Goal: Information Seeking & Learning: Check status

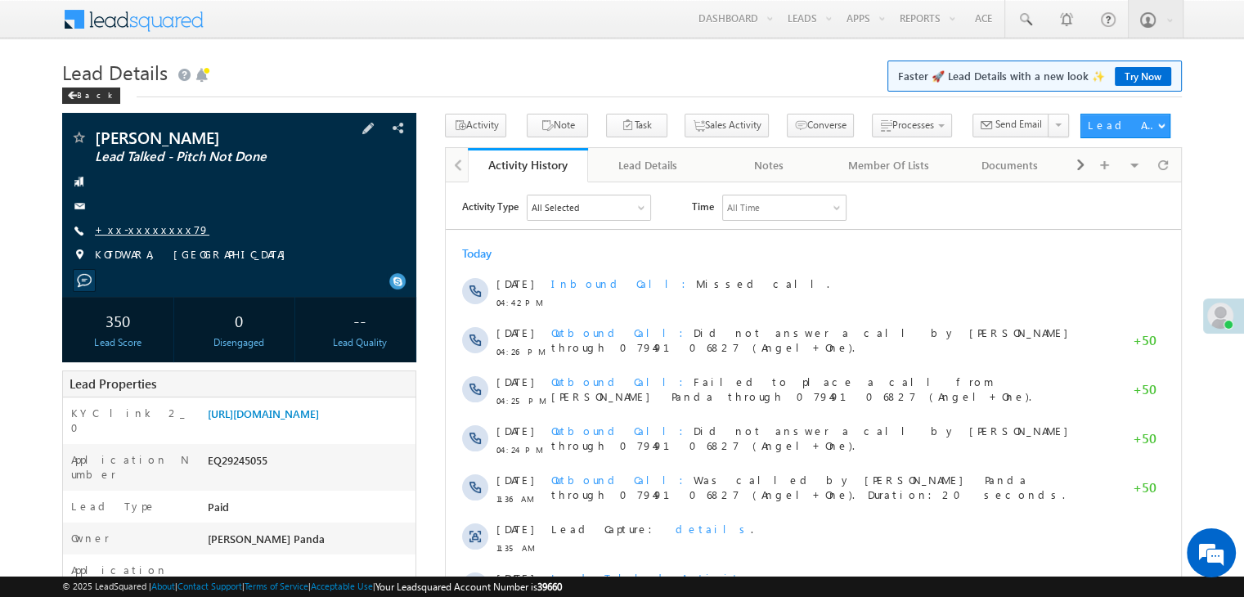
click at [130, 232] on link "+xx-xxxxxxxx79" at bounding box center [152, 230] width 115 height 14
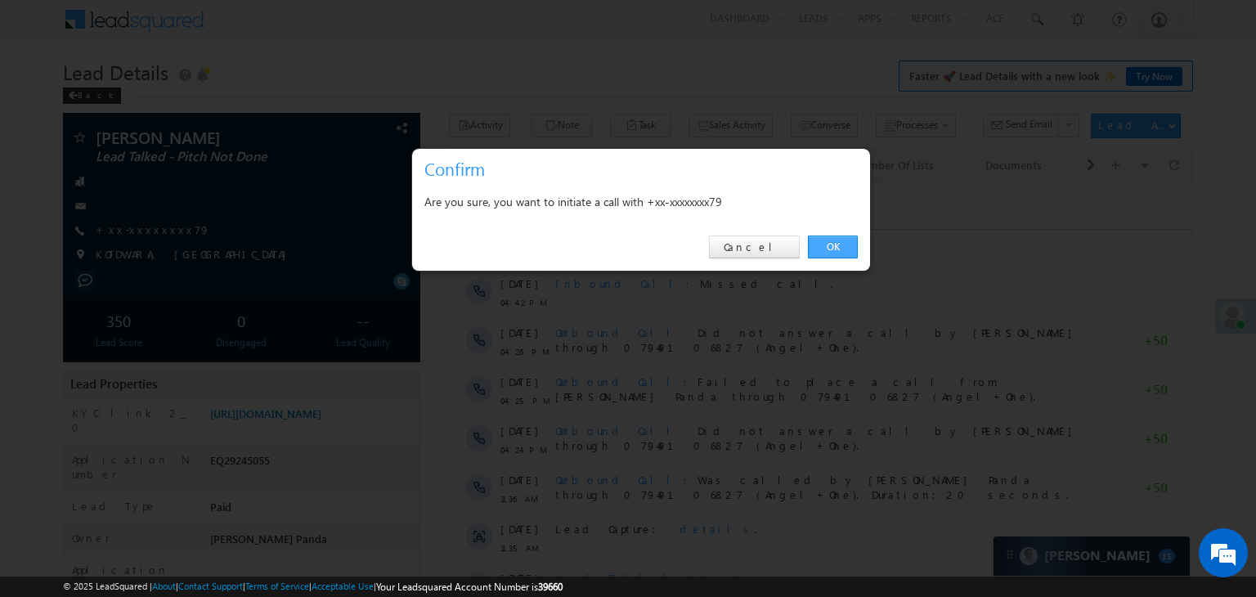
click at [830, 242] on link "OK" at bounding box center [833, 247] width 50 height 23
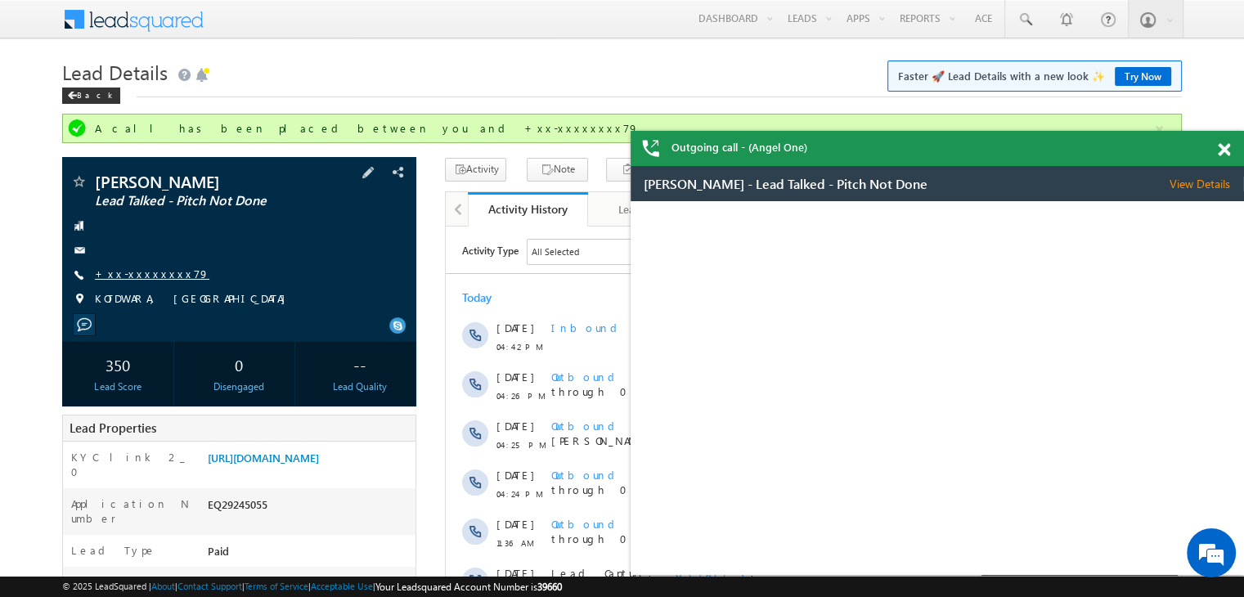
click at [134, 272] on link "+xx-xxxxxxxx79" at bounding box center [152, 274] width 115 height 14
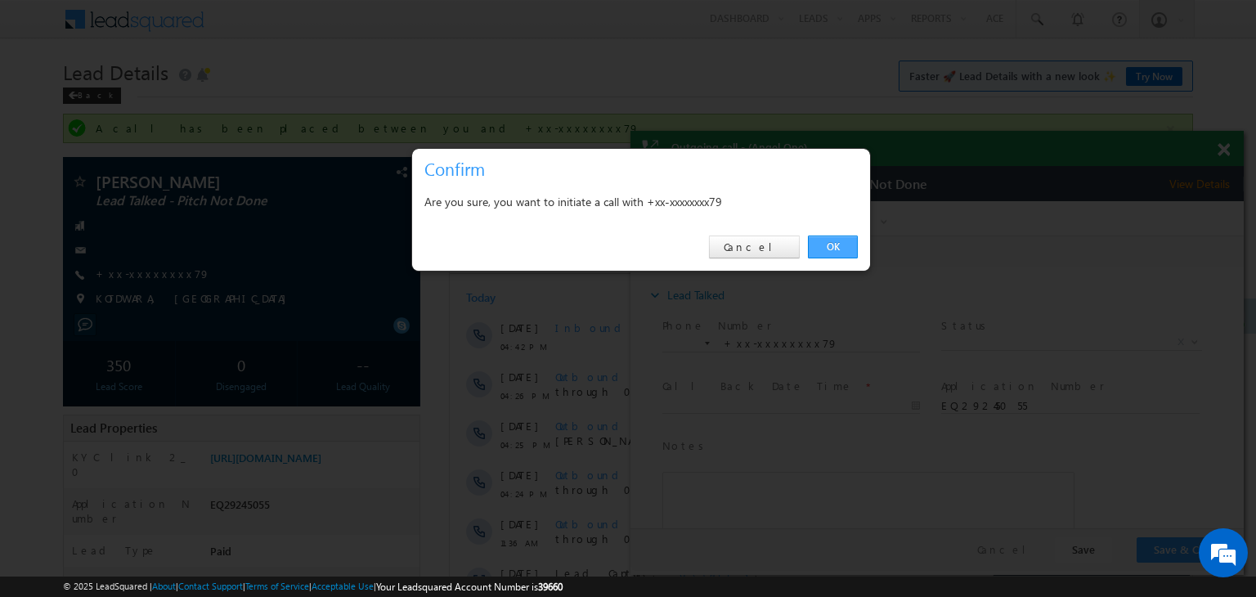
click at [834, 249] on link "OK" at bounding box center [833, 247] width 50 height 23
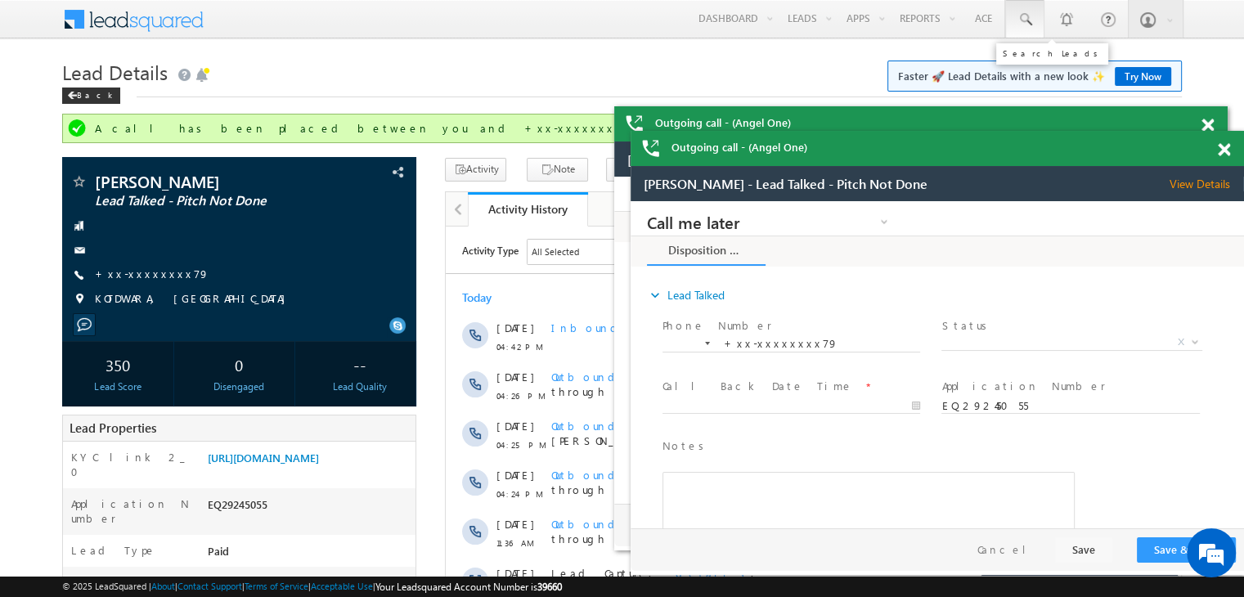
click at [1021, 17] on span at bounding box center [1025, 19] width 16 height 16
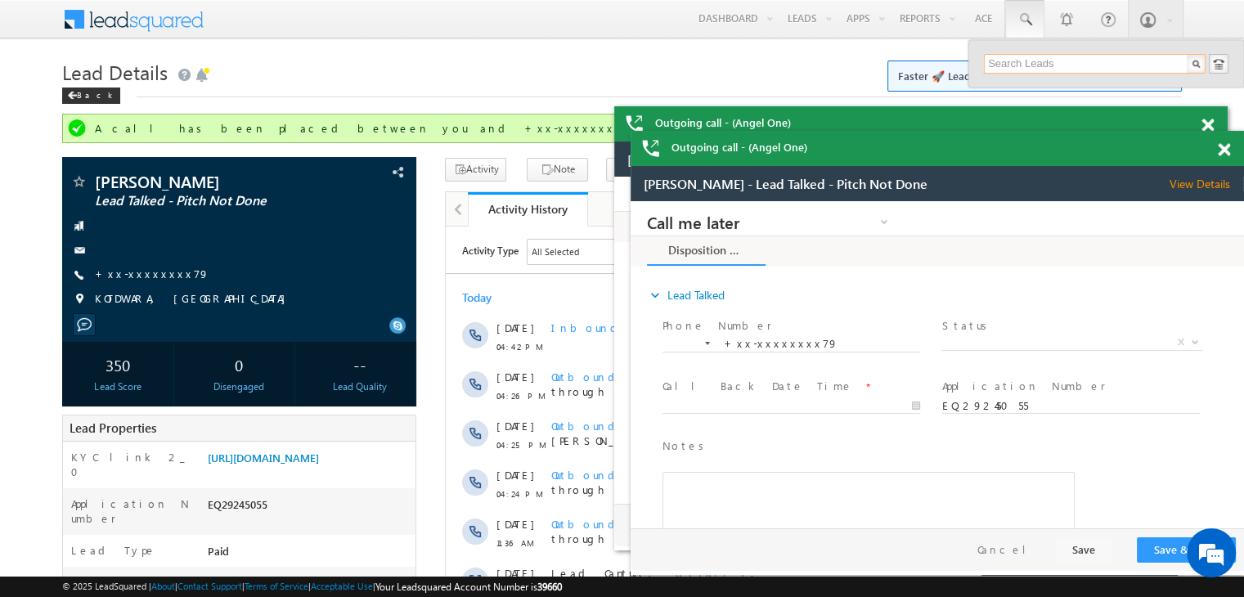
paste input "EQ29097777"
type input "EQ29097777"
click at [1011, 83] on div "Dinedh pawar" at bounding box center [1101, 88] width 219 height 18
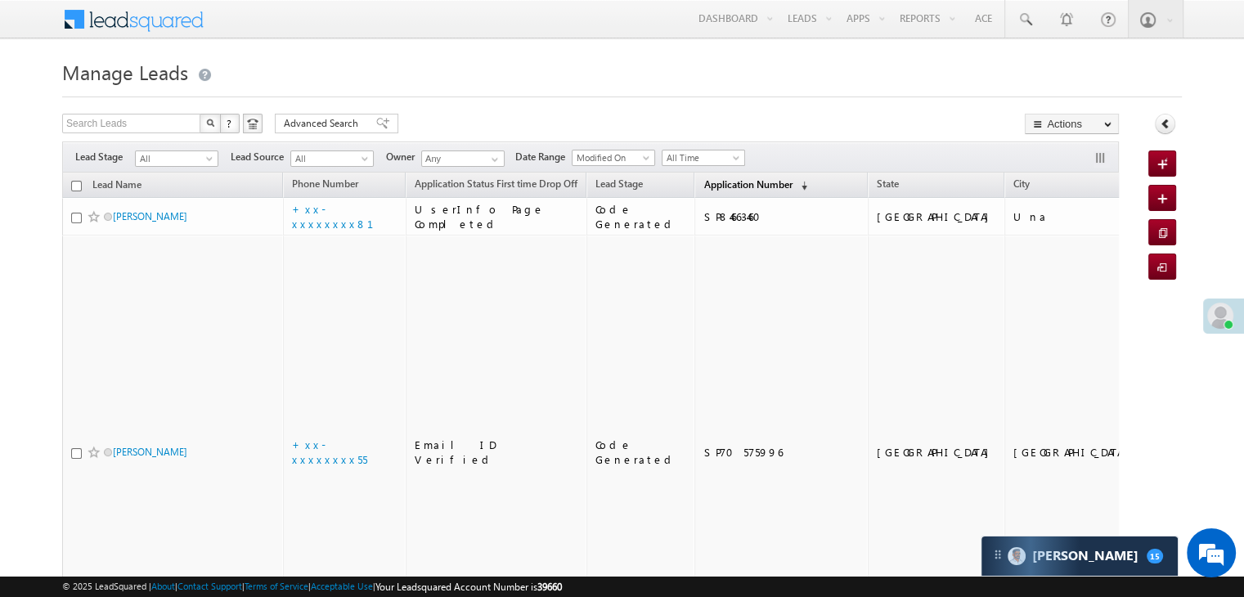
click at [707, 182] on span "Application Number" at bounding box center [747, 184] width 88 height 12
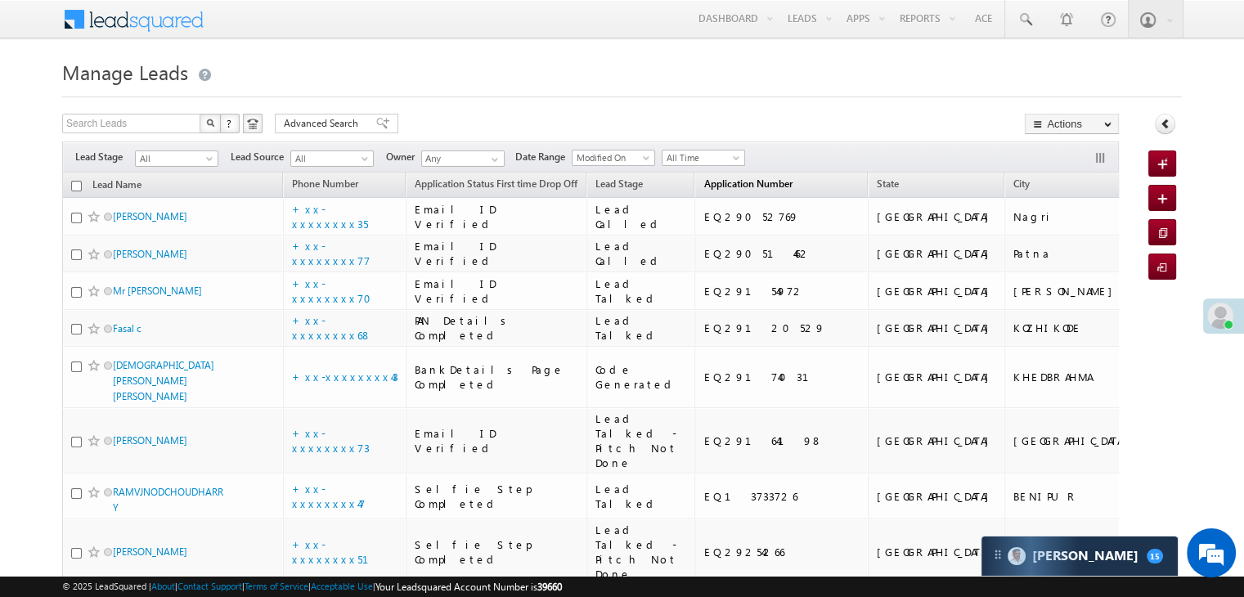
click at [720, 184] on span "Application Number" at bounding box center [747, 184] width 88 height 12
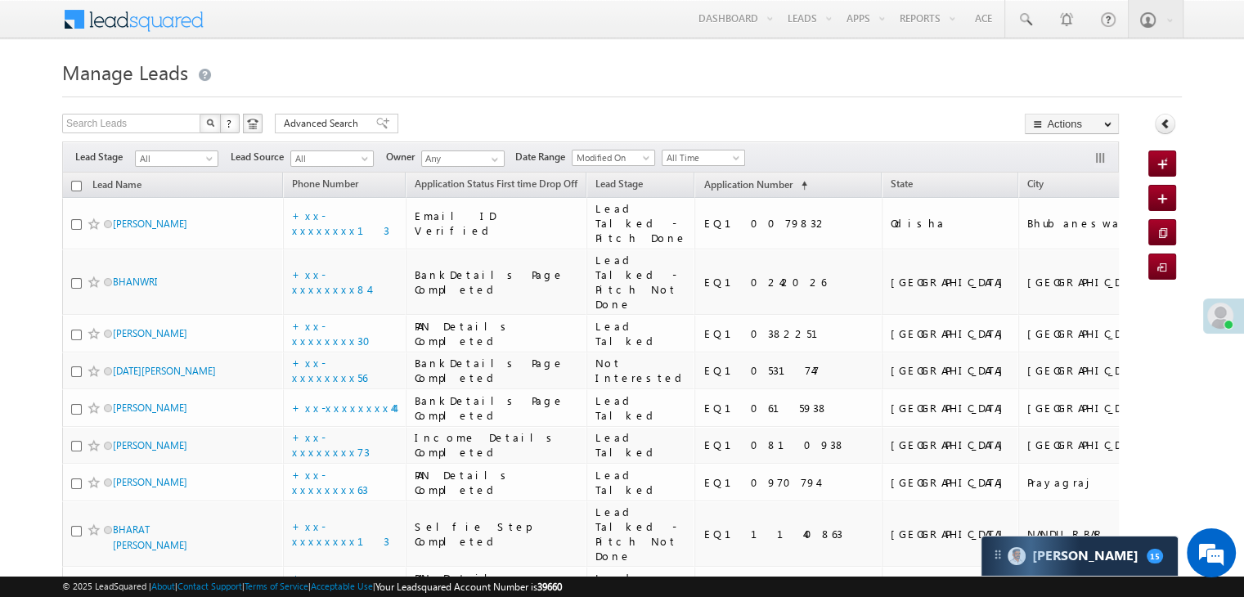
click at [726, 178] on span "Application Number" at bounding box center [747, 184] width 88 height 12
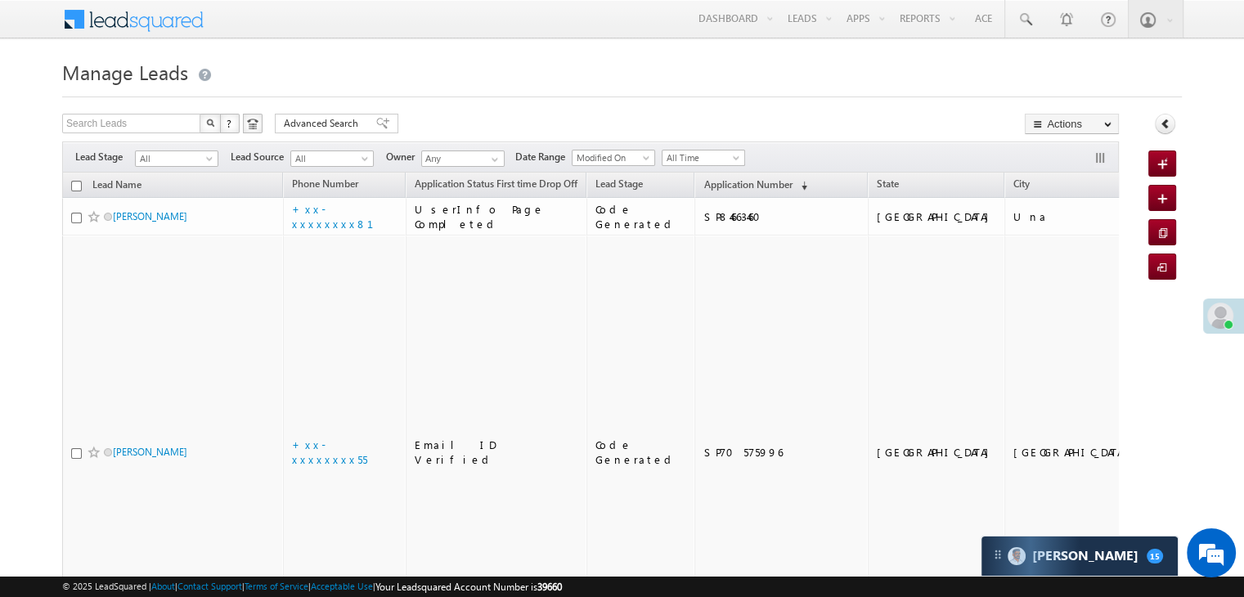
click at [726, 178] on span "Application Number" at bounding box center [747, 184] width 88 height 12
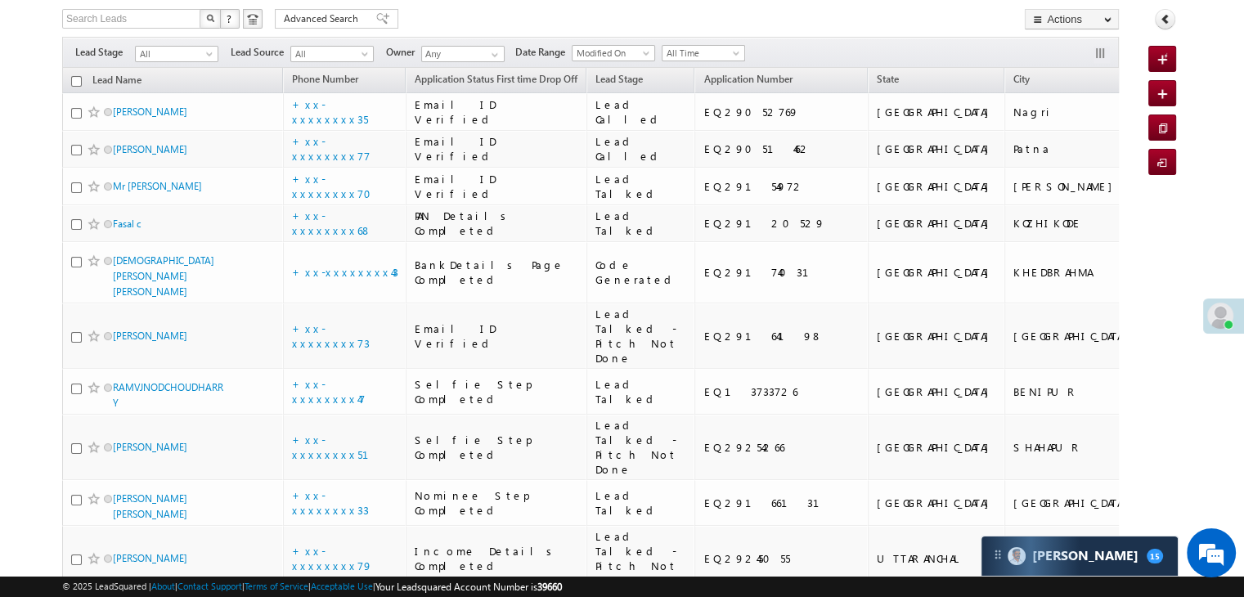
scroll to position [82, 0]
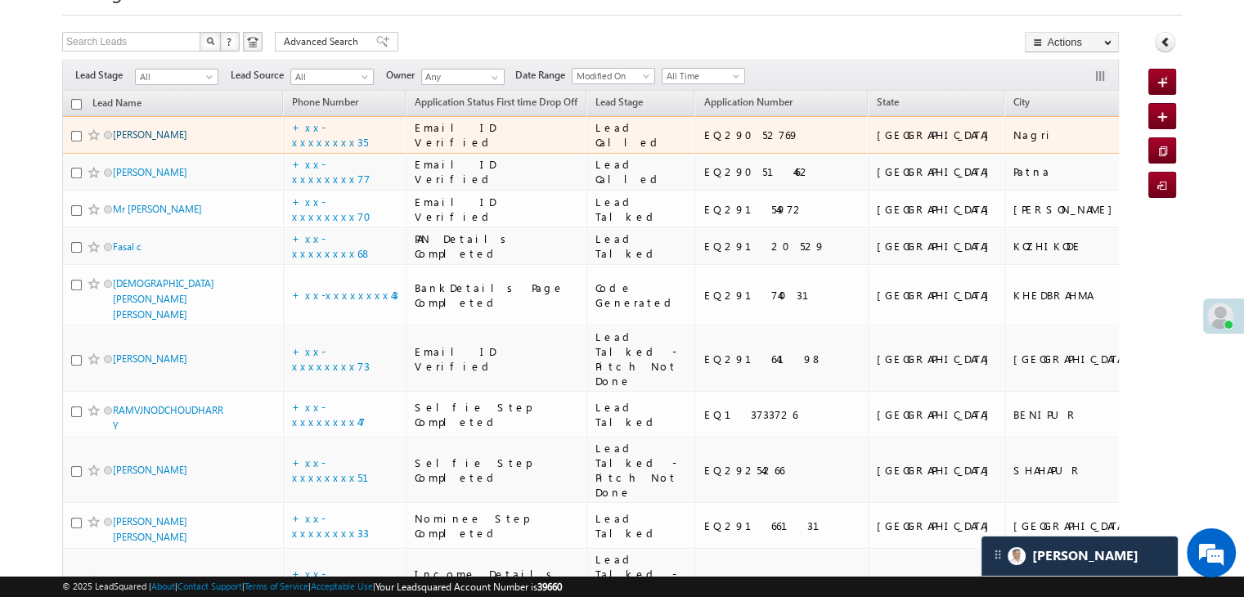
click at [131, 141] on link "Krish Parmar" at bounding box center [150, 134] width 74 height 12
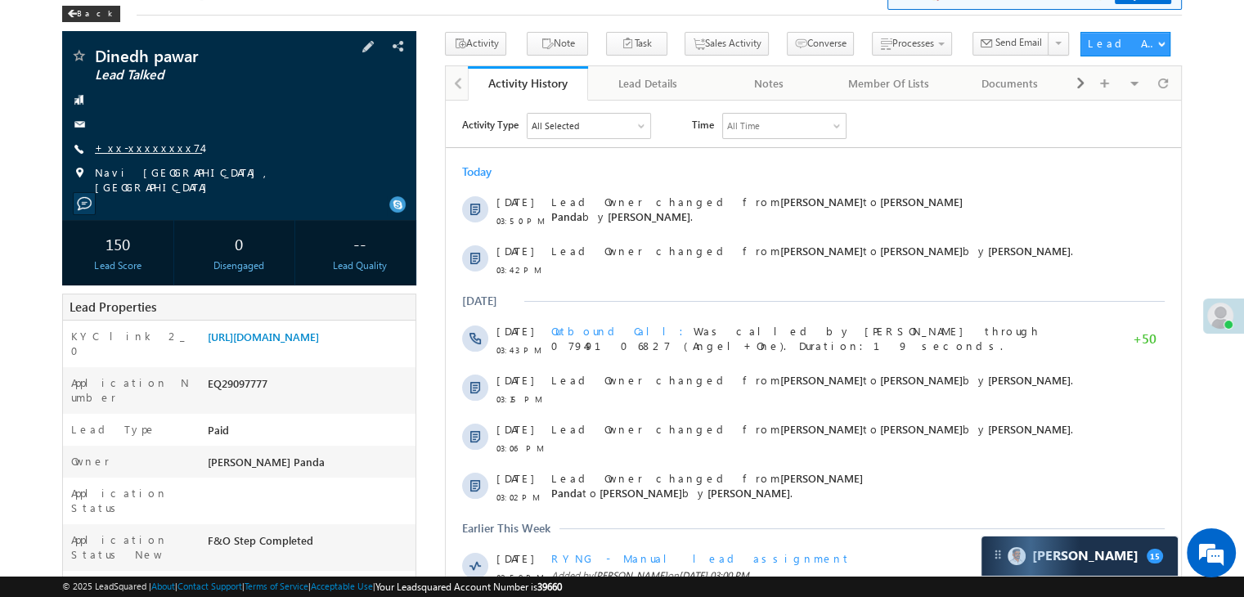
click at [142, 149] on link "+xx-xxxxxxxx74" at bounding box center [148, 148] width 107 height 14
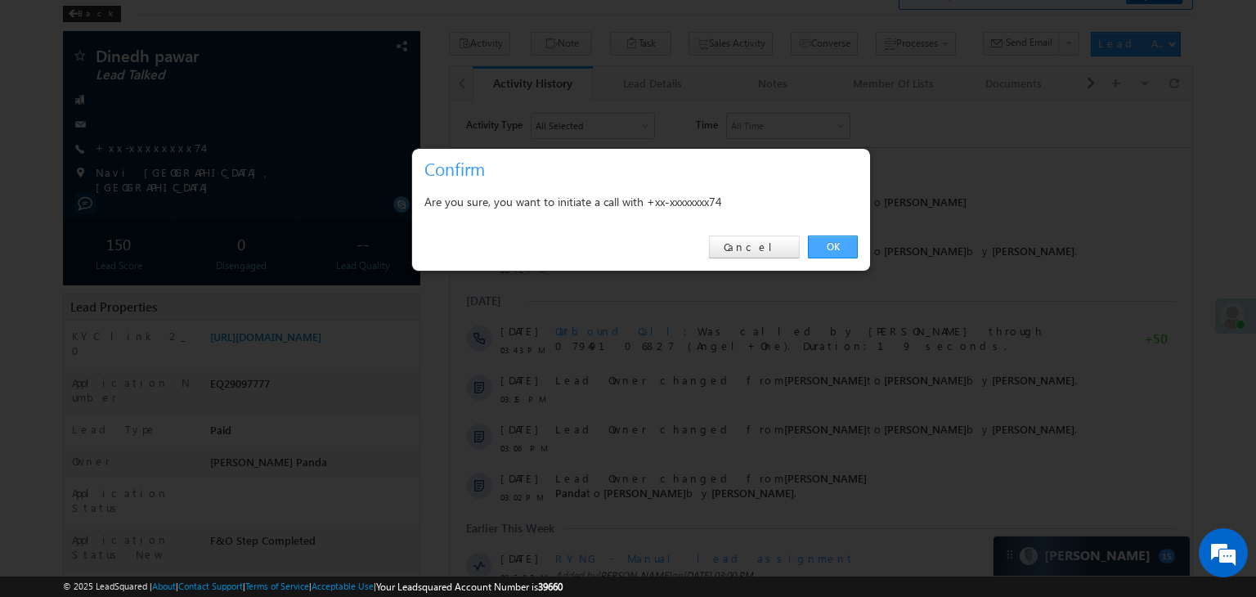
click at [838, 249] on link "OK" at bounding box center [833, 247] width 50 height 23
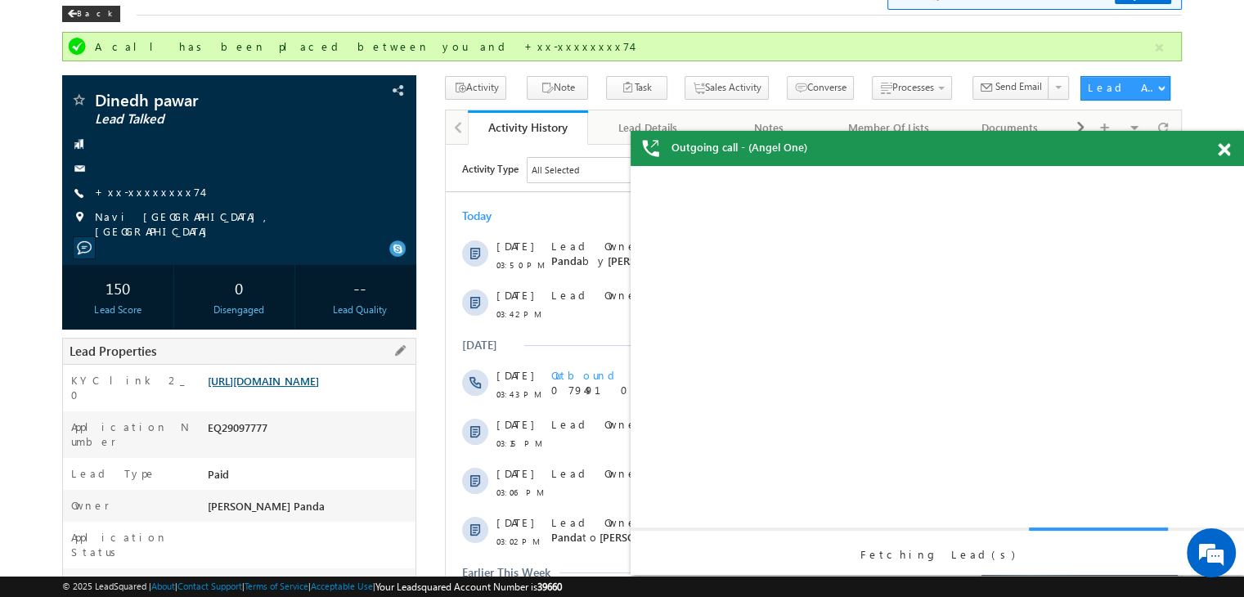
click at [309, 388] on link "[URL][DOMAIN_NAME]" at bounding box center [263, 381] width 111 height 14
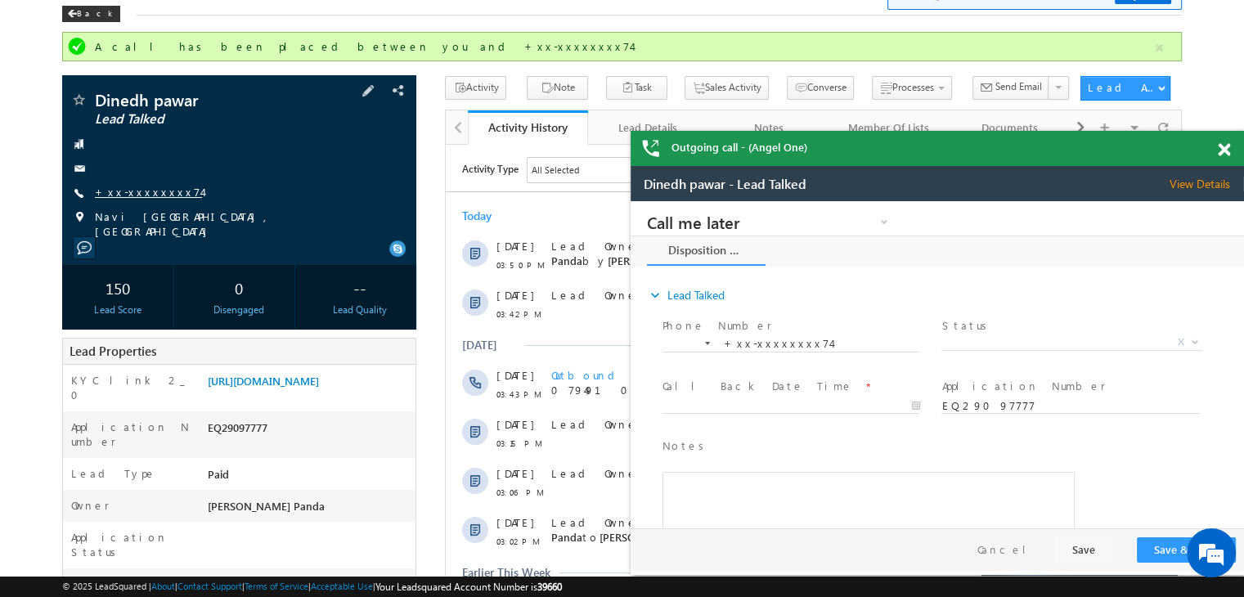
click at [147, 189] on link "+xx-xxxxxxxx74" at bounding box center [148, 192] width 107 height 14
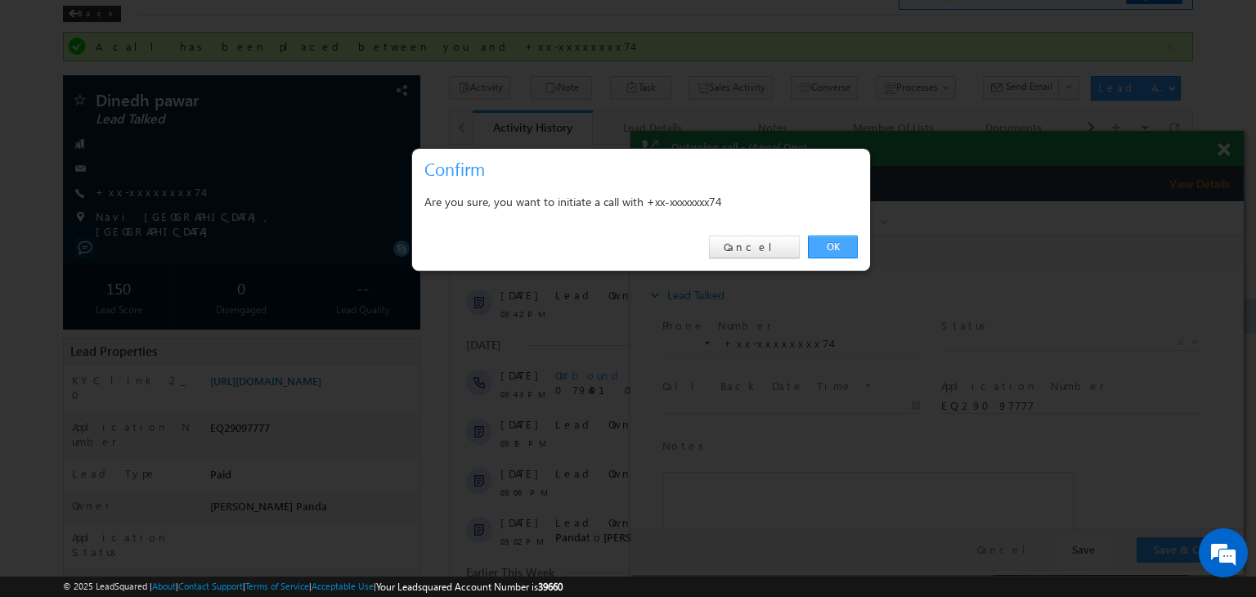
click at [838, 244] on link "OK" at bounding box center [833, 247] width 50 height 23
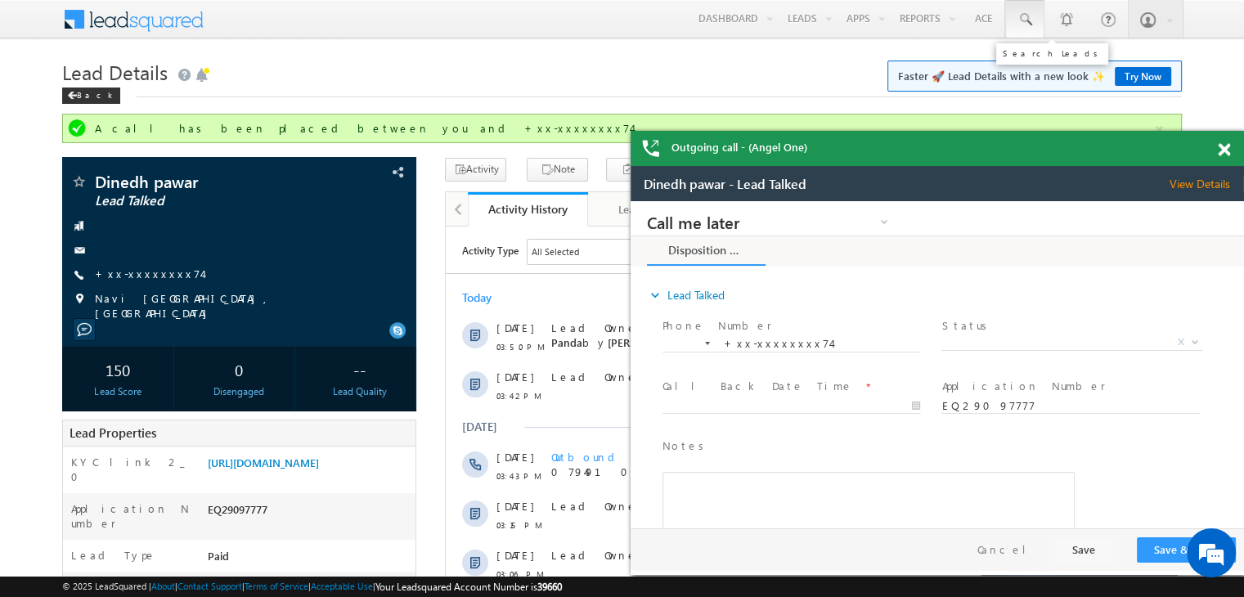
click at [1024, 22] on span at bounding box center [1025, 19] width 16 height 16
paste input "EQ29143374"
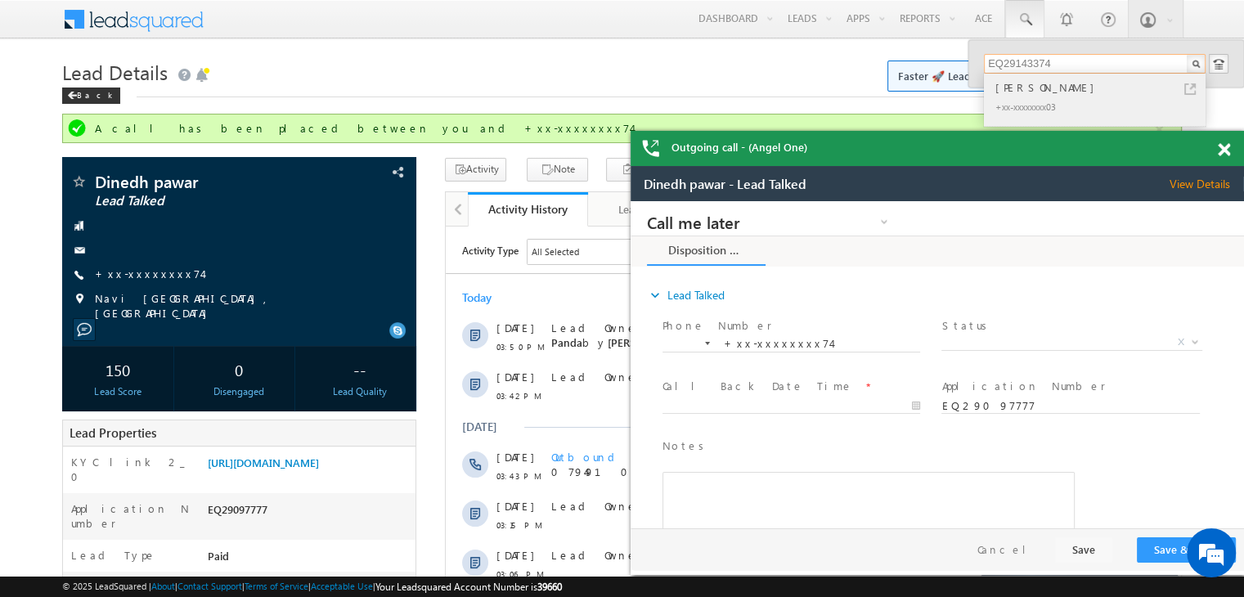
type input "EQ29143374"
click at [1007, 91] on div "Lennon" at bounding box center [1101, 88] width 219 height 18
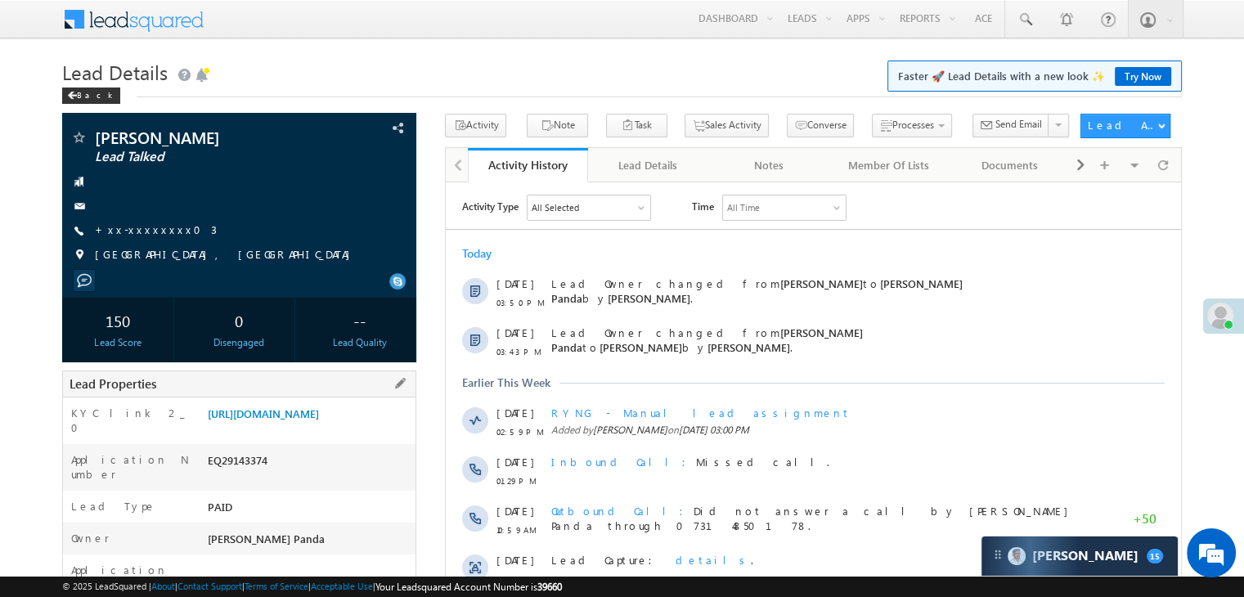
scroll to position [164, 0]
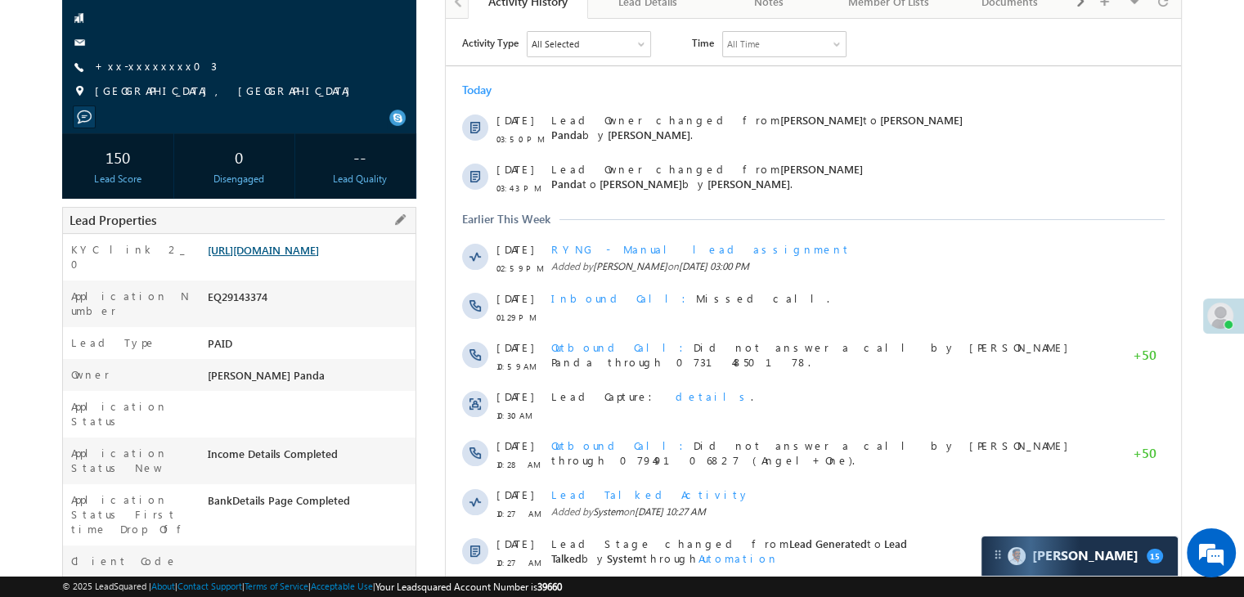
click at [319, 257] on link "https://angelbroking1-pk3em7sa.customui-test.leadsquared.com?leadId=208c6e6f-5d…" at bounding box center [263, 250] width 111 height 14
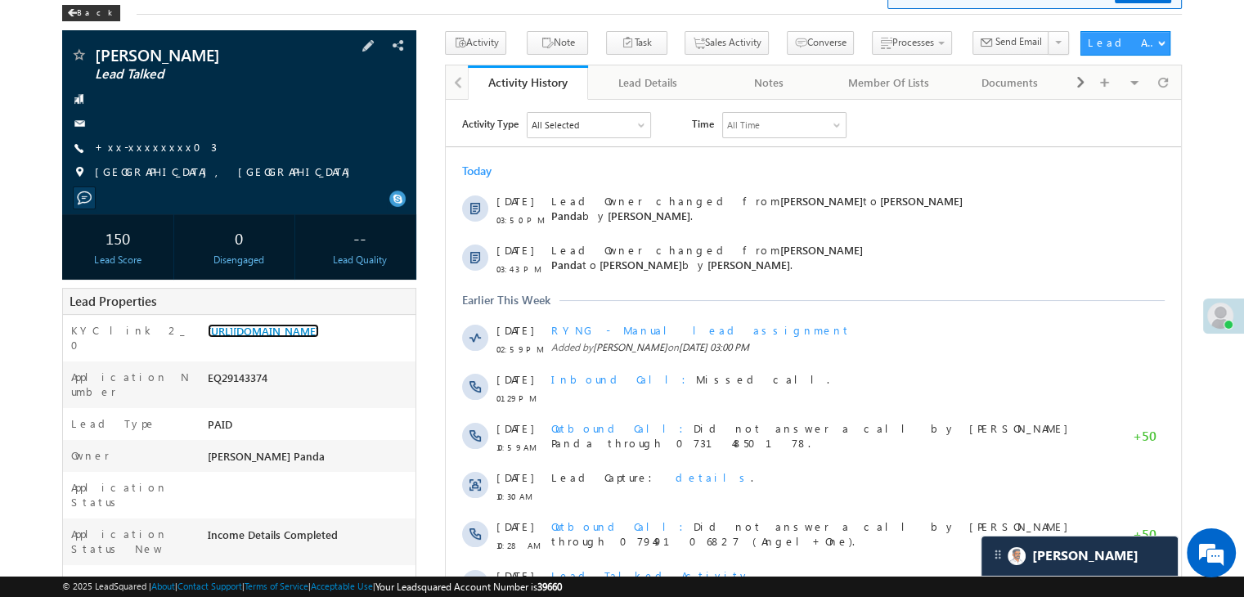
scroll to position [0, 0]
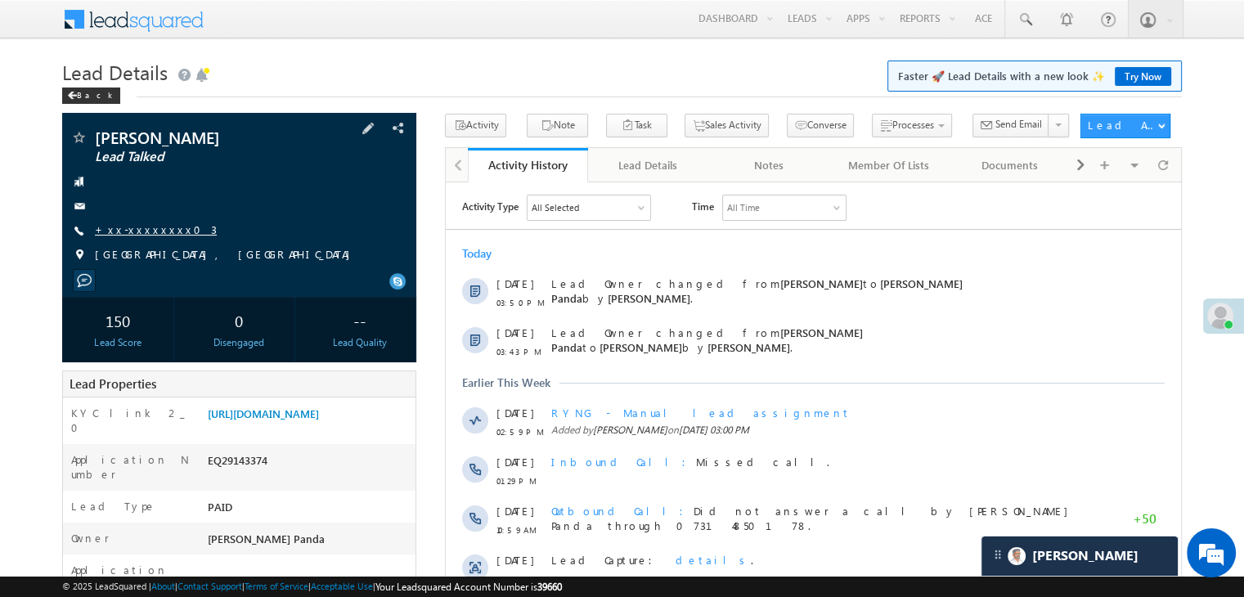
click at [143, 227] on link "+xx-xxxxxxxx03" at bounding box center [156, 230] width 122 height 14
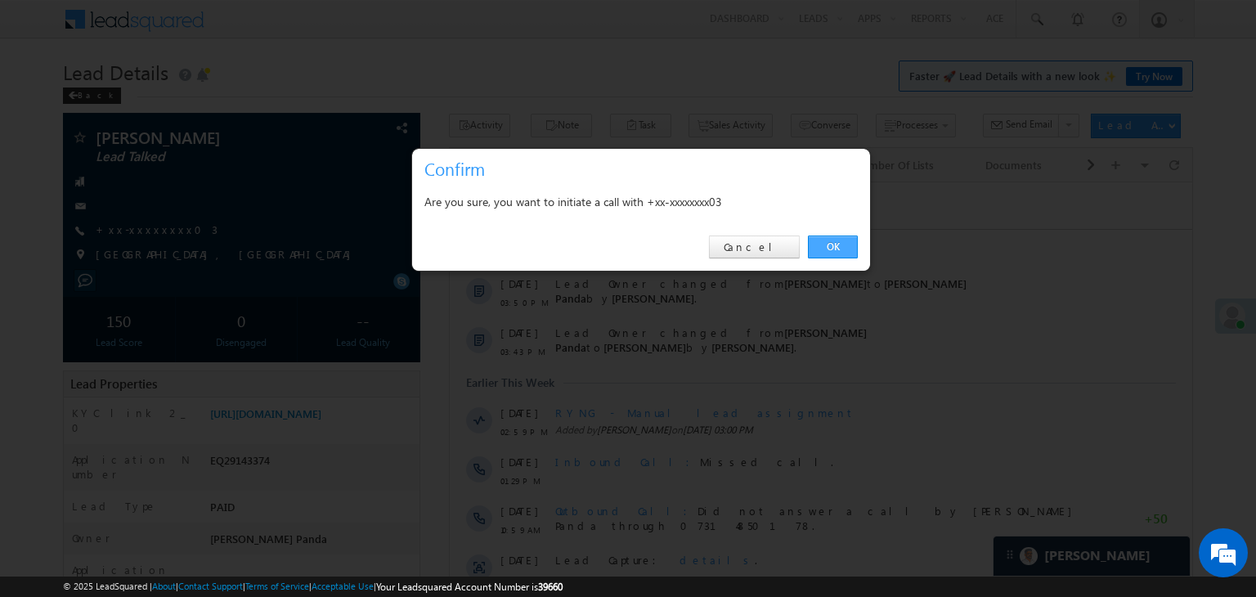
click at [831, 247] on link "OK" at bounding box center [833, 247] width 50 height 23
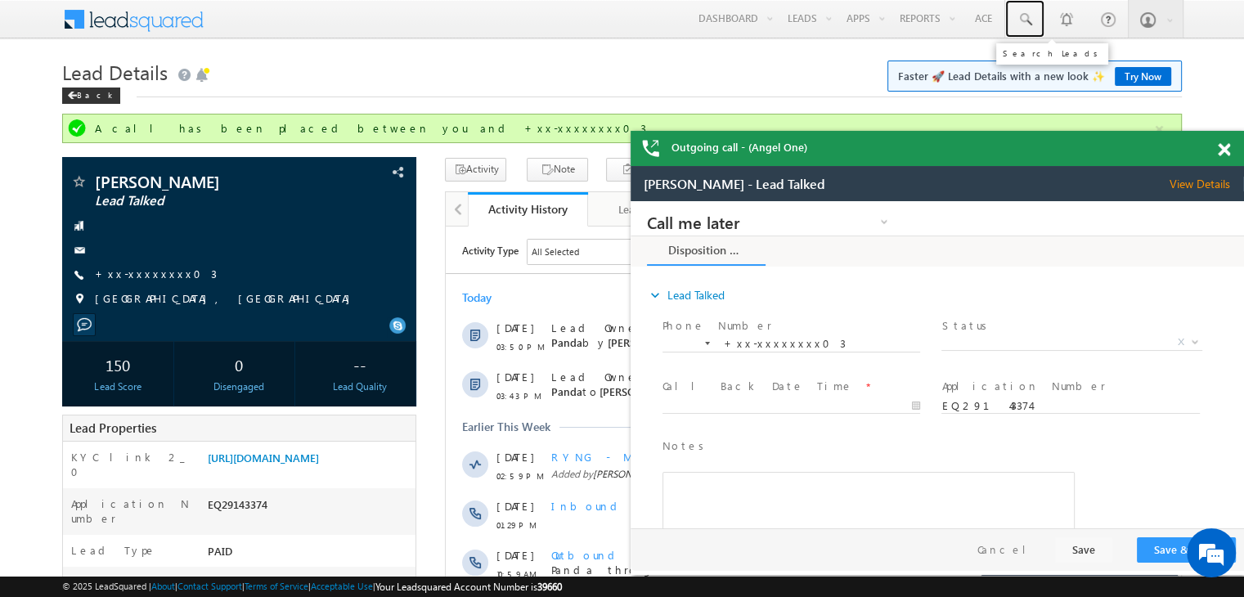
drag, startPoint x: 1031, startPoint y: 21, endPoint x: 1047, endPoint y: 63, distance: 44.8
click at [1031, 21] on span at bounding box center [1025, 19] width 16 height 16
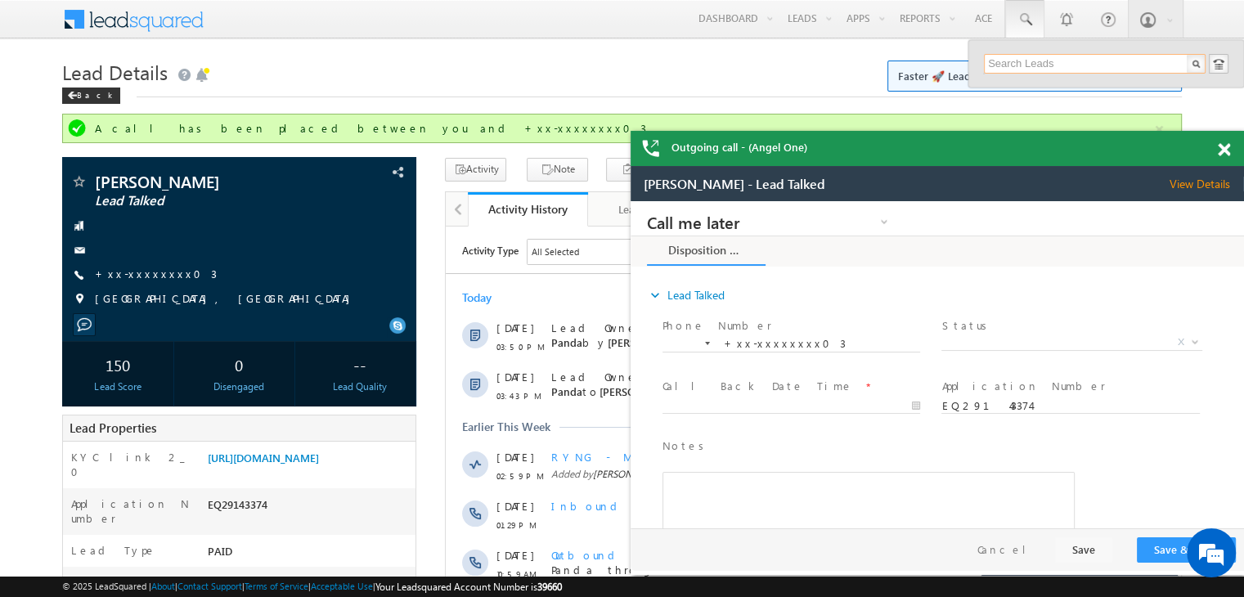
paste input "EQ29072088"
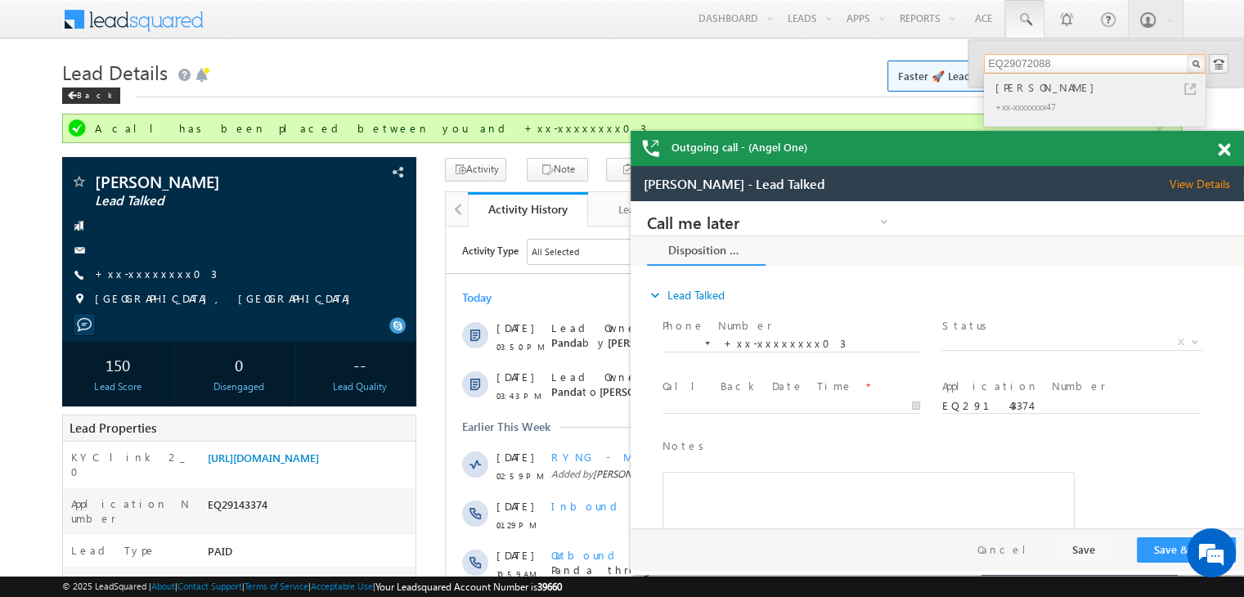
type input "EQ29072088"
click at [1035, 92] on div "[PERSON_NAME]" at bounding box center [1101, 88] width 219 height 18
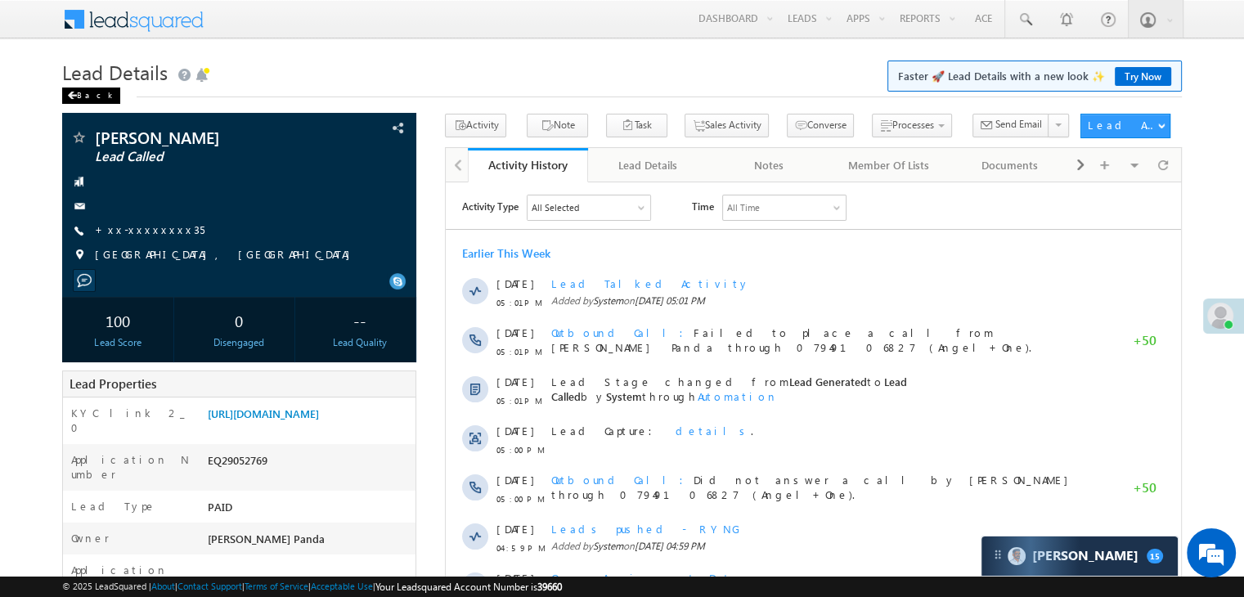
click at [80, 92] on div "Back" at bounding box center [91, 96] width 58 height 16
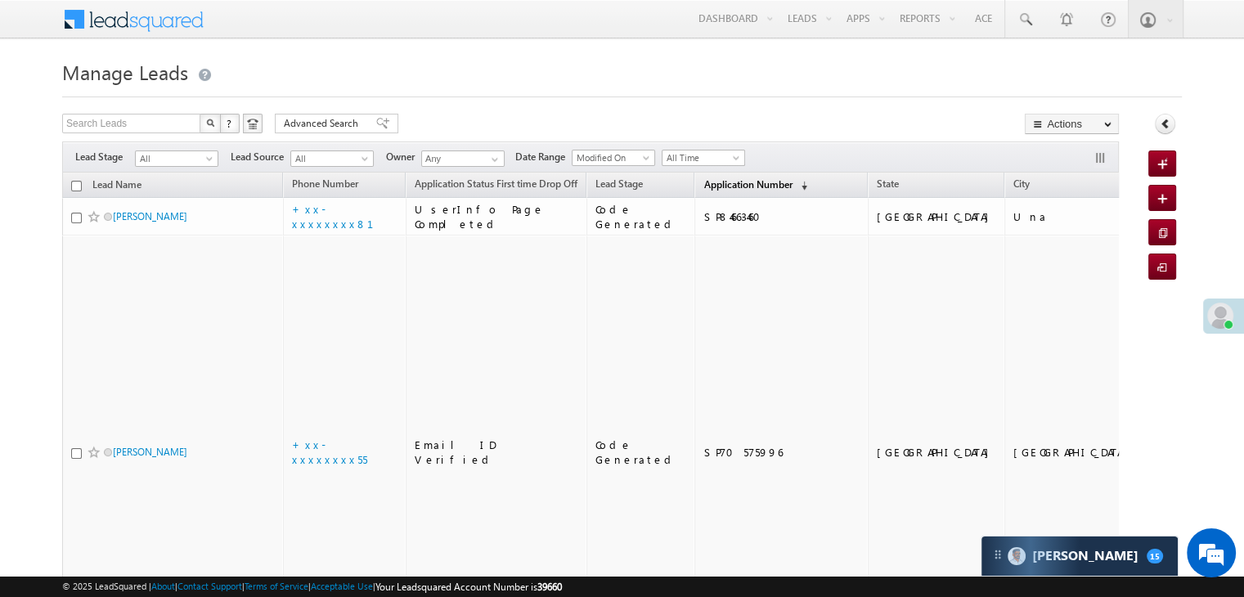
click at [703, 186] on span "Application Number" at bounding box center [747, 184] width 88 height 12
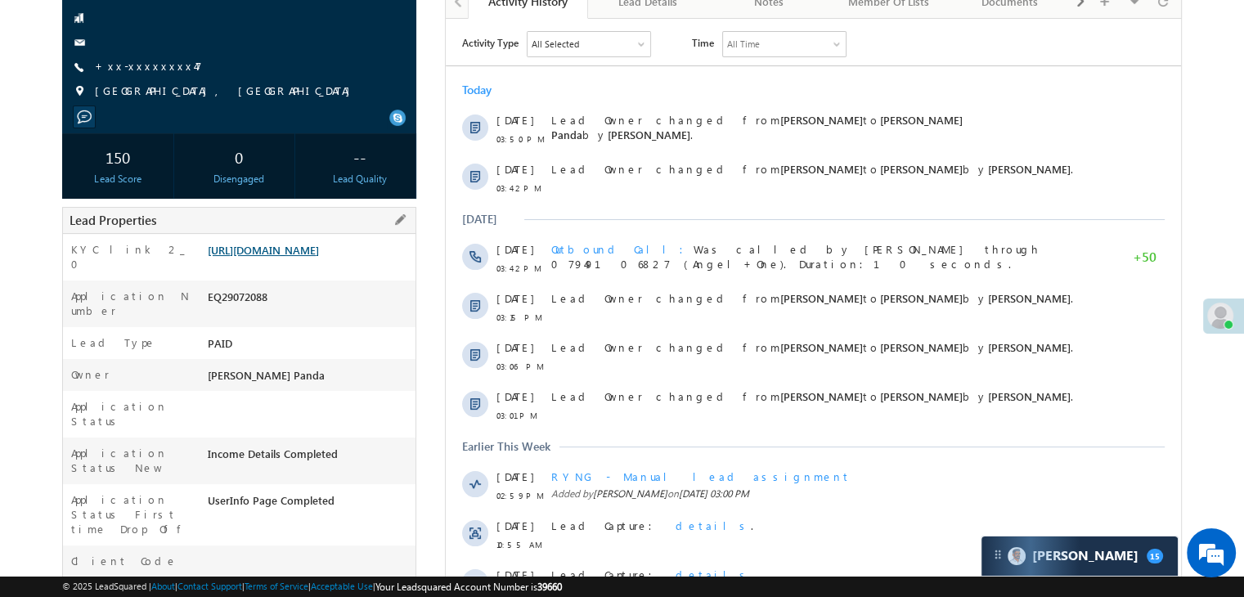
click at [319, 257] on link "[URL][DOMAIN_NAME]" at bounding box center [263, 250] width 111 height 14
click at [131, 66] on link "+xx-xxxxxxxx47" at bounding box center [148, 66] width 107 height 14
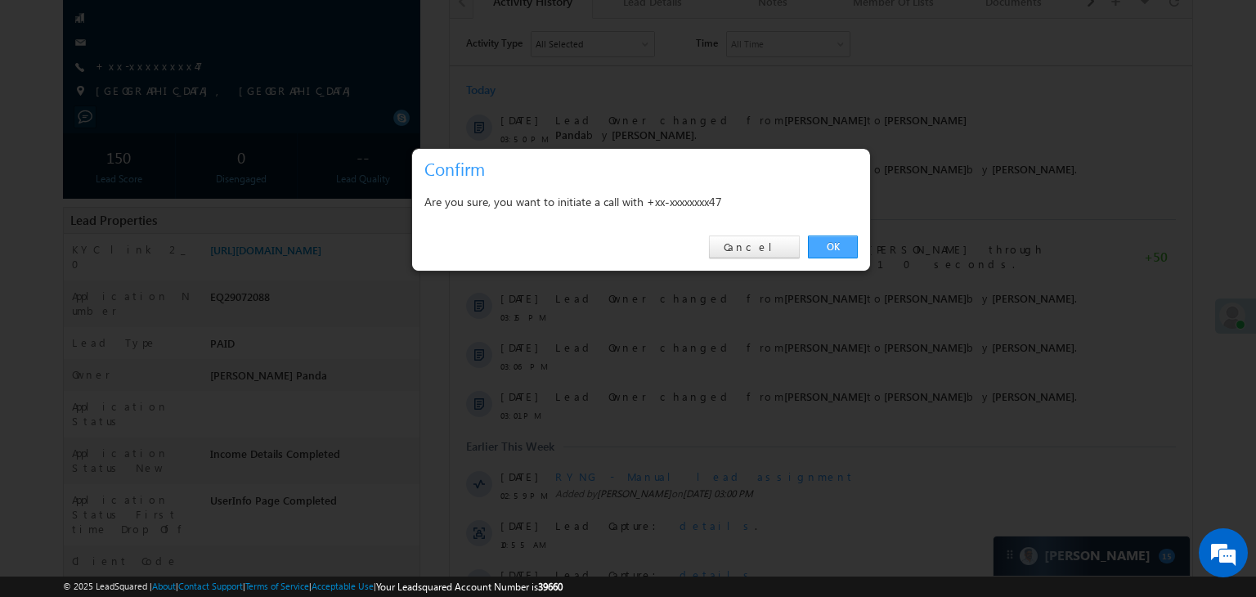
click at [830, 249] on link "OK" at bounding box center [833, 247] width 50 height 23
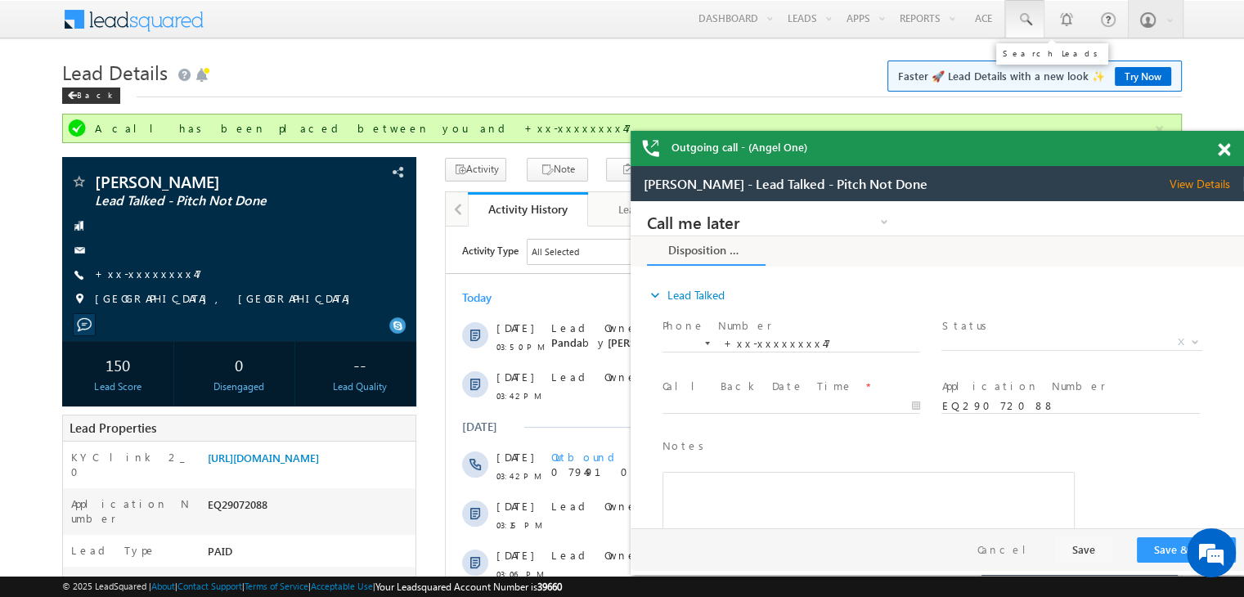
click at [1030, 20] on span at bounding box center [1025, 19] width 16 height 16
paste input "EQ29080708"
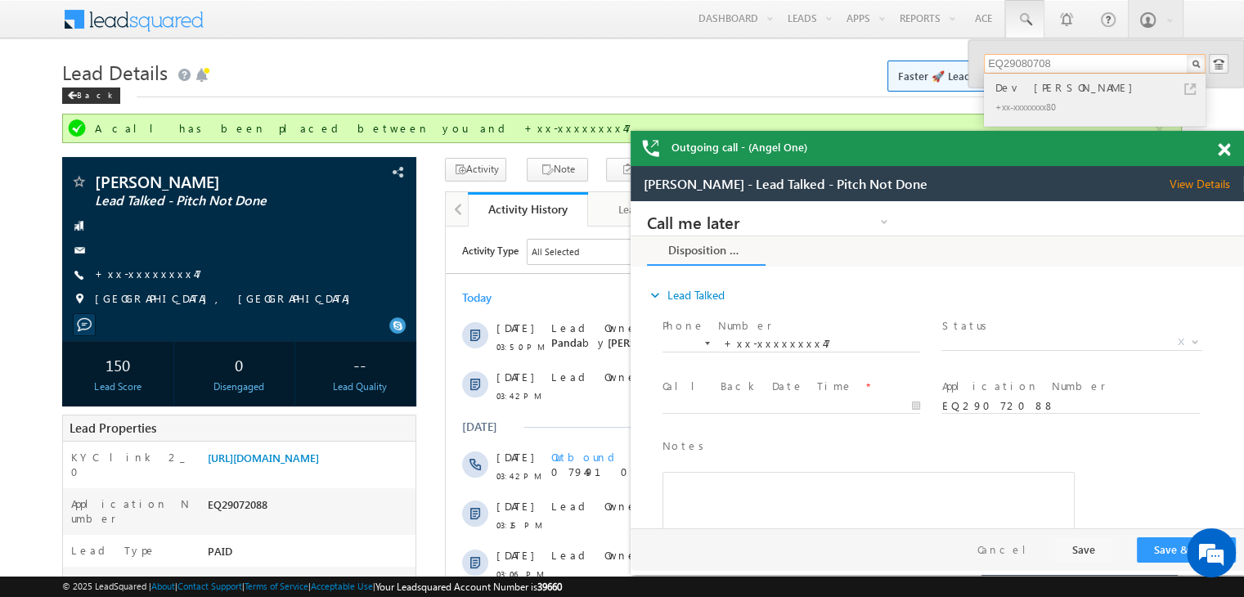
type input "EQ29080708"
click at [1015, 91] on div "Dev [PERSON_NAME]" at bounding box center [1101, 88] width 219 height 18
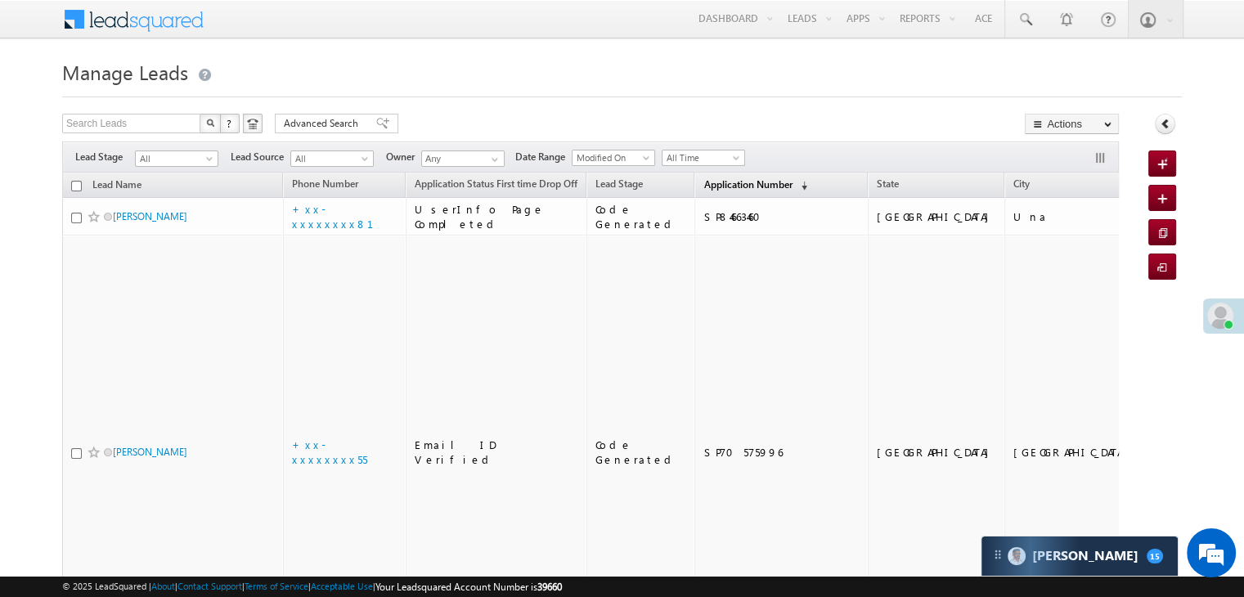
click at [712, 187] on span "Application Number" at bounding box center [747, 184] width 88 height 12
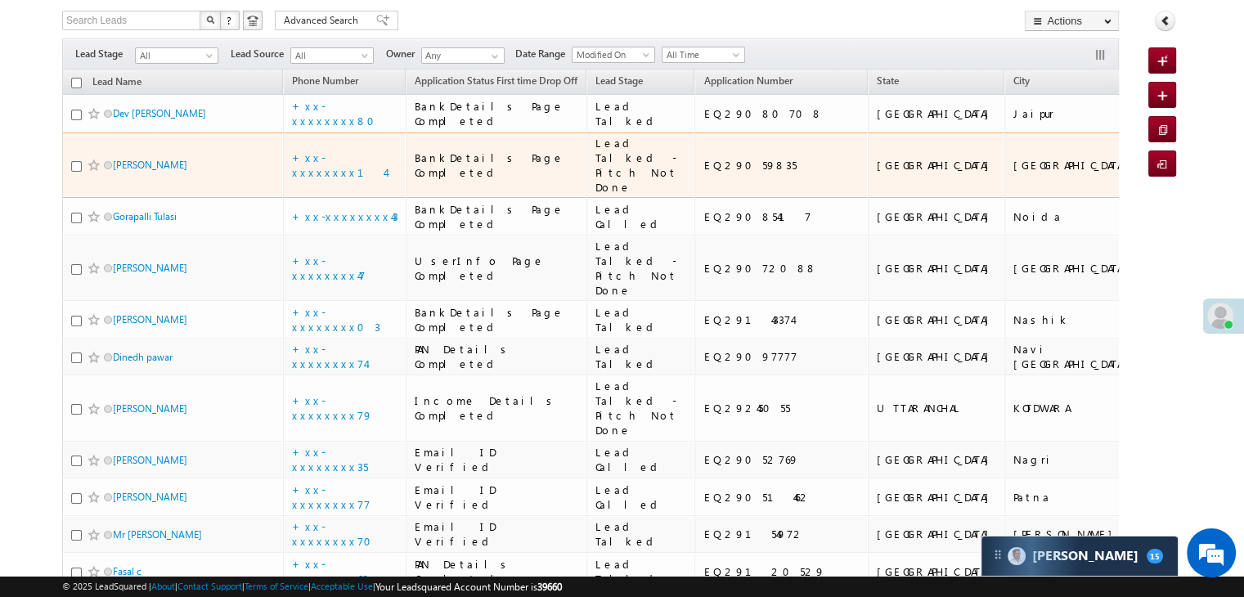
scroll to position [164, 0]
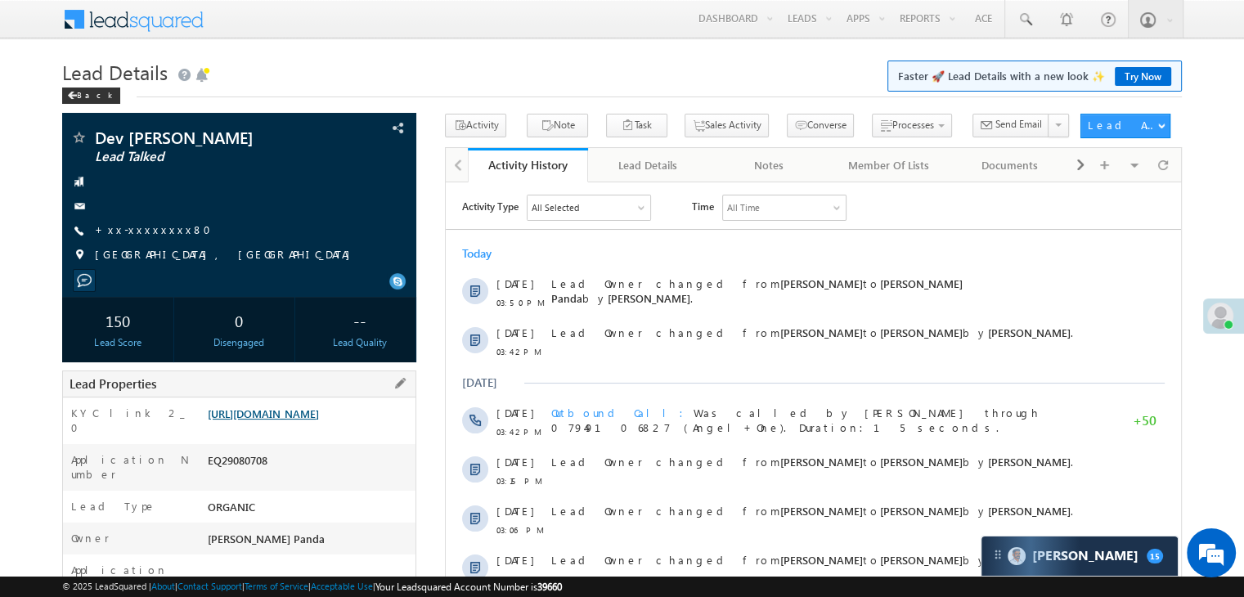
click at [294, 420] on link "https://angelbroking1-pk3em7sa.customui-test.leadsquared.com?leadId=5d3d382c-93…" at bounding box center [263, 414] width 111 height 14
click at [311, 420] on link "[URL][DOMAIN_NAME]" at bounding box center [263, 414] width 111 height 14
click at [148, 227] on link "+xx-xxxxxxxx80" at bounding box center [158, 230] width 126 height 14
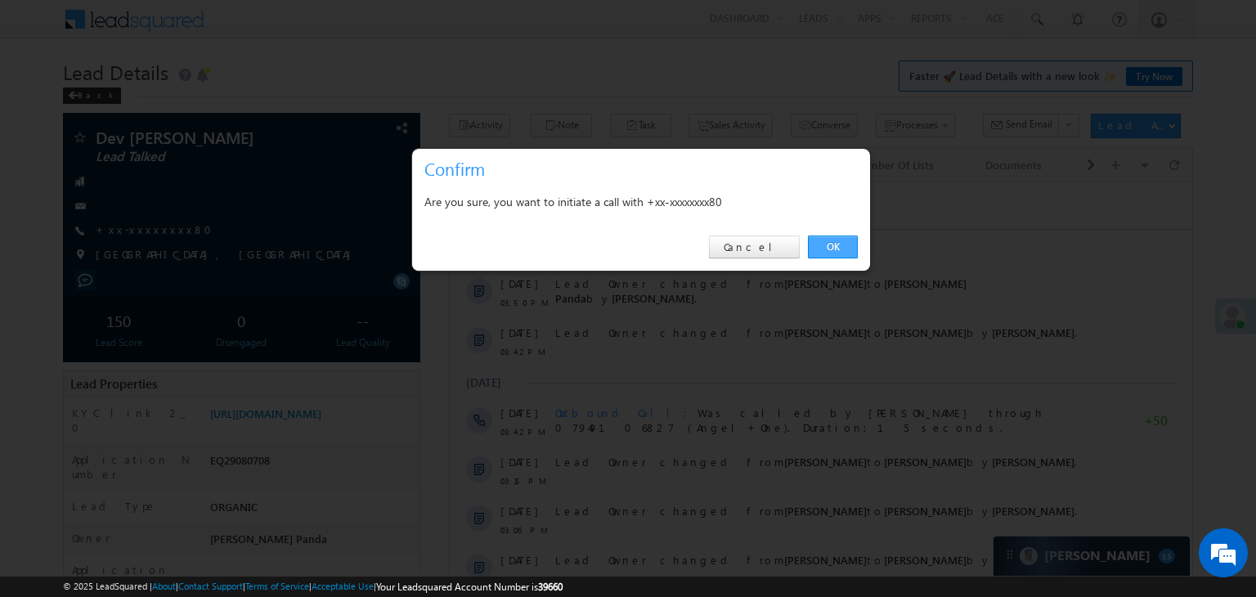
click at [829, 244] on link "OK" at bounding box center [833, 247] width 50 height 23
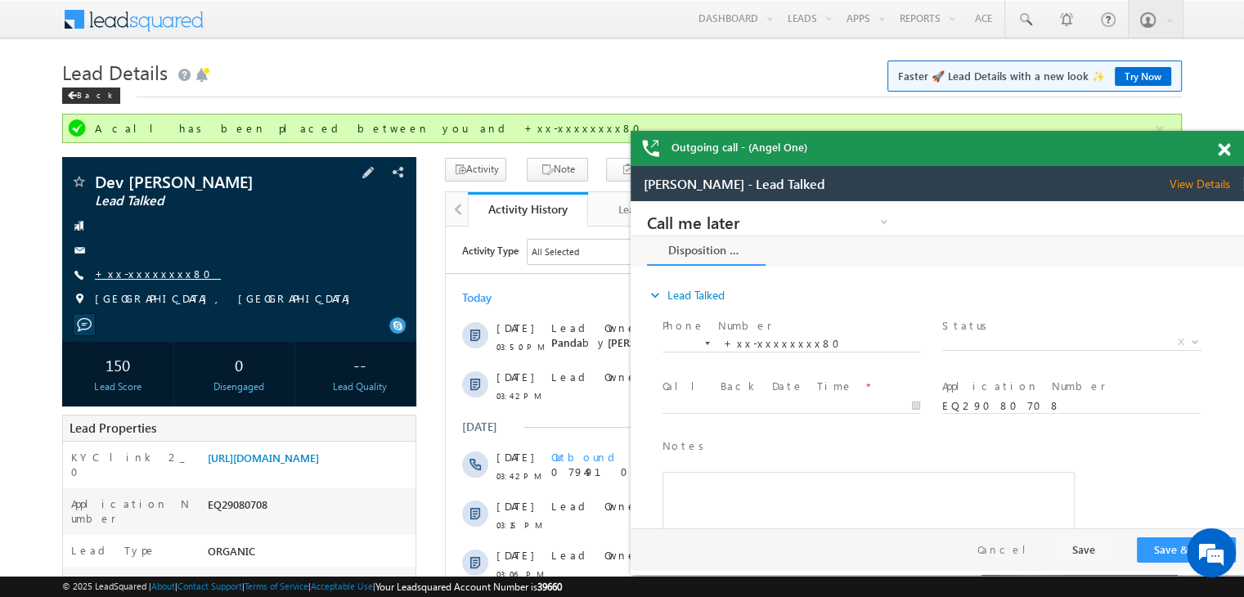
click link "+xx-xxxxxxxx80"
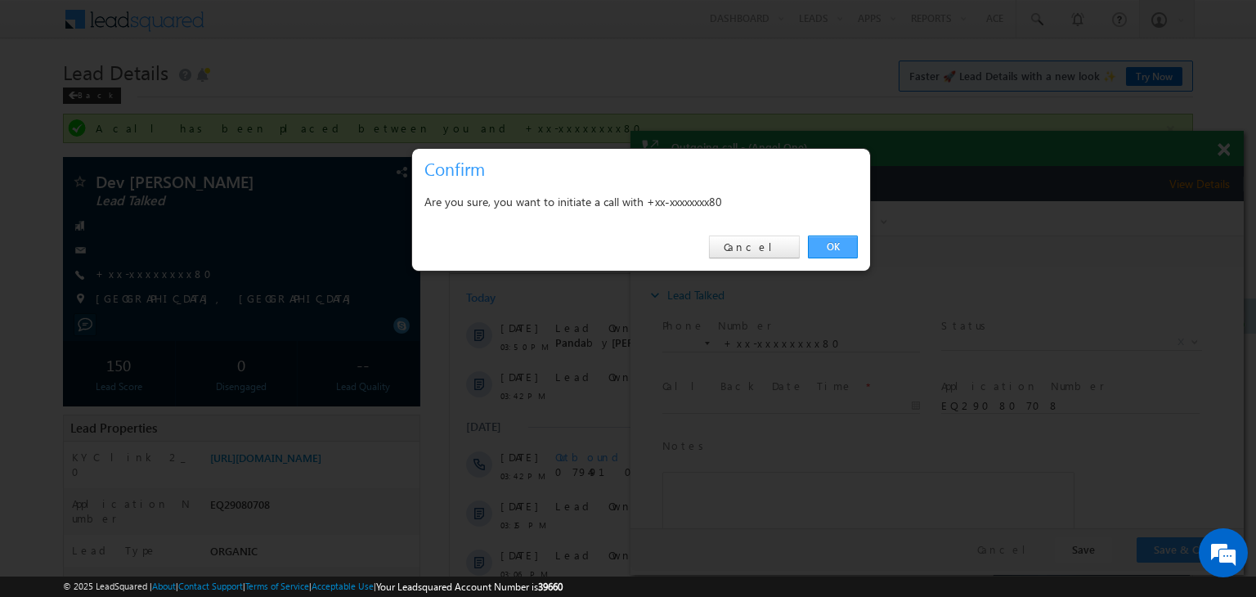
click link "OK"
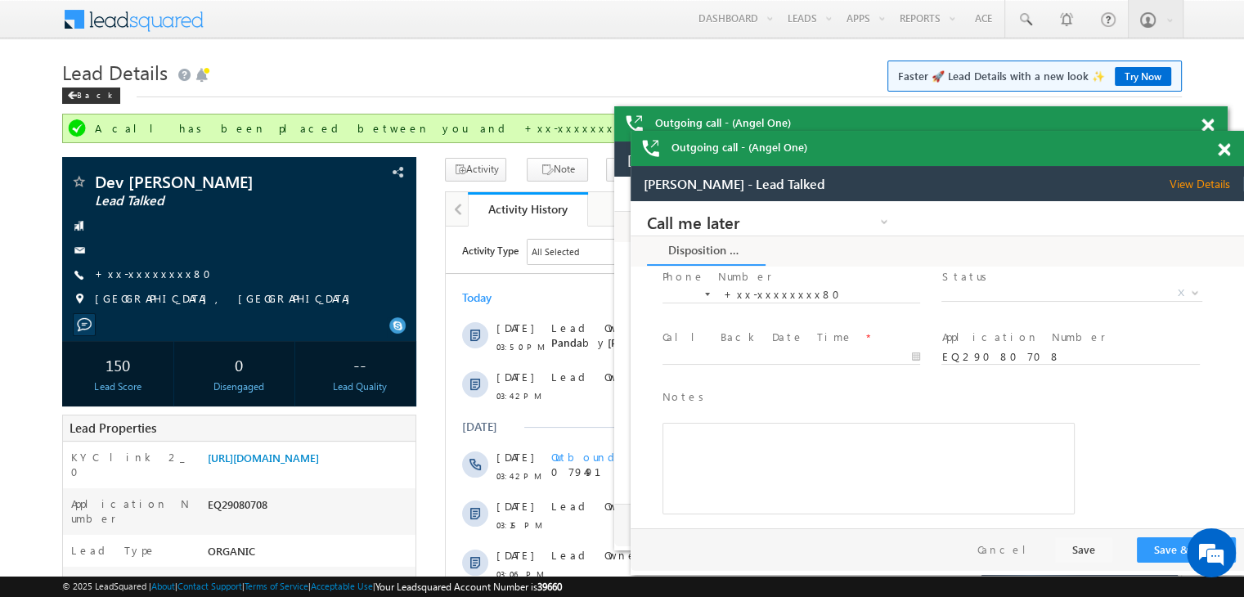
scroll to position [60, 0]
click span
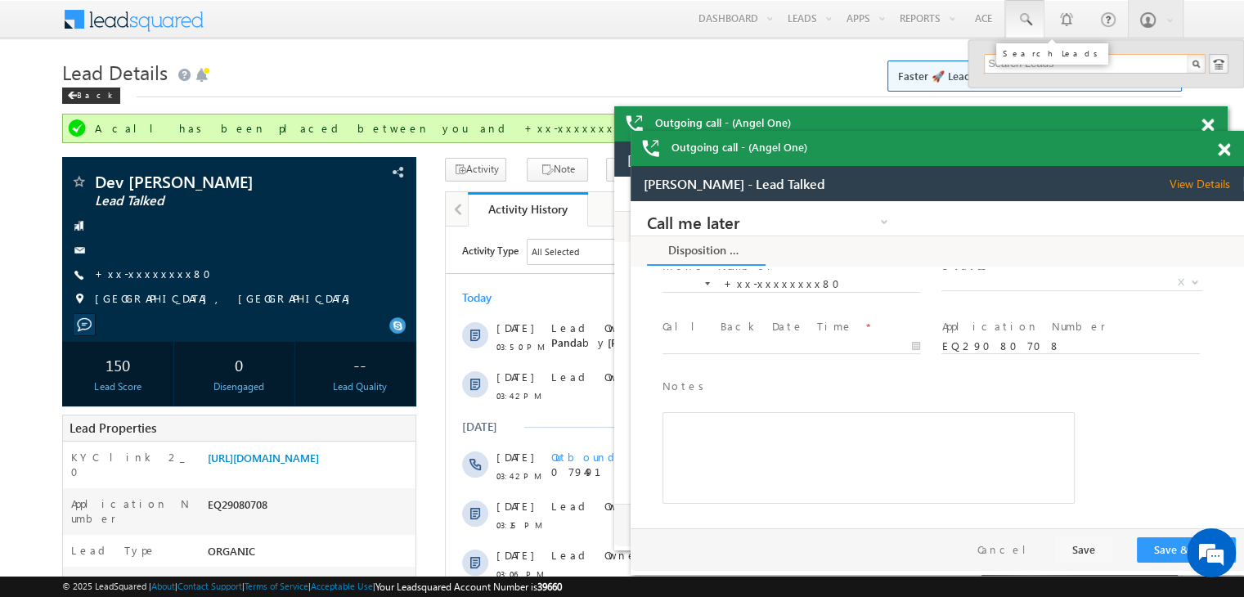
paste input "EQ29085417"
type input "EQ29085417"
click div "Gorapalli Tulasi"
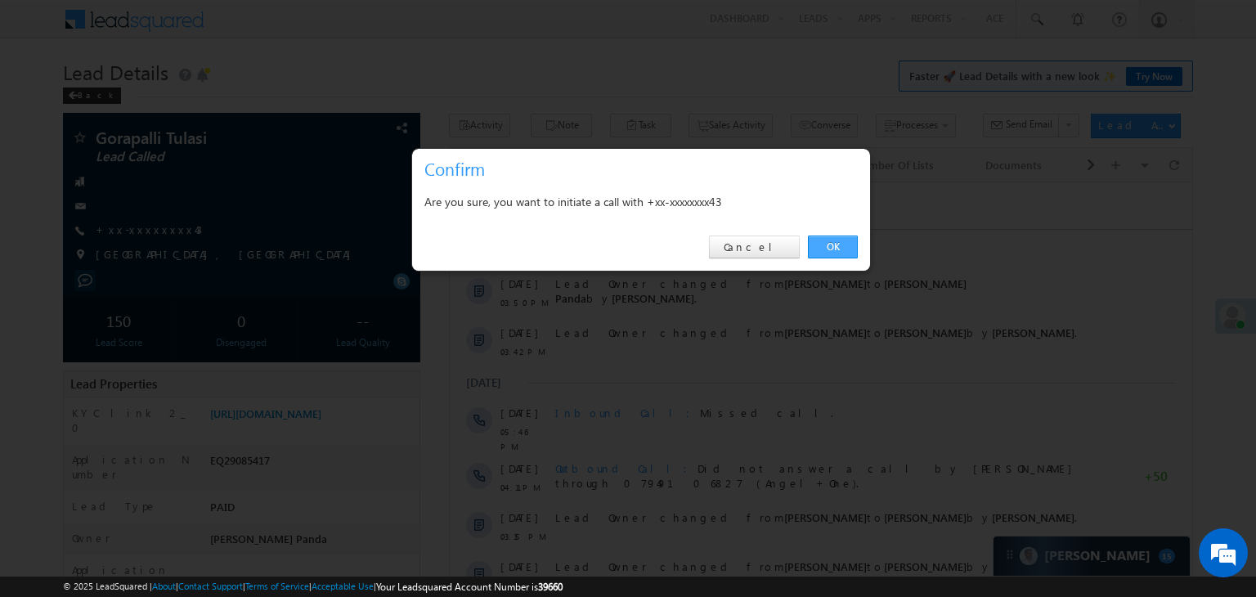
click at [832, 243] on link "OK" at bounding box center [833, 247] width 50 height 23
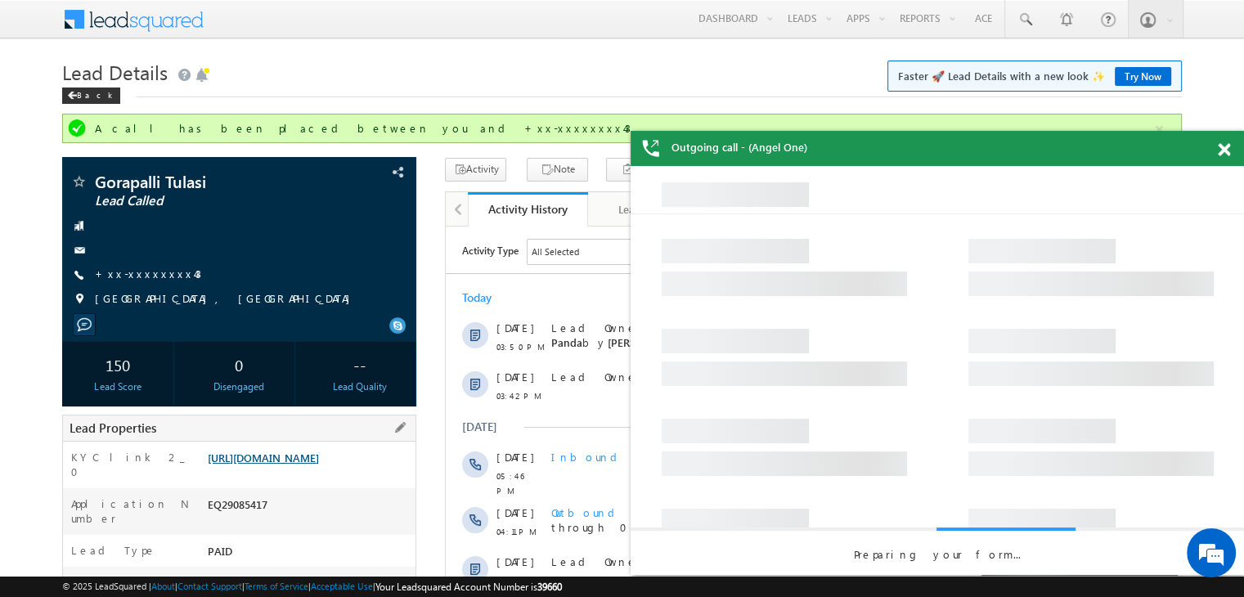
click at [317, 465] on link "[URL][DOMAIN_NAME]" at bounding box center [263, 458] width 111 height 14
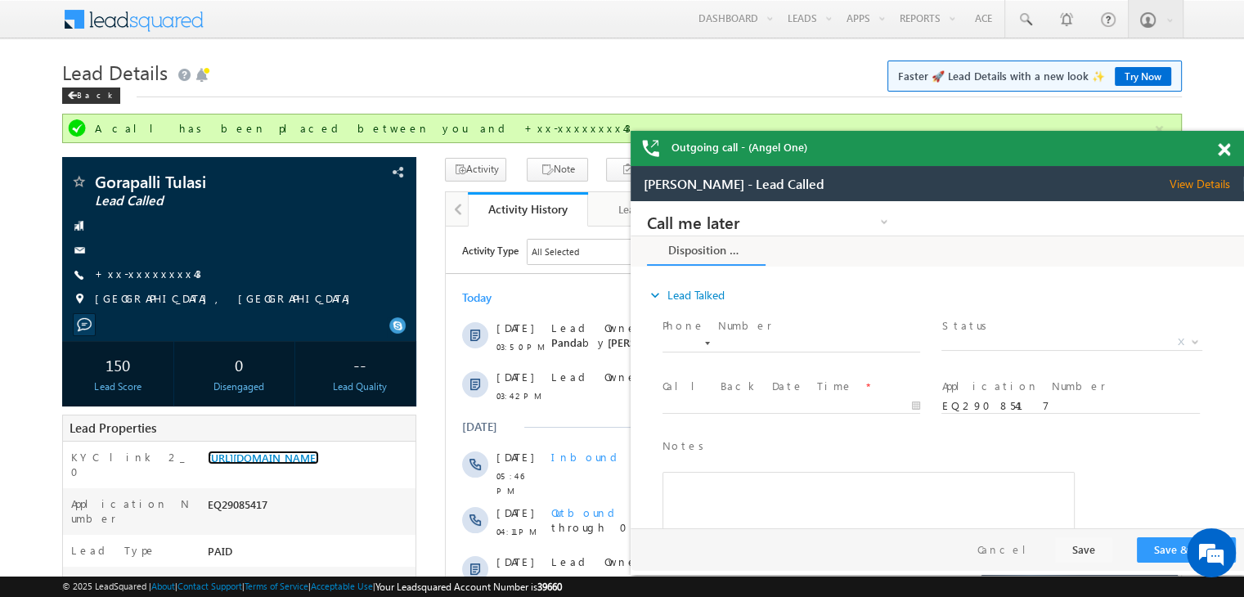
click at [1225, 151] on span at bounding box center [1224, 150] width 12 height 14
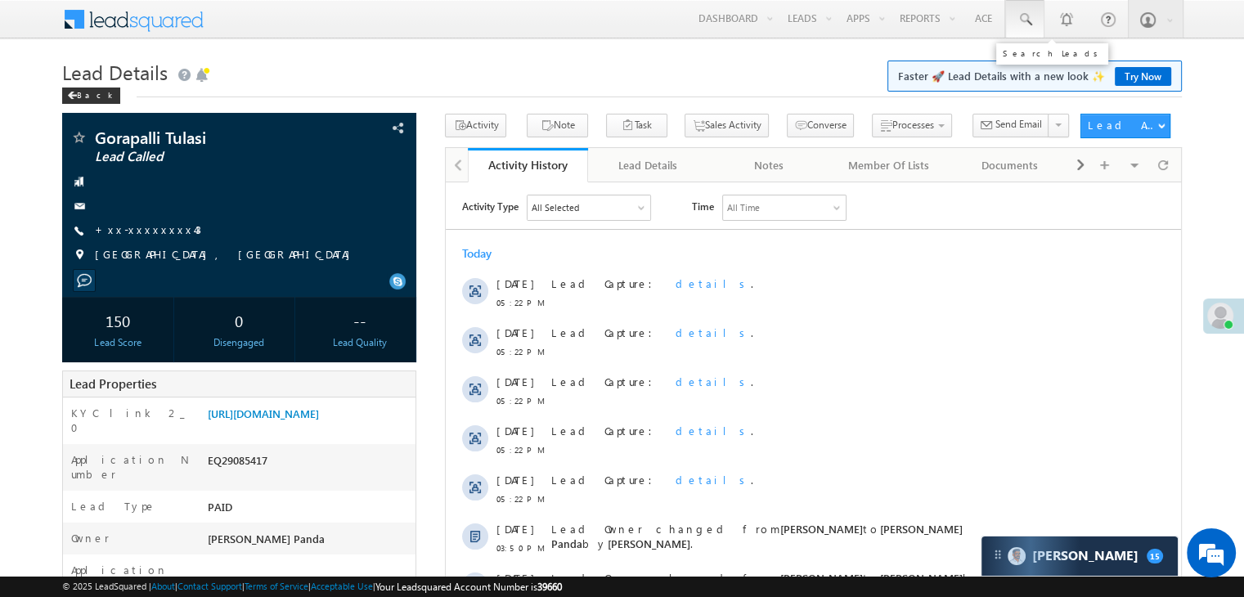
click at [1024, 25] on span at bounding box center [1025, 19] width 16 height 16
paste input "EQ29059835"
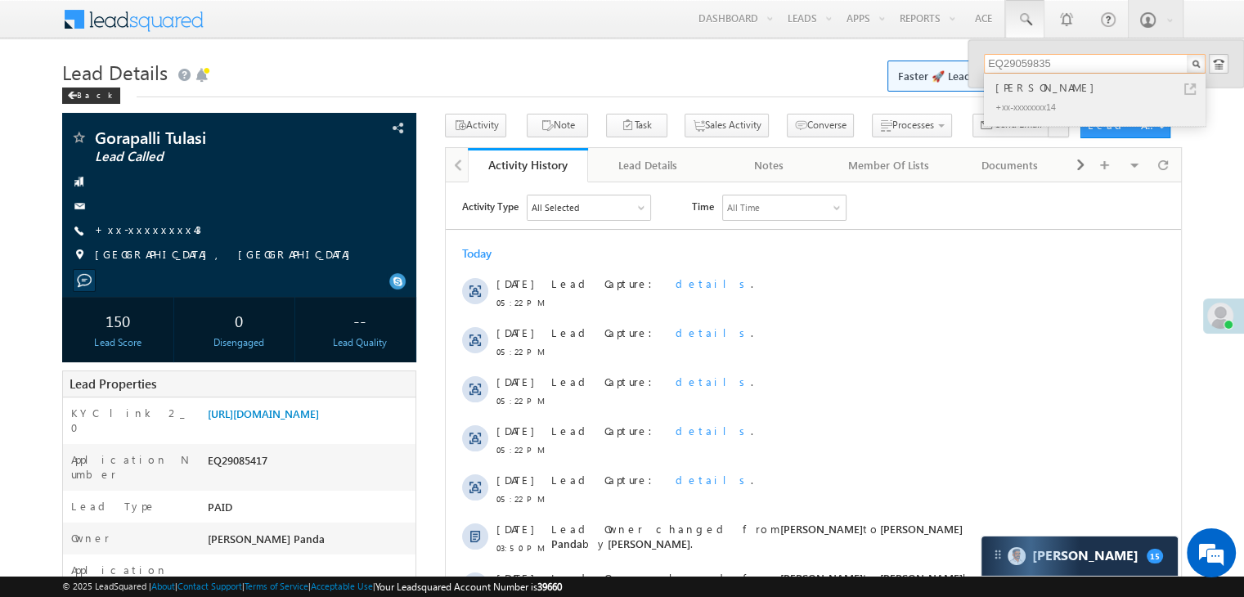
type input "EQ29059835"
click at [1031, 88] on div "[PERSON_NAME]" at bounding box center [1101, 88] width 219 height 18
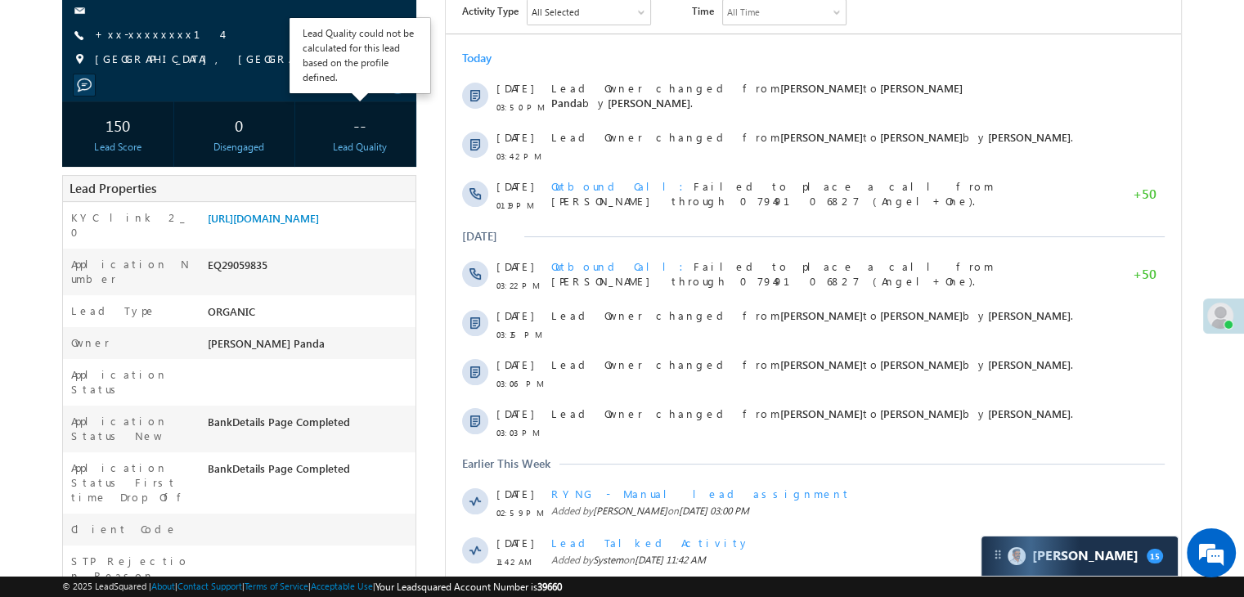
scroll to position [164, 0]
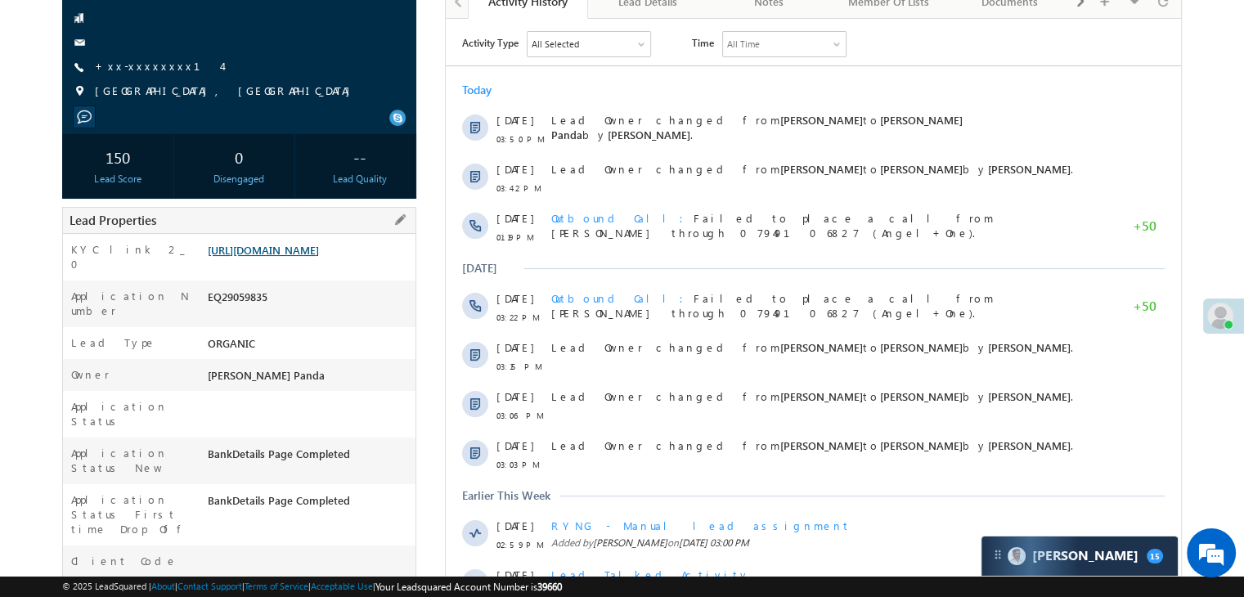
click at [319, 257] on link "[URL][DOMAIN_NAME]" at bounding box center [263, 250] width 111 height 14
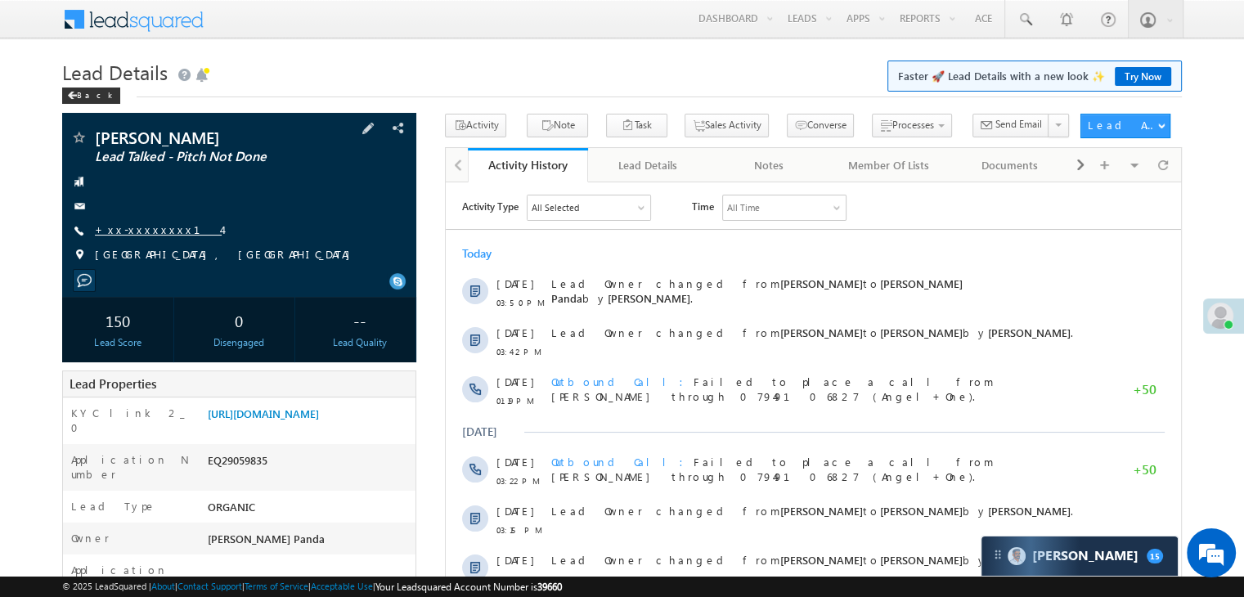
click at [155, 231] on link "+xx-xxxxxxxx14" at bounding box center [158, 230] width 127 height 14
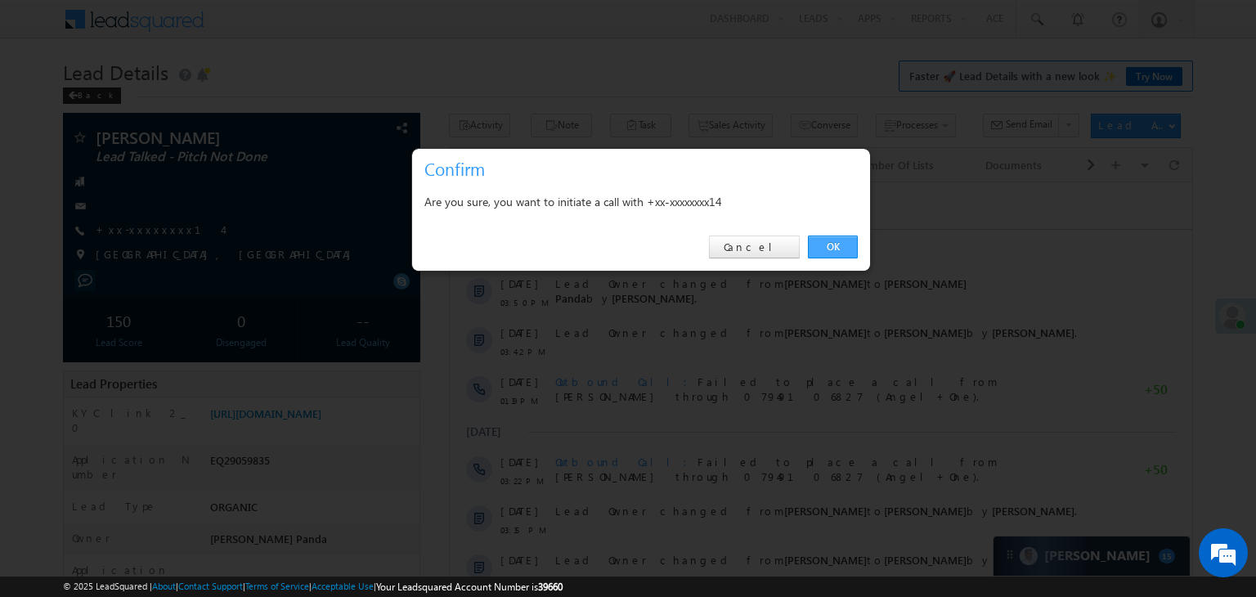
click at [832, 257] on link "OK" at bounding box center [833, 247] width 50 height 23
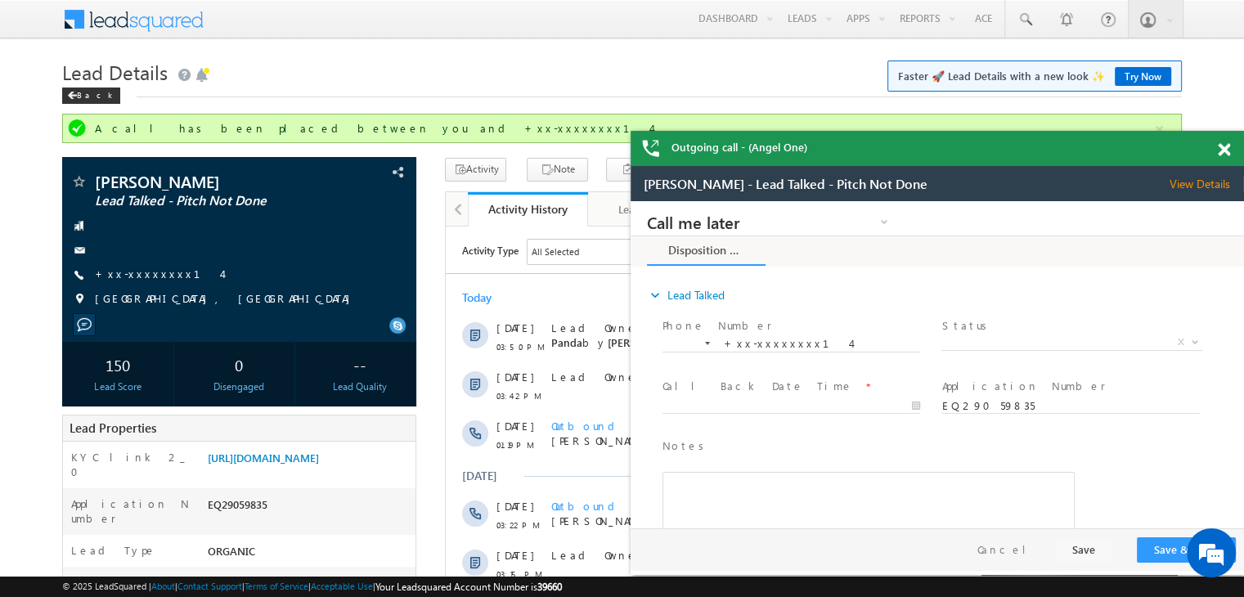
click at [1225, 145] on span at bounding box center [1224, 150] width 12 height 14
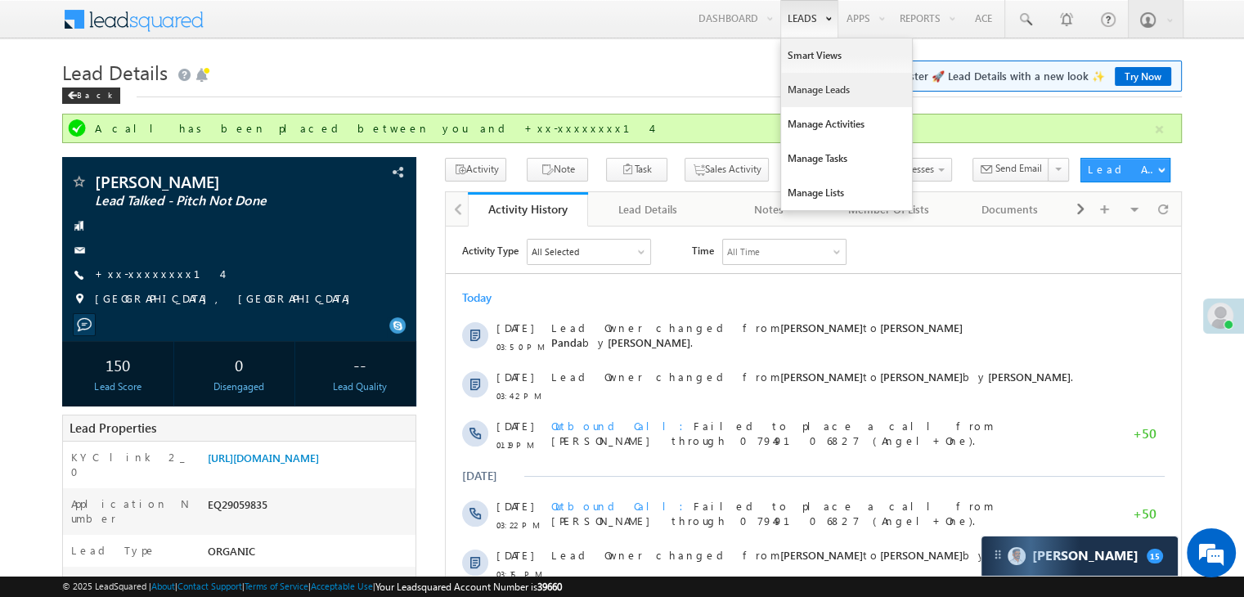
click at [807, 86] on link "Manage Leads" at bounding box center [846, 90] width 131 height 34
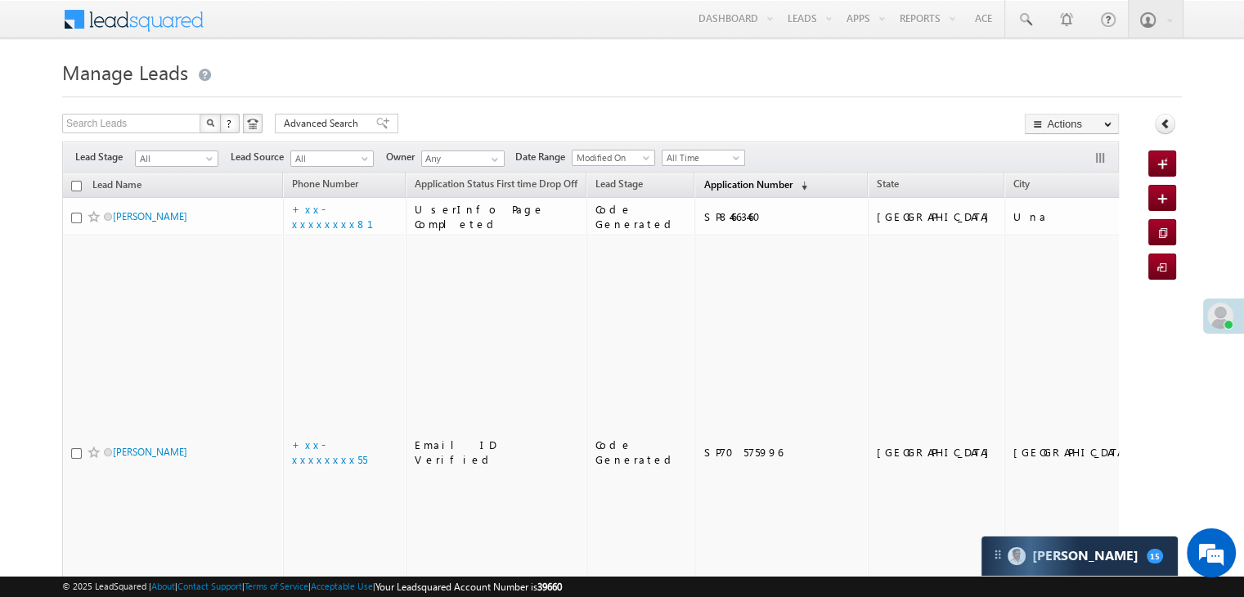
click at [713, 187] on span "Application Number" at bounding box center [747, 184] width 88 height 12
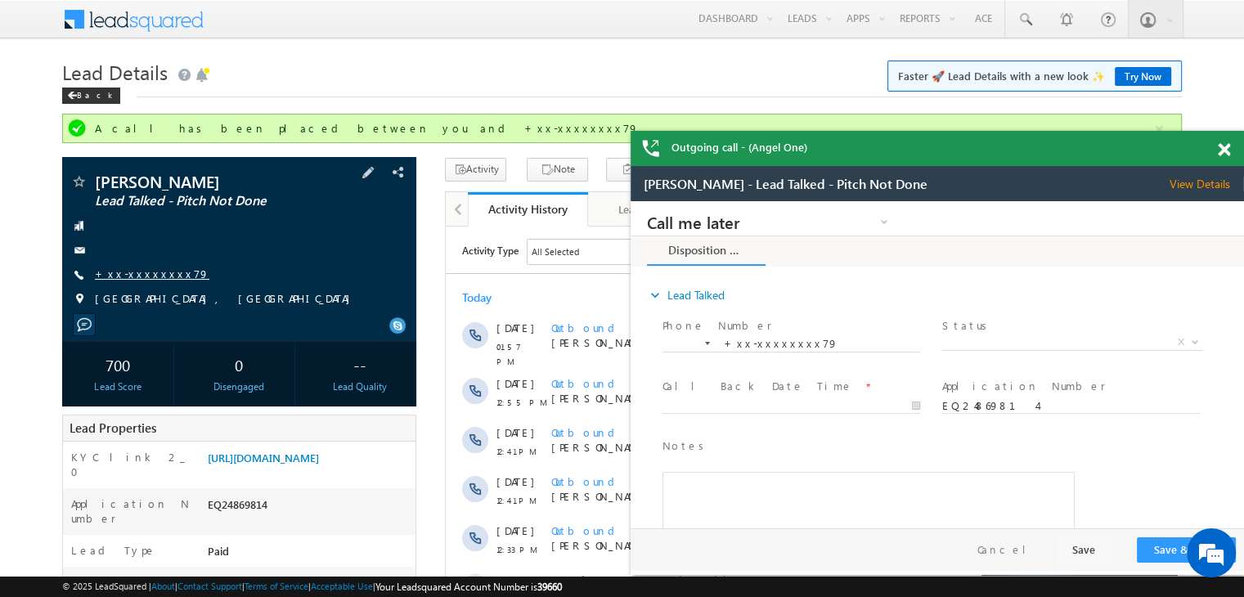
click at [147, 273] on link "+xx-xxxxxxxx79" at bounding box center [152, 274] width 115 height 14
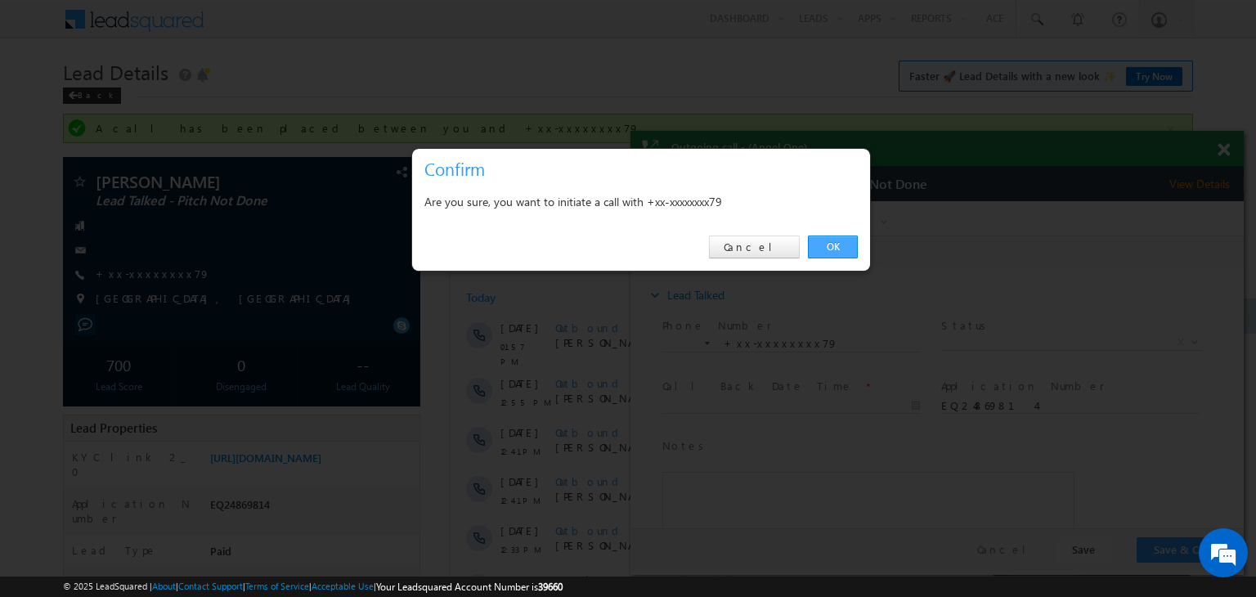
click at [834, 242] on link "OK" at bounding box center [833, 247] width 50 height 23
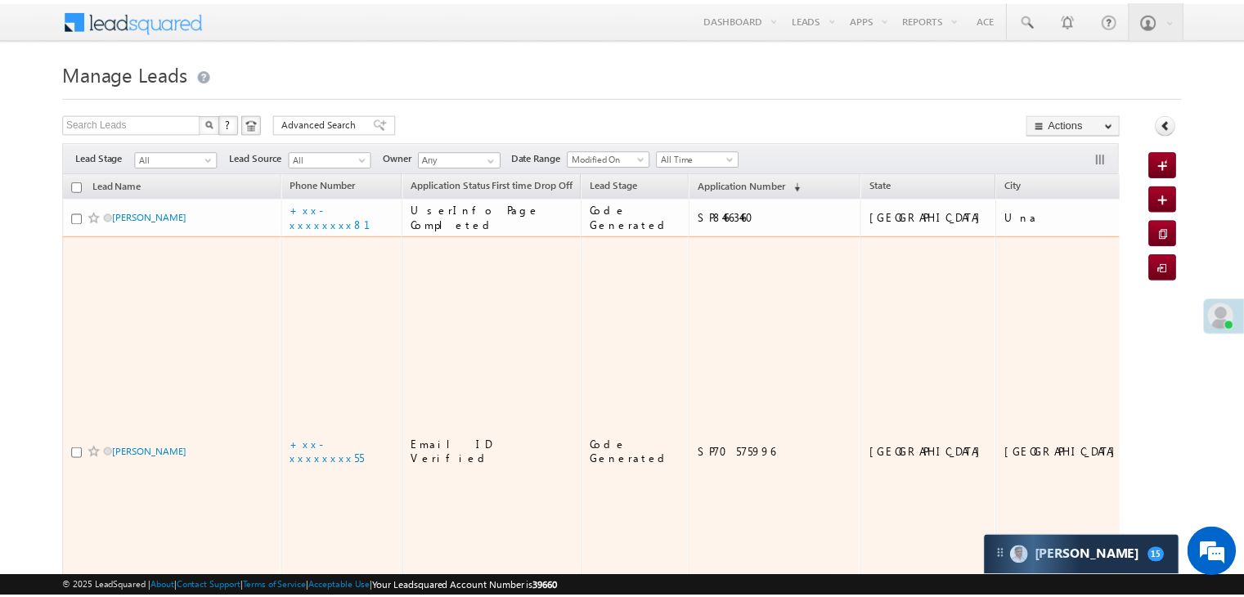
scroll to position [164, 0]
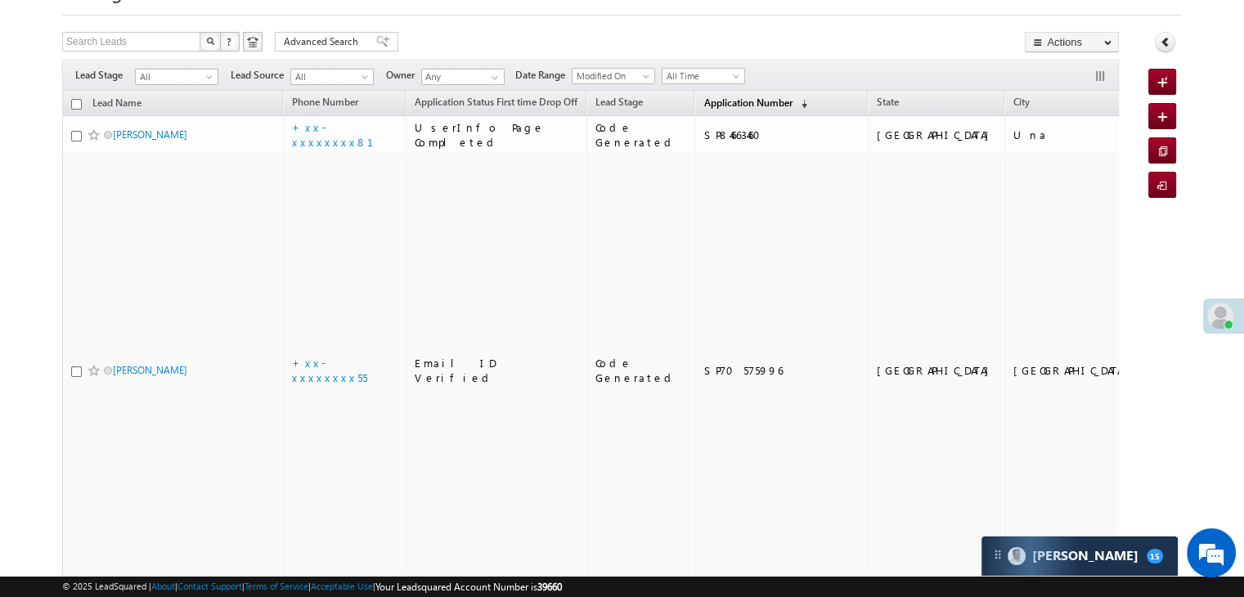
click at [703, 106] on span "Application Number" at bounding box center [747, 103] width 88 height 12
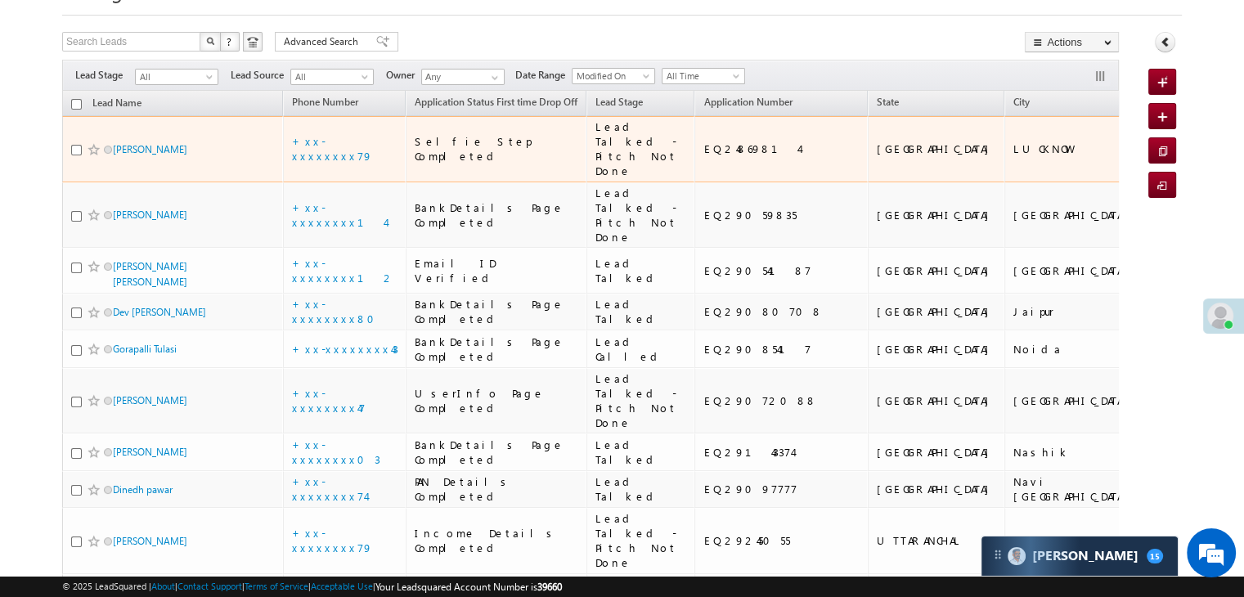
scroll to position [0, 0]
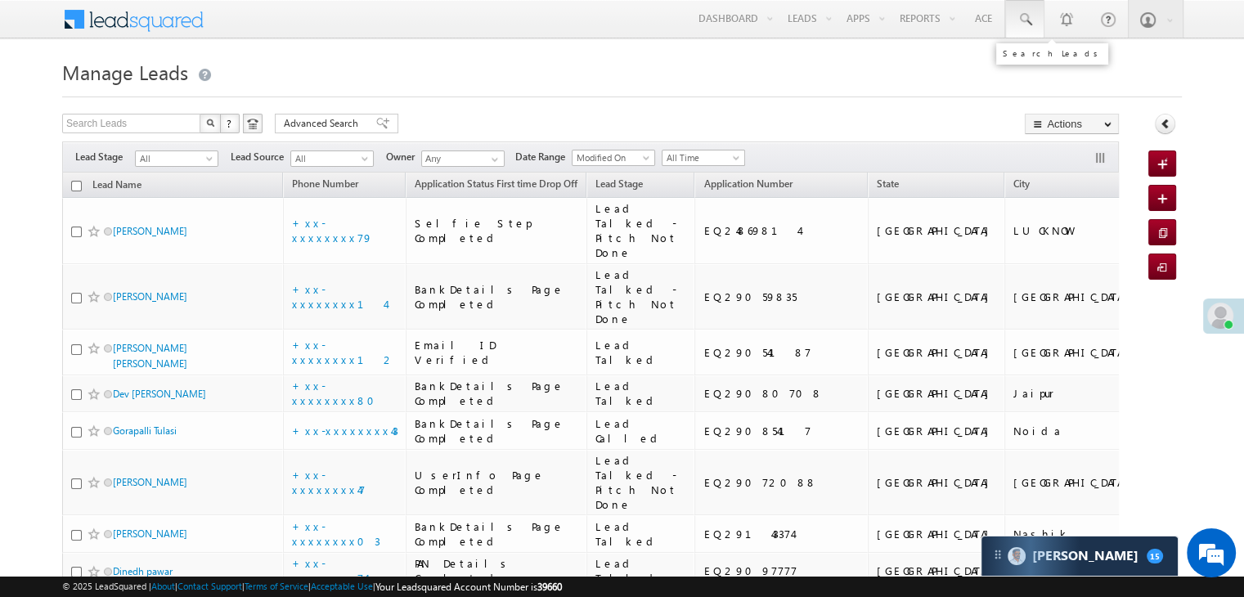
click at [1027, 14] on span at bounding box center [1025, 19] width 16 height 16
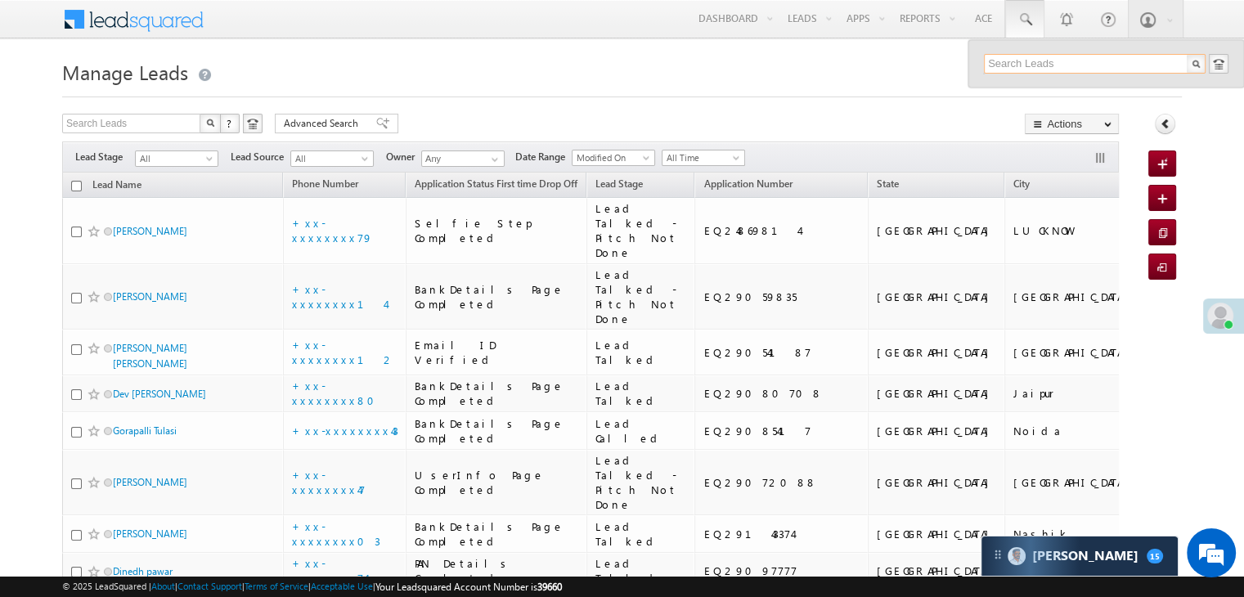
paste input "EQ29118743"
type input "EQ29118743"
click at [1055, 91] on div "SANKESH HARISHCHANDRA PANCH..." at bounding box center [1101, 88] width 219 height 18
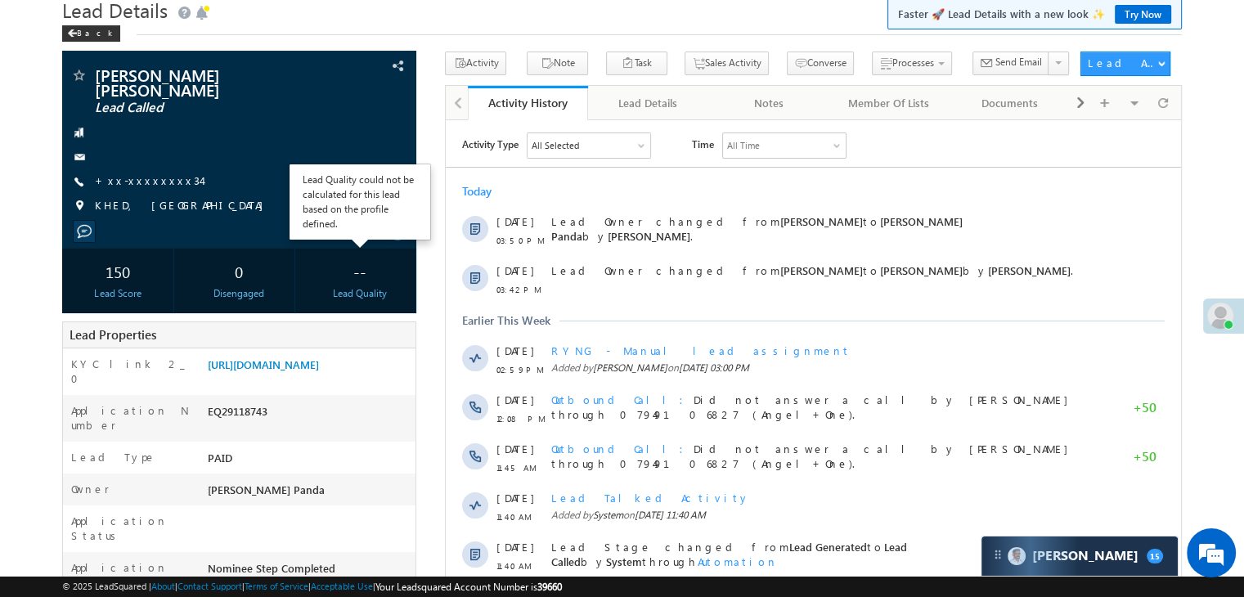
scroll to position [164, 0]
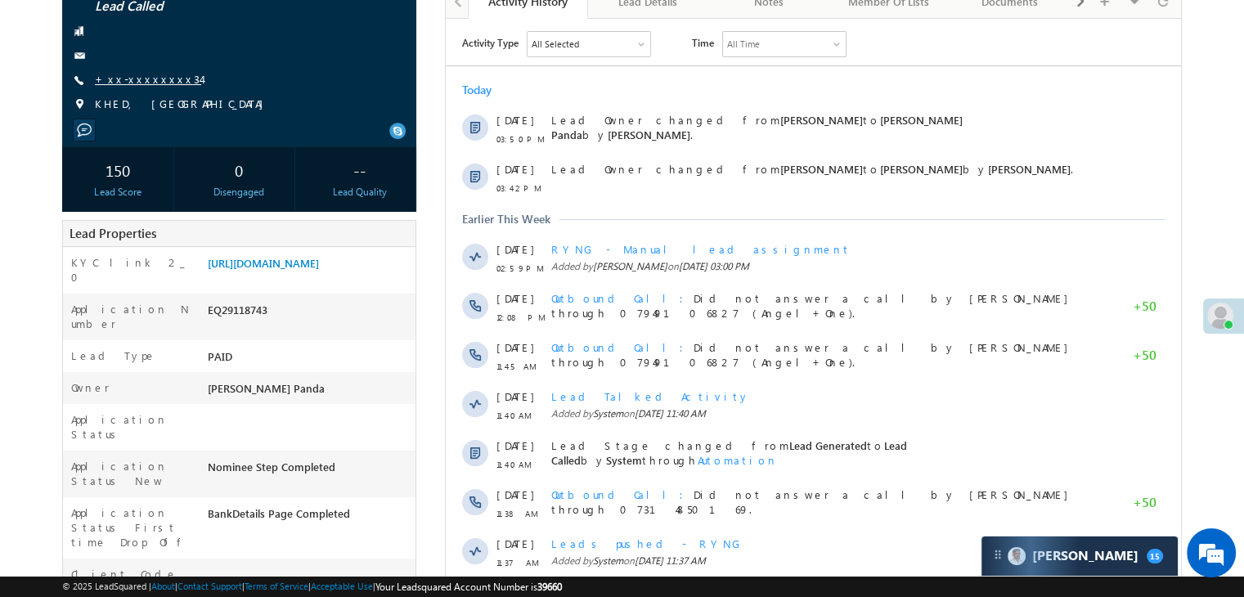
click at [128, 86] on link "+xx-xxxxxxxx34" at bounding box center [148, 79] width 106 height 14
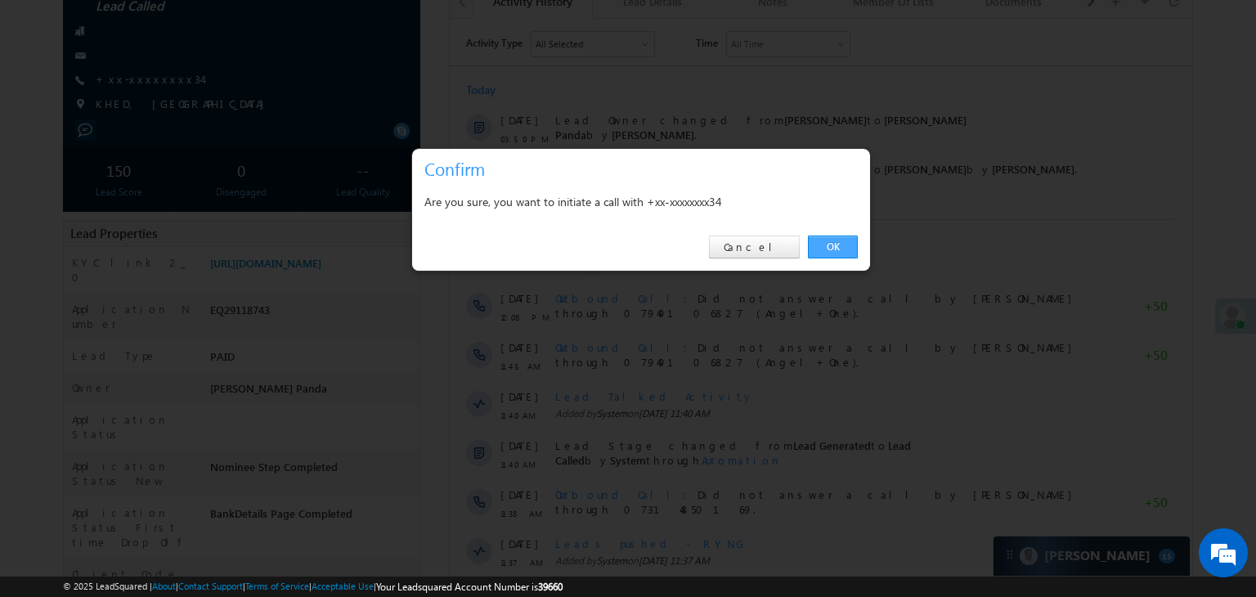
click at [837, 241] on link "OK" at bounding box center [833, 247] width 50 height 23
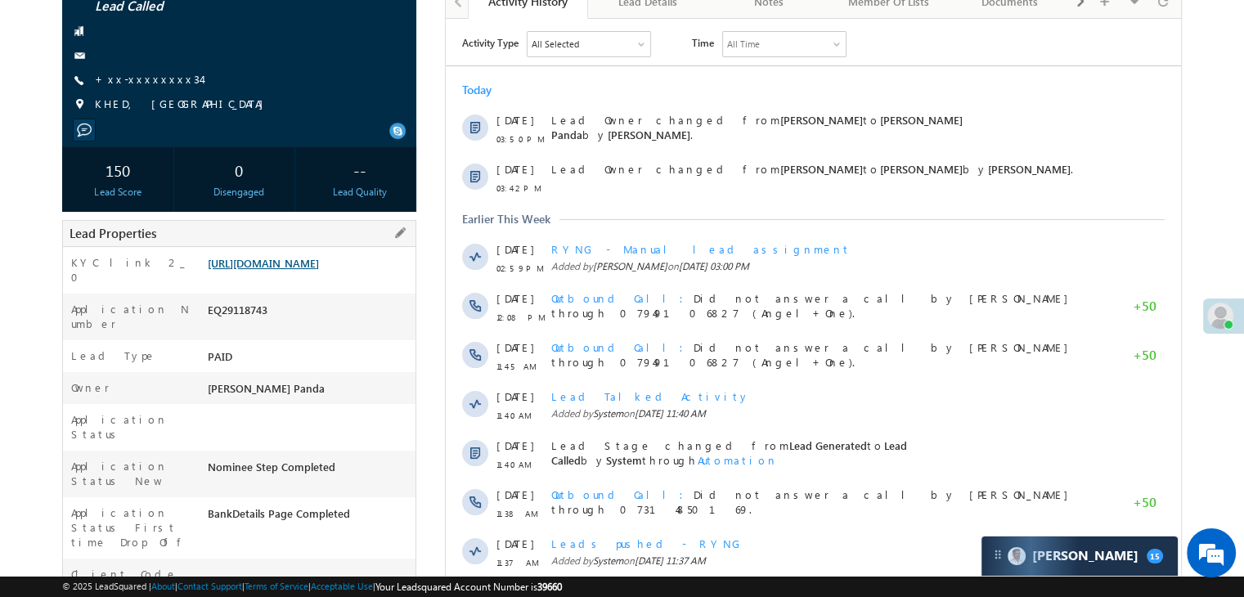
click at [319, 270] on link "[URL][DOMAIN_NAME]" at bounding box center [263, 263] width 111 height 14
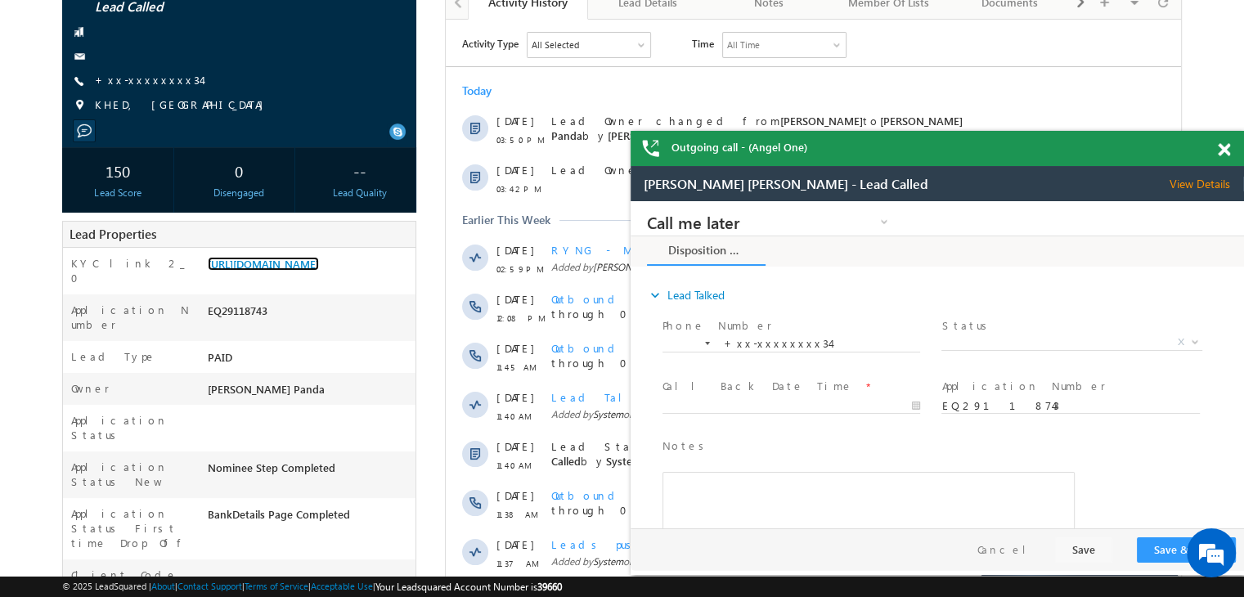
scroll to position [0, 0]
click at [128, 80] on link "+xx-xxxxxxxx34" at bounding box center [148, 80] width 106 height 14
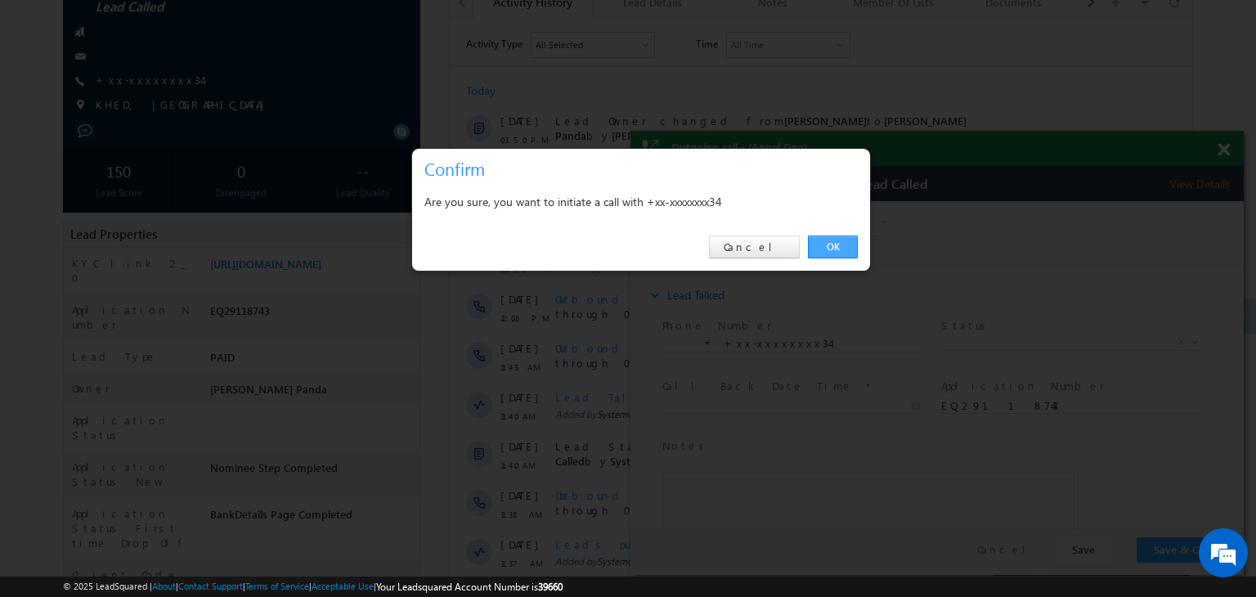
click at [844, 249] on link "OK" at bounding box center [833, 247] width 50 height 23
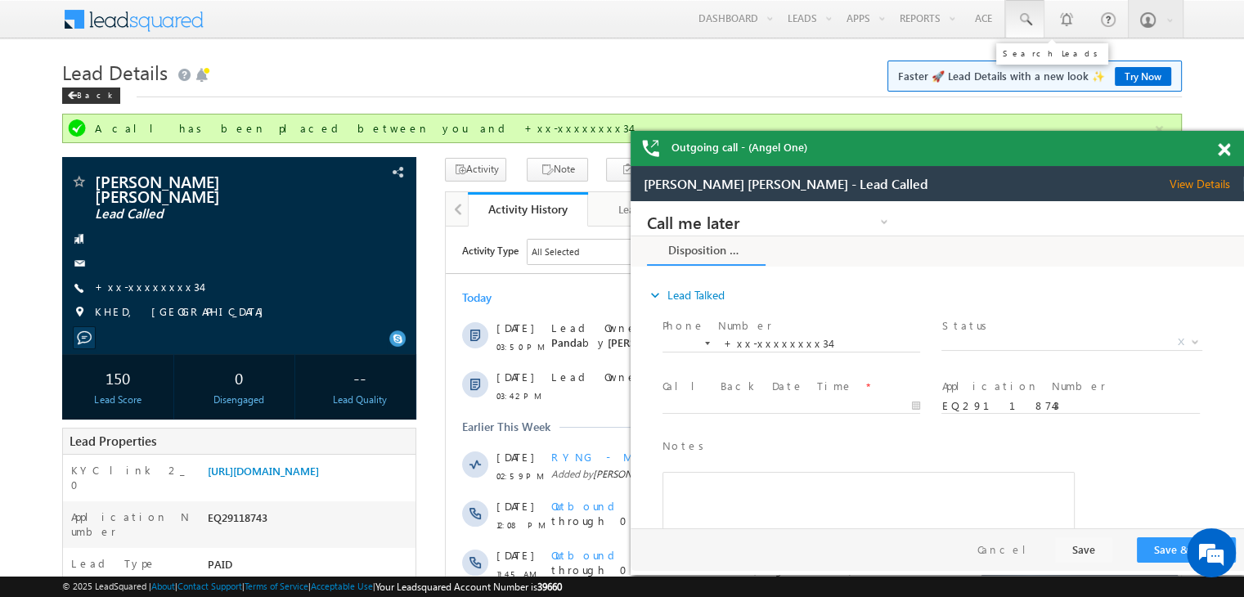
click at [1019, 14] on span at bounding box center [1025, 19] width 16 height 16
paste input "EQ29153478"
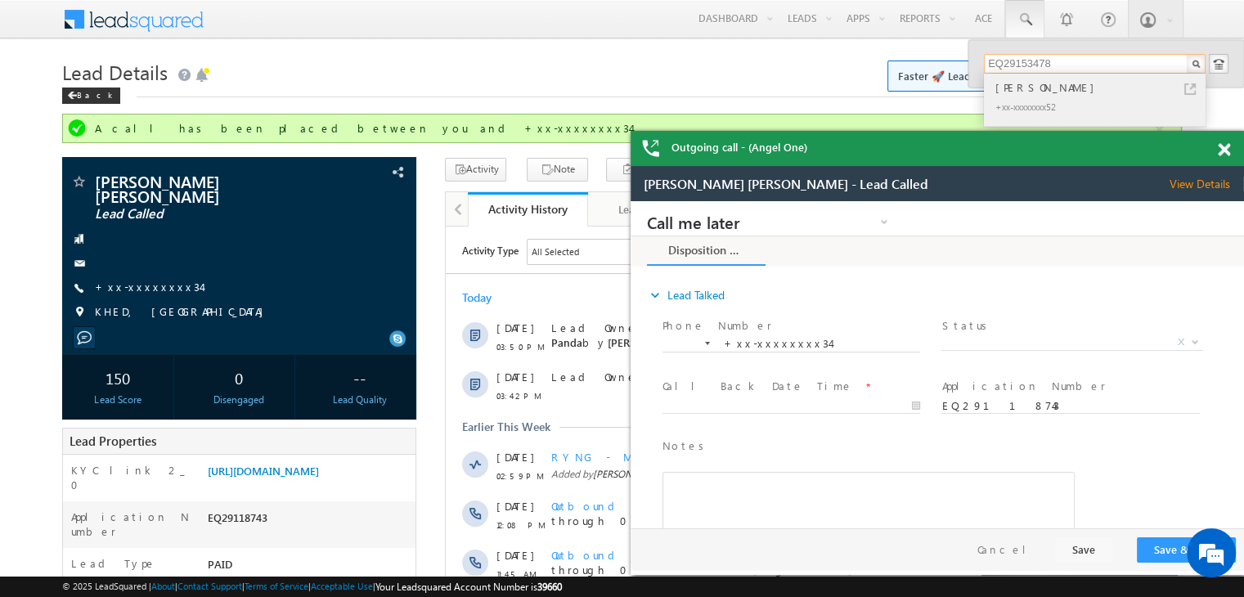
type input "EQ29153478"
click at [1029, 89] on div "[PERSON_NAME]" at bounding box center [1101, 88] width 219 height 18
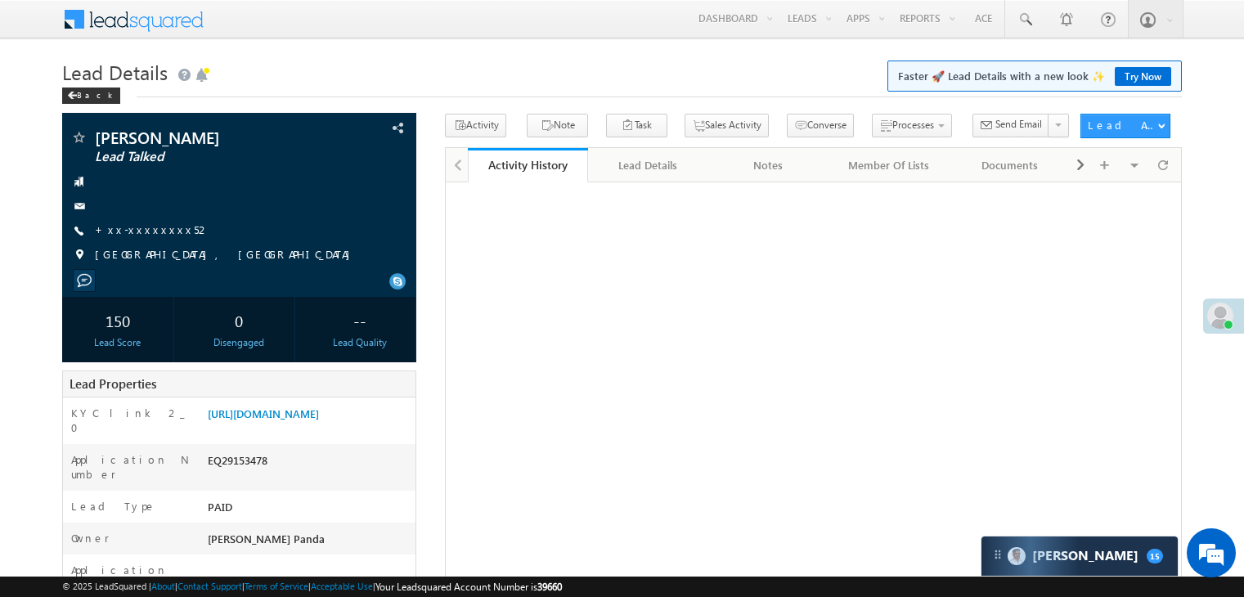
click at [134, 231] on link "+xx-xxxxxxxx52" at bounding box center [152, 230] width 115 height 14
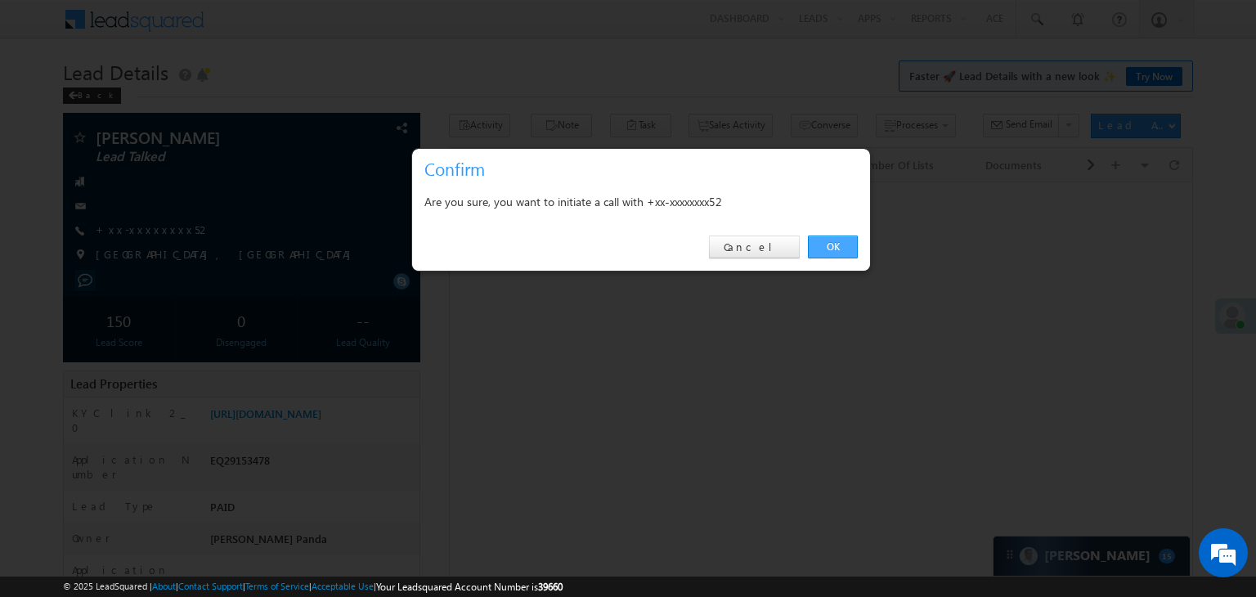
click at [839, 245] on link "OK" at bounding box center [833, 247] width 50 height 23
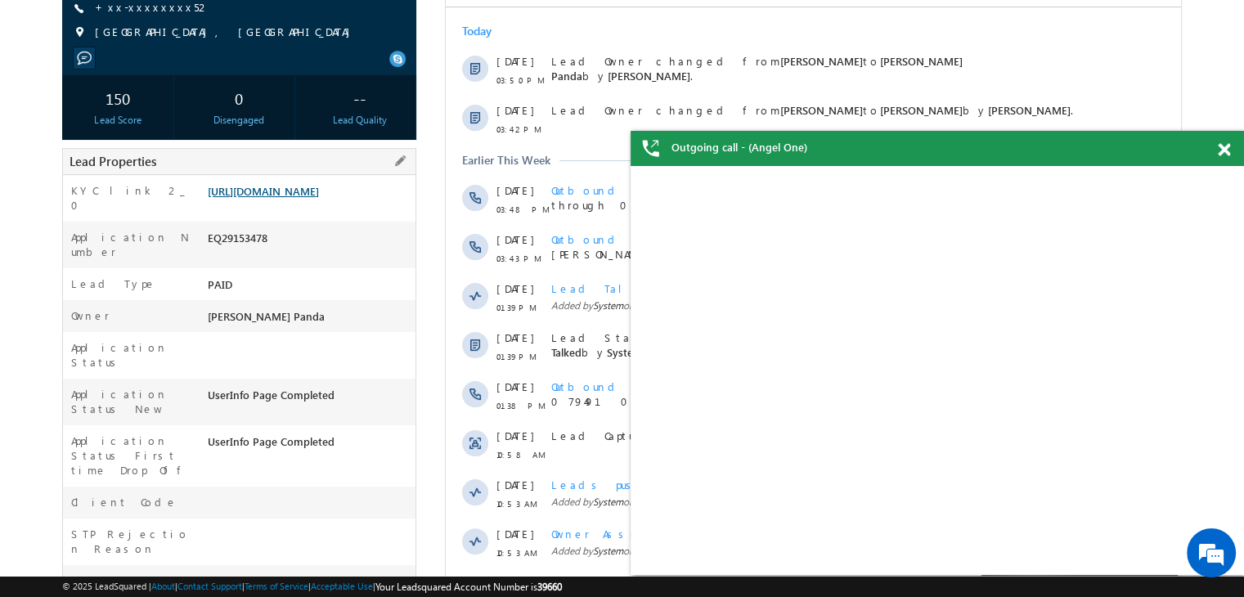
scroll to position [207, 0]
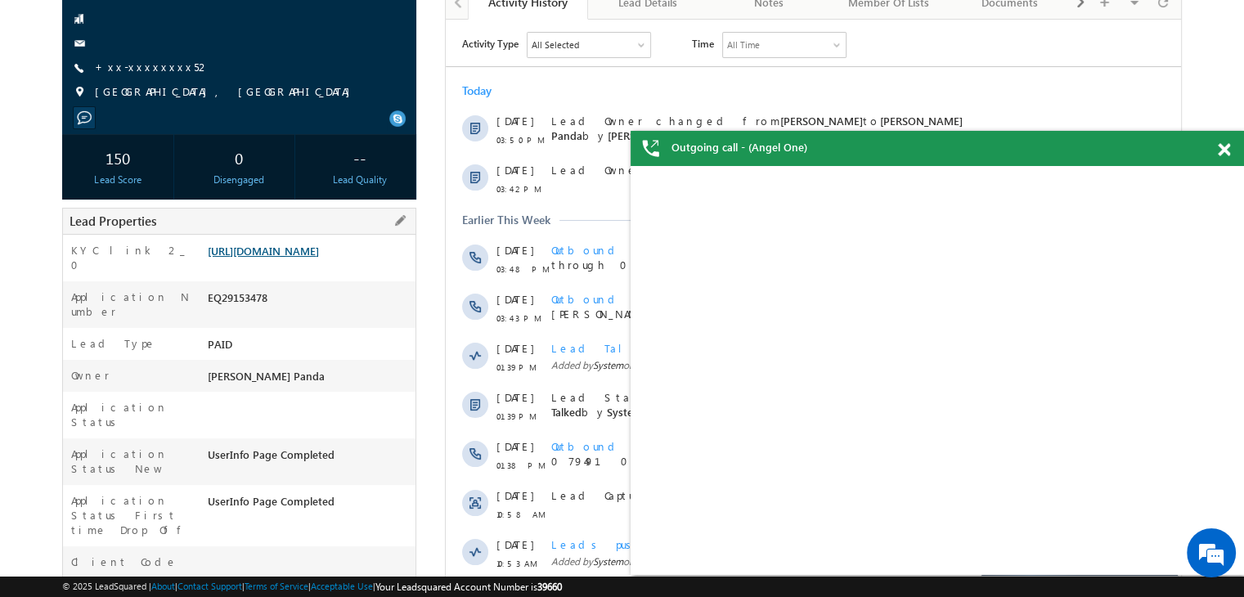
click at [306, 258] on link "https://angelbroking1-pk3em7sa.customui-test.leadsquared.com?leadId=9623ee25-36…" at bounding box center [263, 251] width 111 height 14
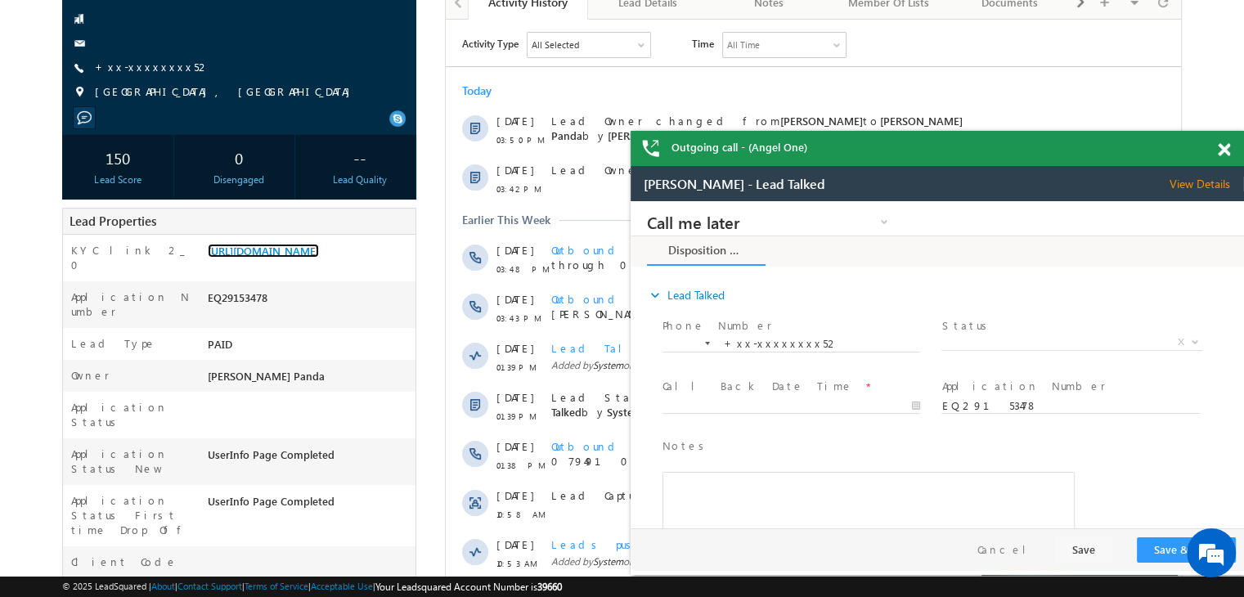
scroll to position [0, 0]
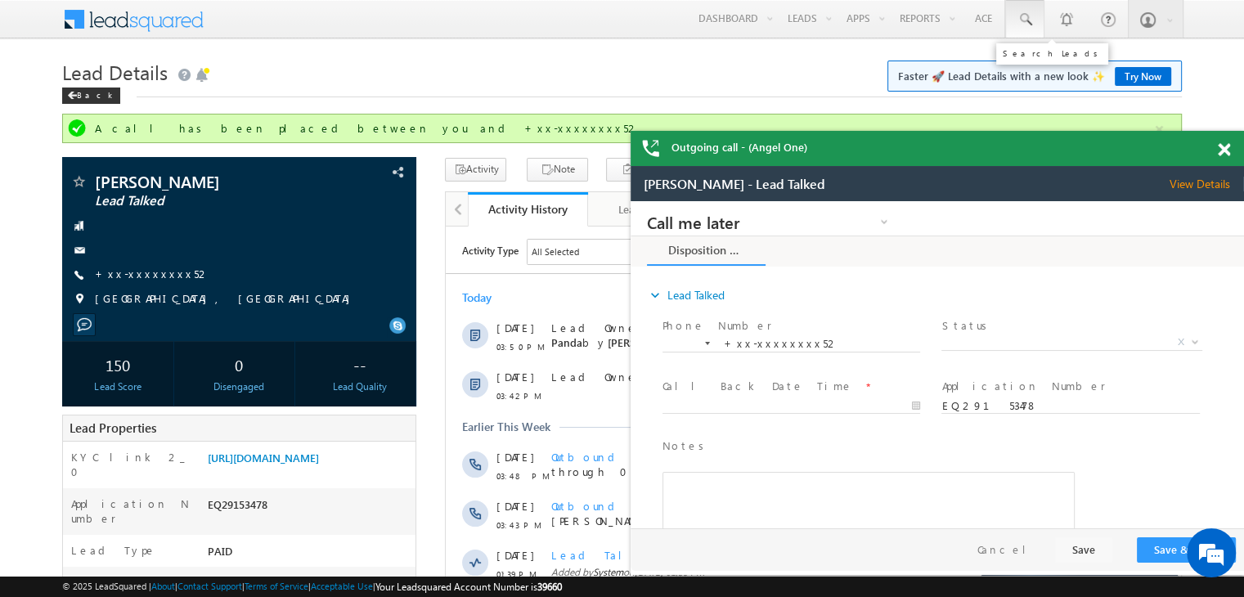
click at [1031, 19] on span at bounding box center [1025, 19] width 16 height 16
paste input "EQ29138673"
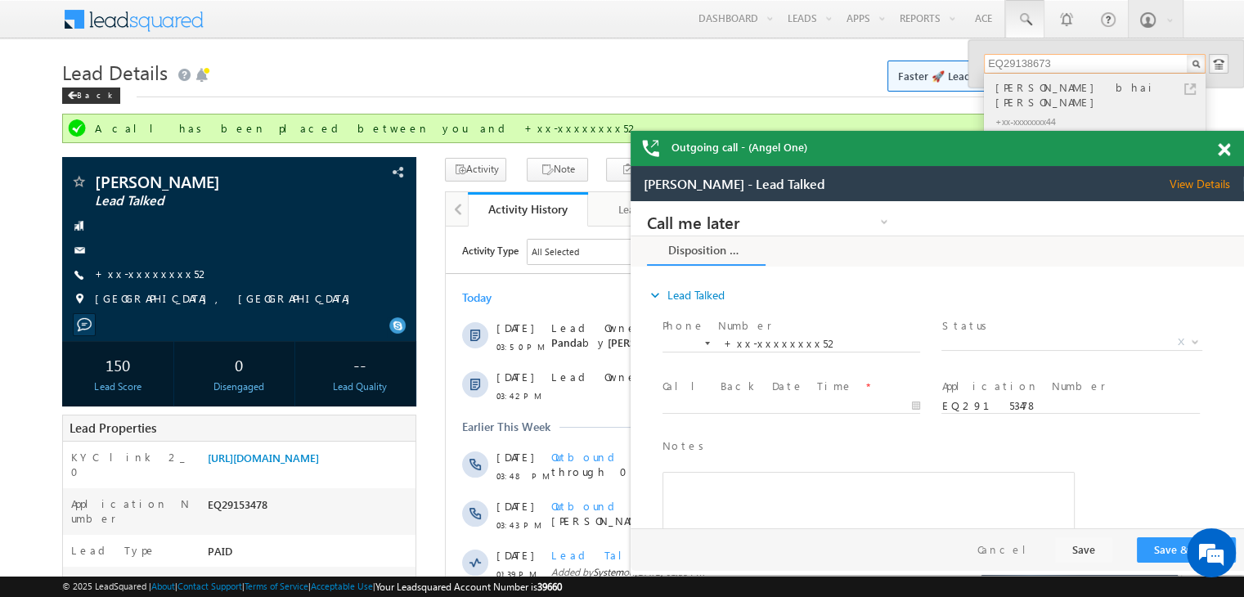
type input "EQ29138673"
click at [1038, 89] on div "[PERSON_NAME] bhai [PERSON_NAME]" at bounding box center [1101, 95] width 219 height 33
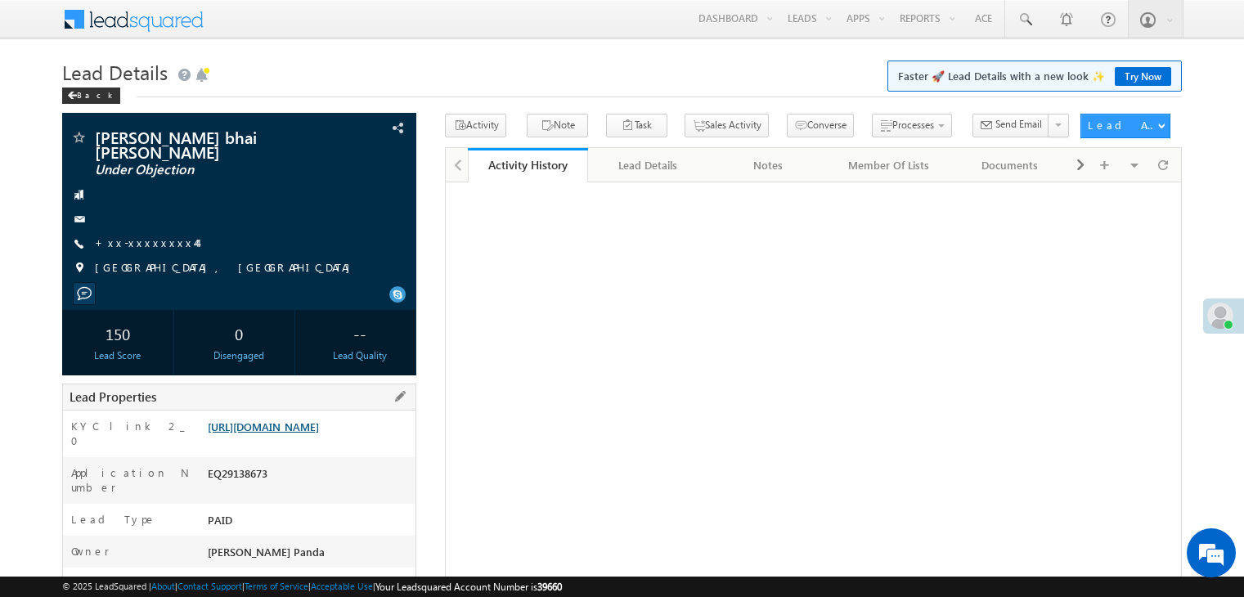
click at [314, 433] on link "[URL][DOMAIN_NAME]" at bounding box center [263, 427] width 111 height 14
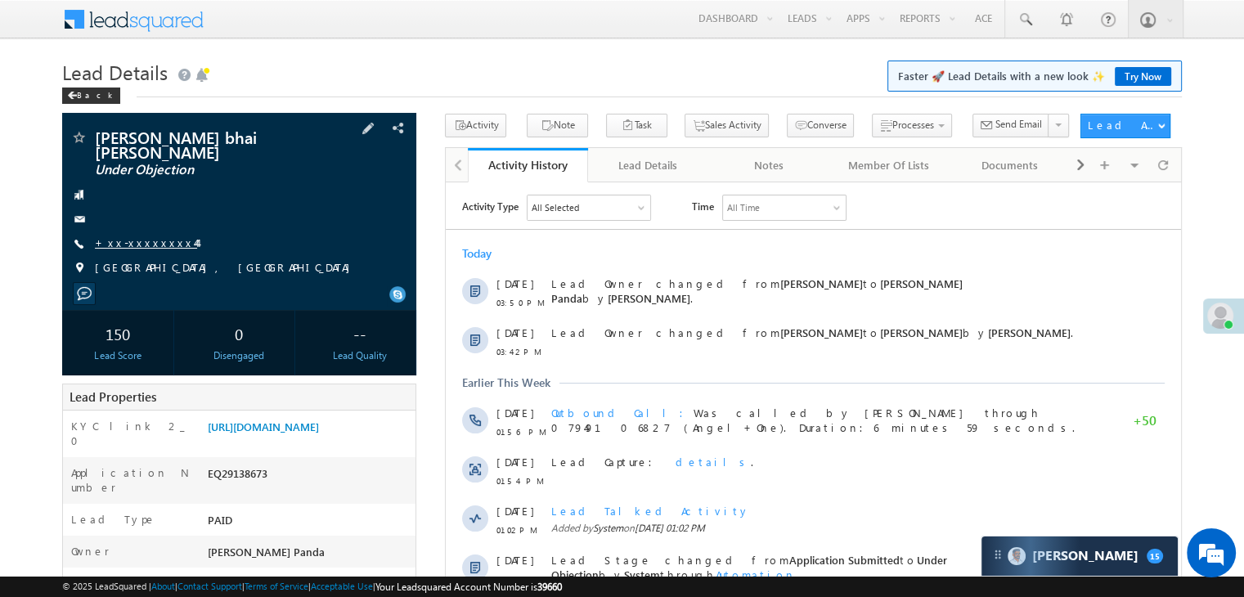
click at [134, 236] on link "+xx-xxxxxxxx44" at bounding box center [146, 243] width 102 height 14
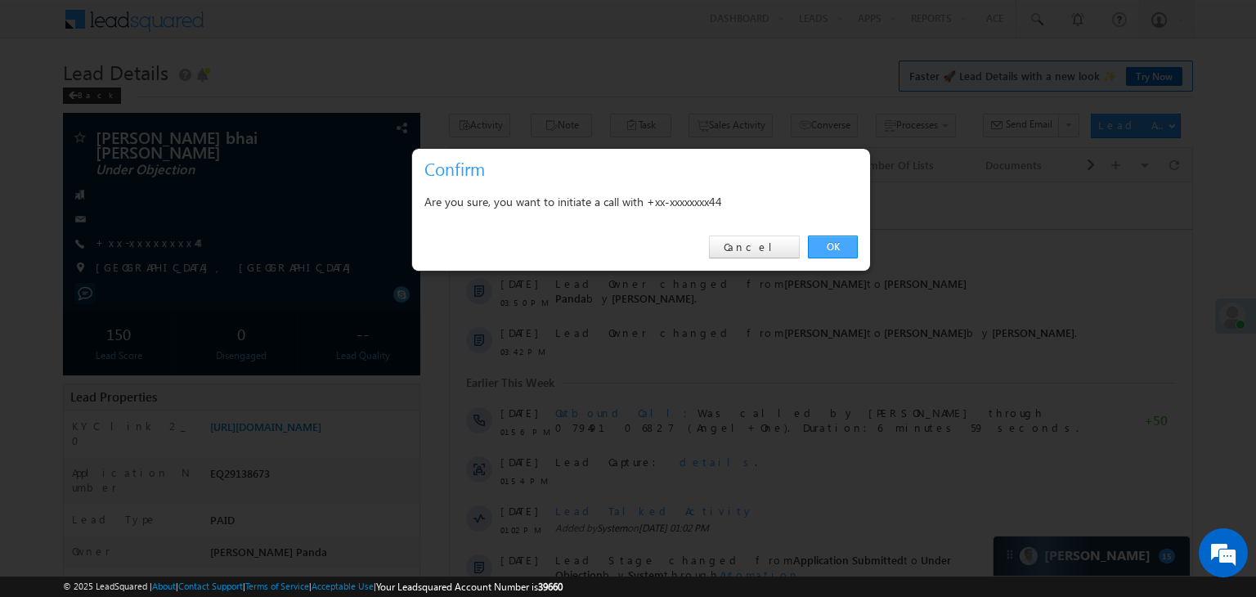
drag, startPoint x: 831, startPoint y: 246, endPoint x: 387, endPoint y: 64, distance: 480.2
click at [831, 246] on link "OK" at bounding box center [833, 247] width 50 height 23
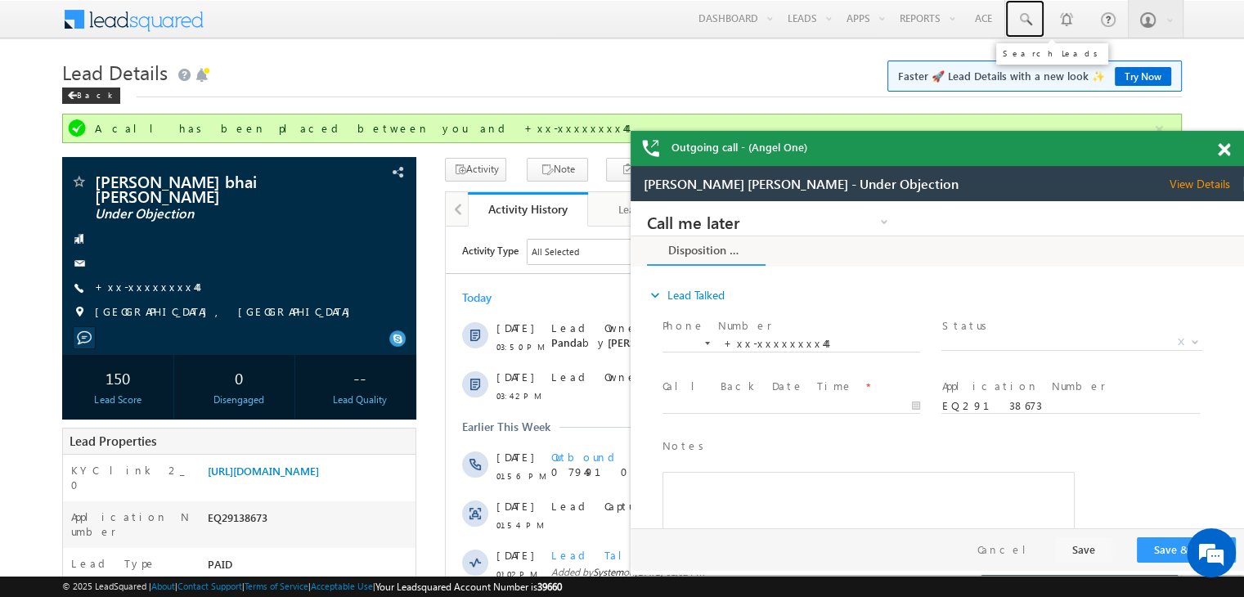
click at [1023, 25] on span at bounding box center [1025, 19] width 16 height 16
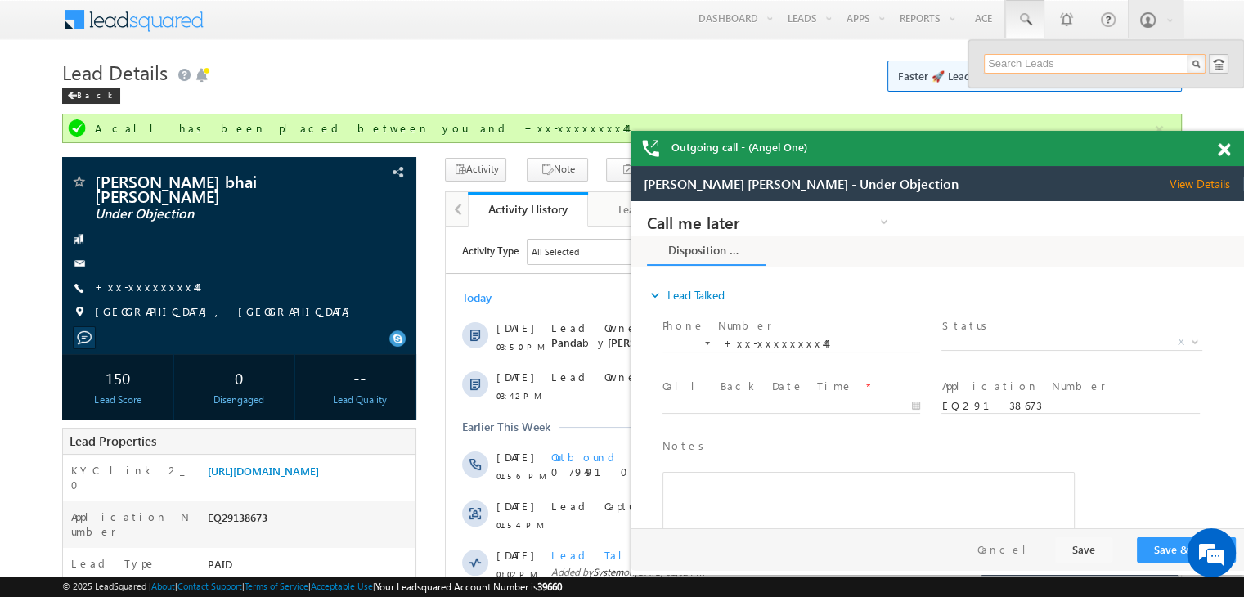
paste input "EQ29038119"
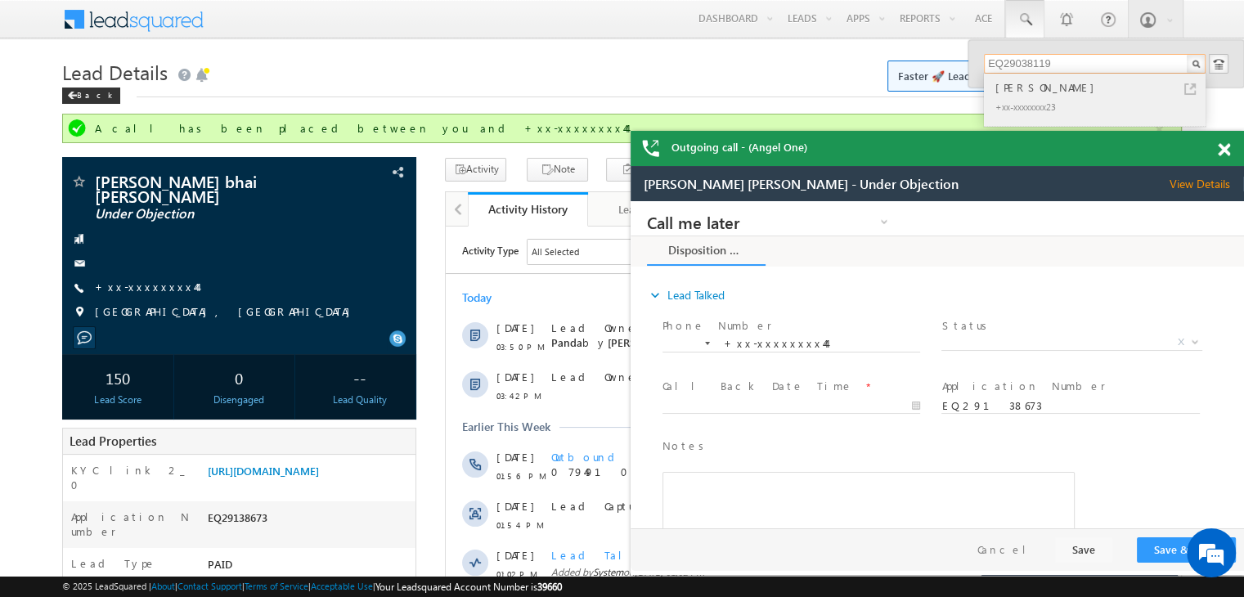
type input "EQ29038119"
click at [1023, 86] on div "[PERSON_NAME]" at bounding box center [1101, 88] width 219 height 18
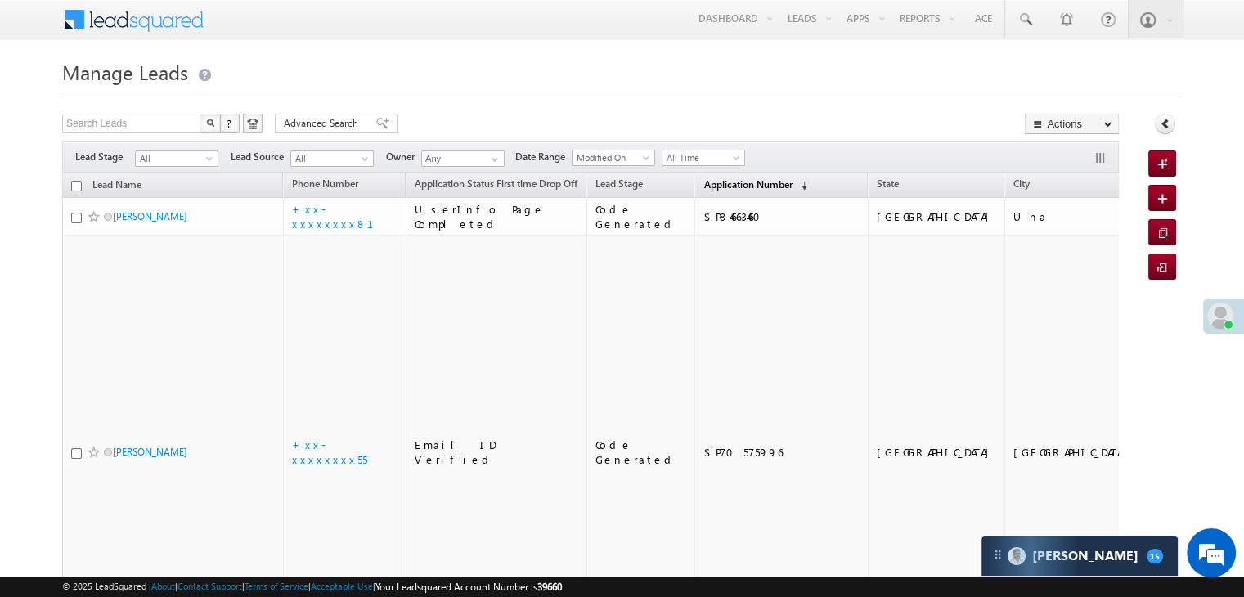
click at [705, 187] on span "Application Number" at bounding box center [747, 184] width 88 height 12
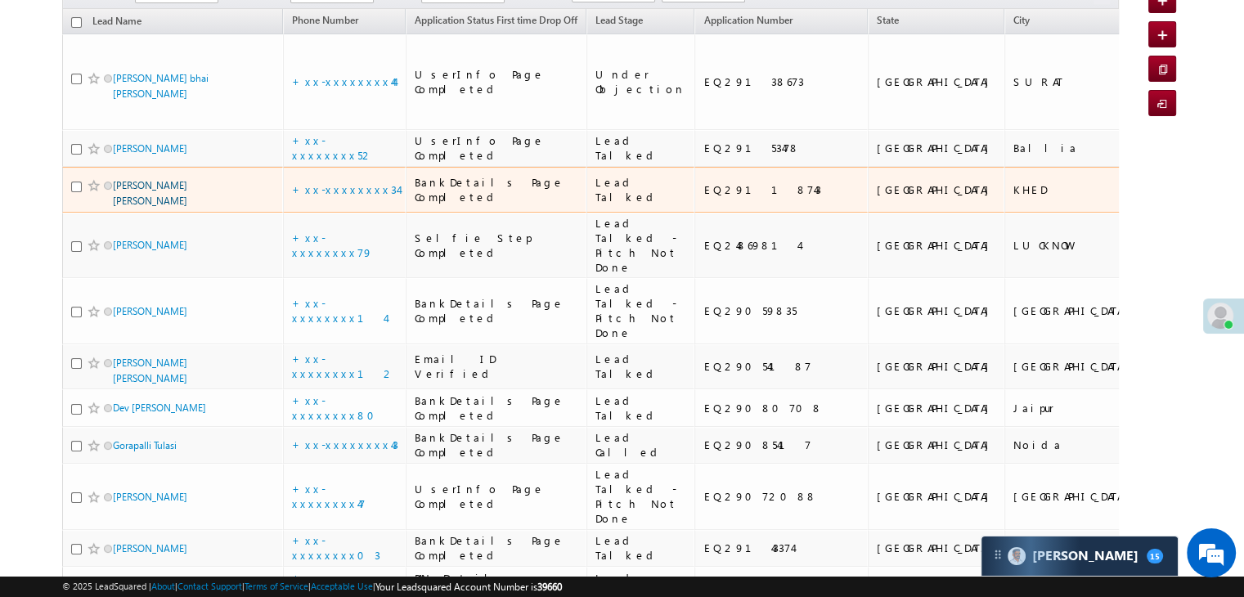
click at [164, 207] on link "SANKESH HARISHCHANDRA PANCHAL" at bounding box center [150, 193] width 74 height 28
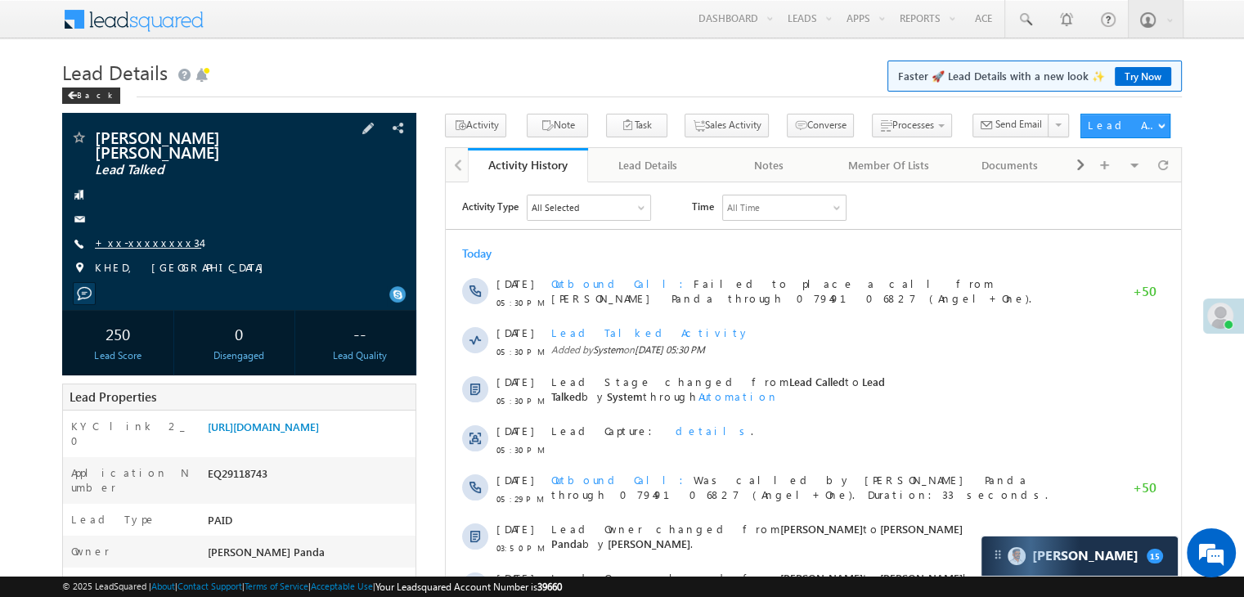
click at [137, 241] on link "+xx-xxxxxxxx34" at bounding box center [148, 243] width 106 height 14
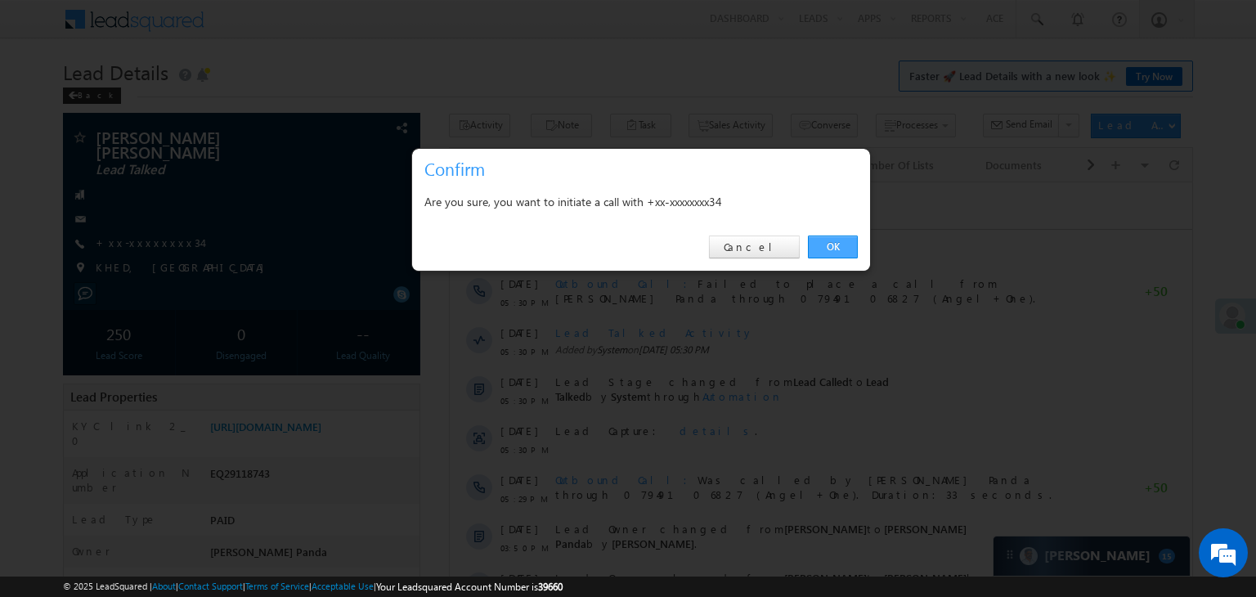
drag, startPoint x: 834, startPoint y: 249, endPoint x: 290, endPoint y: 28, distance: 588.2
click at [834, 249] on link "OK" at bounding box center [833, 247] width 50 height 23
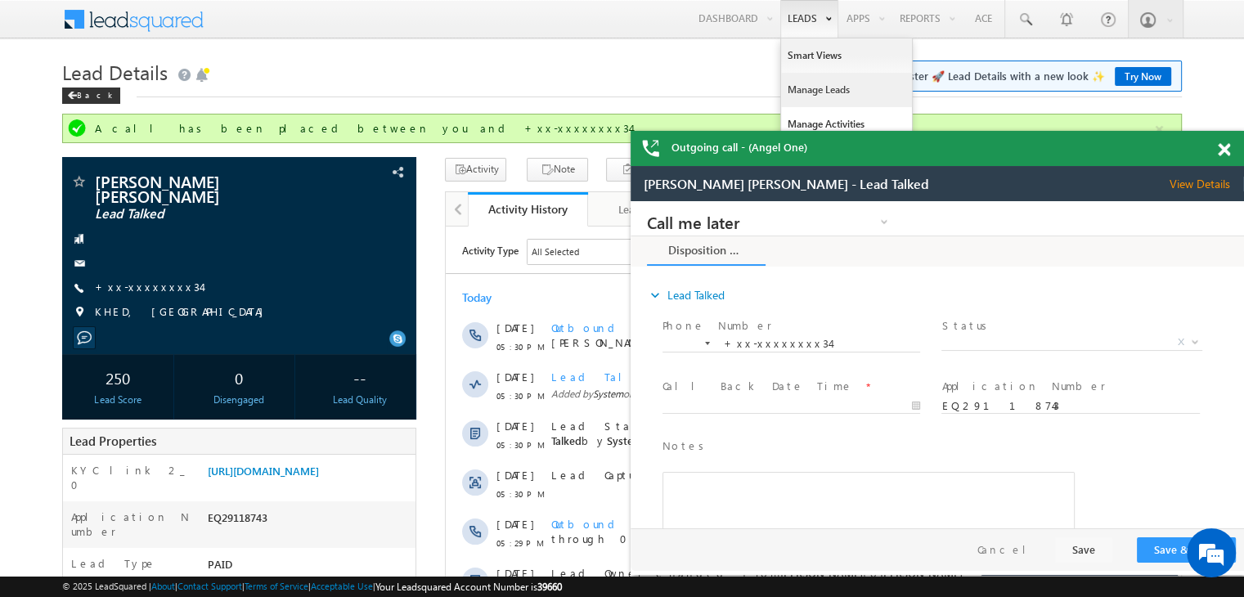
click at [802, 83] on link "Manage Leads" at bounding box center [846, 90] width 131 height 34
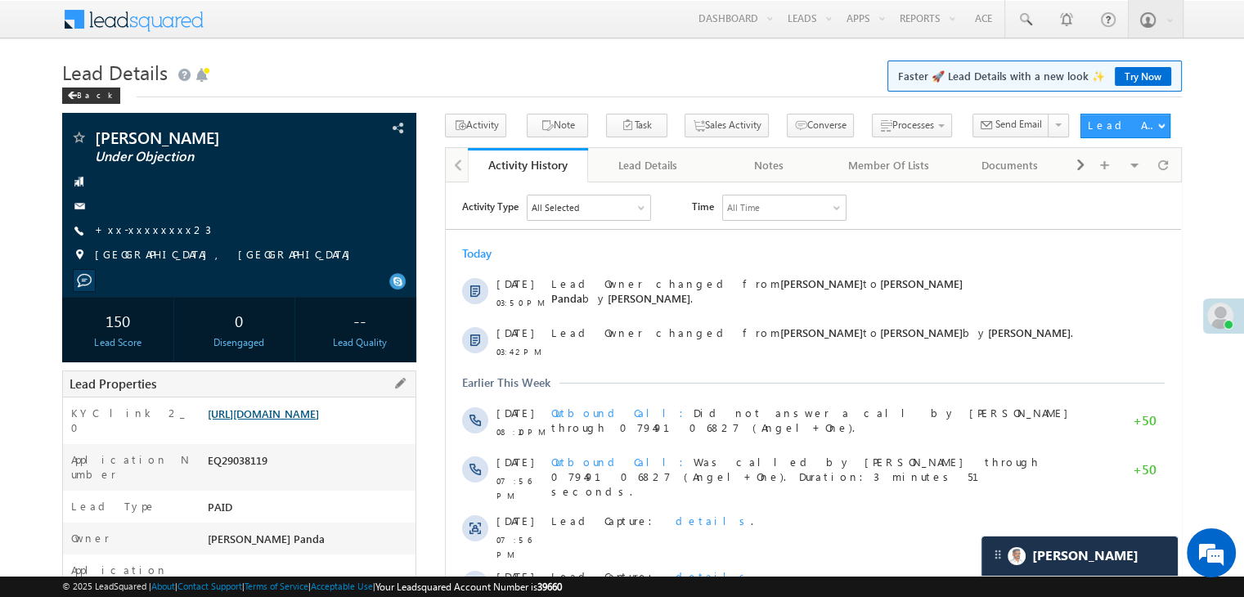
click at [272, 416] on link "[URL][DOMAIN_NAME]" at bounding box center [263, 414] width 111 height 14
click at [141, 230] on link "+xx-xxxxxxxx23" at bounding box center [153, 230] width 116 height 14
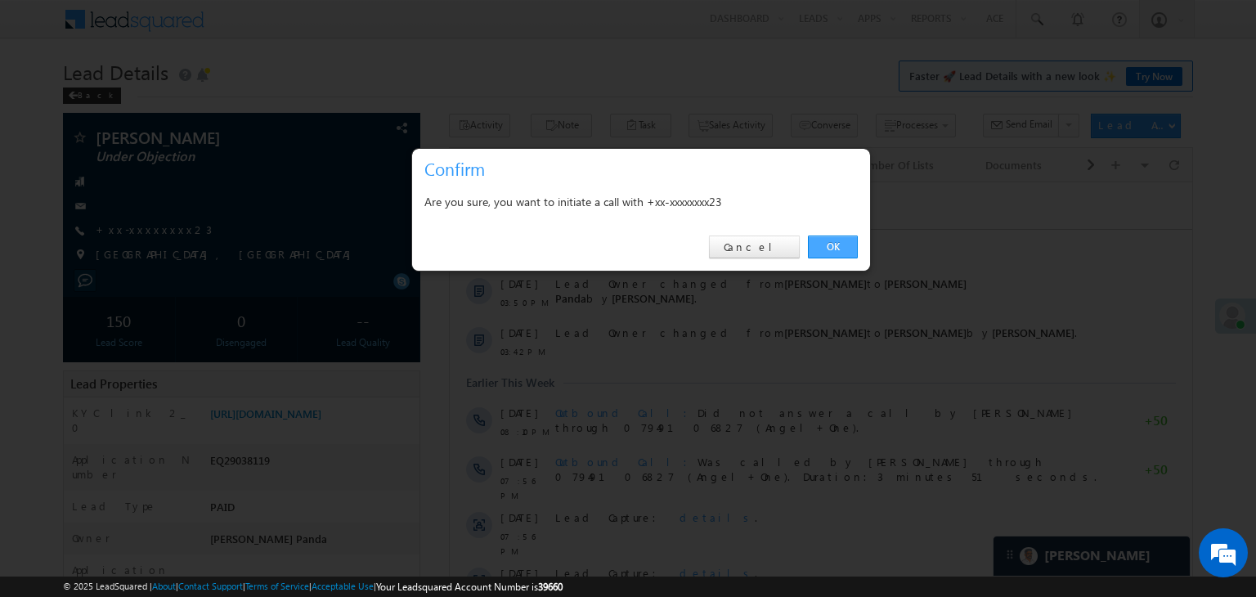
click at [831, 243] on link "OK" at bounding box center [833, 247] width 50 height 23
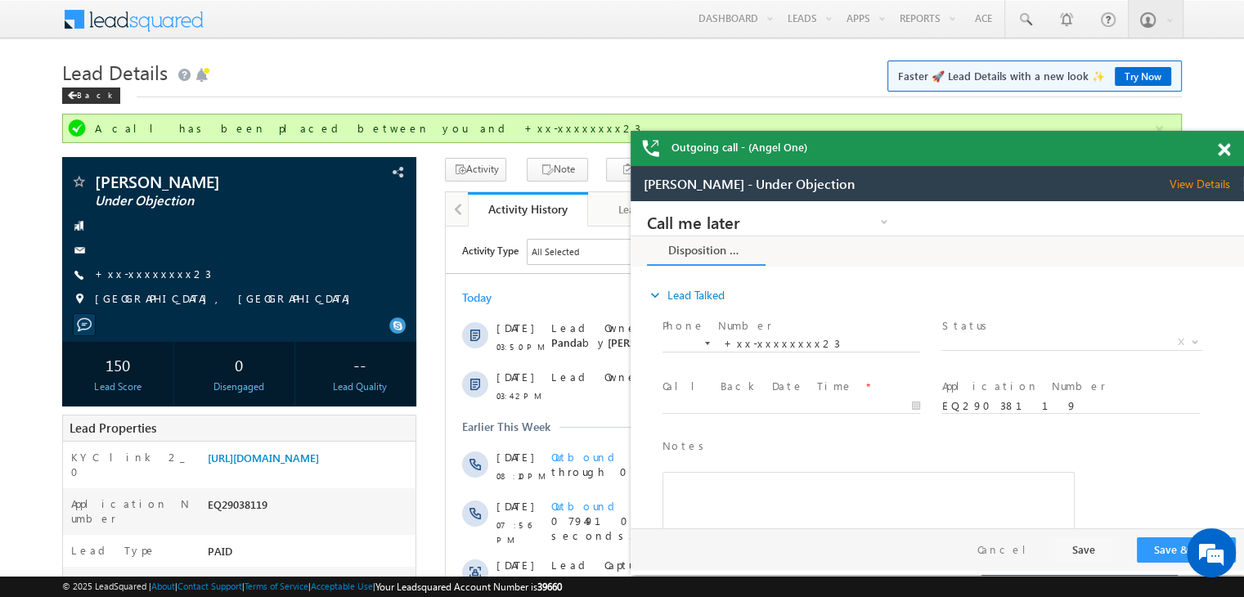
click at [1226, 150] on span at bounding box center [1224, 150] width 12 height 14
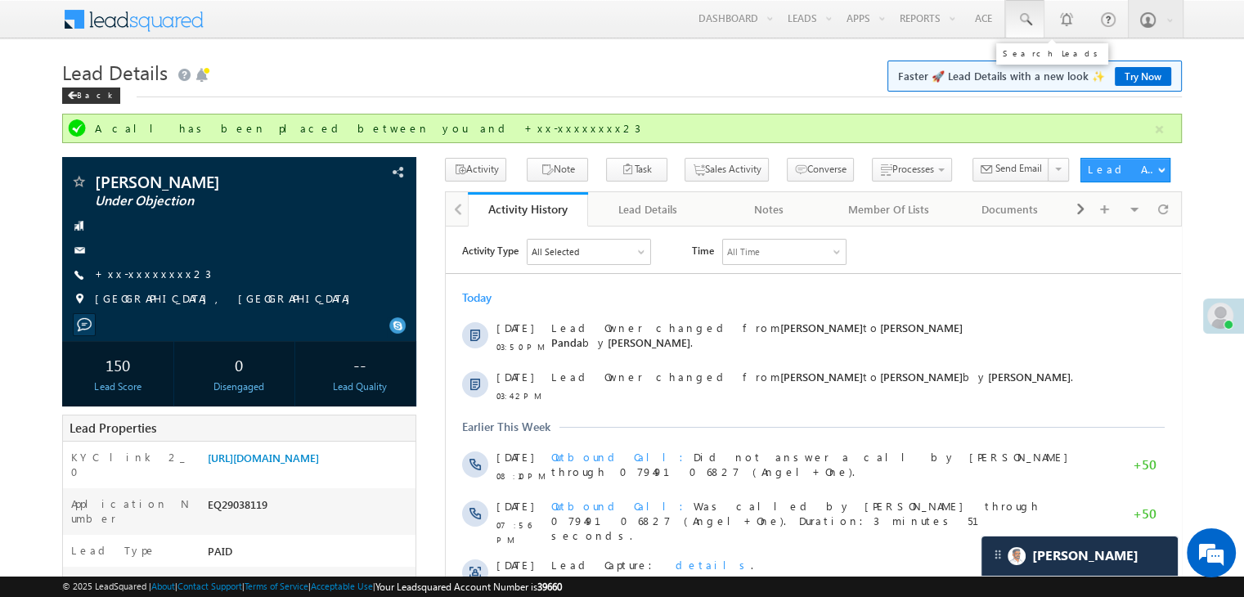
click at [1027, 14] on span at bounding box center [1025, 19] width 16 height 16
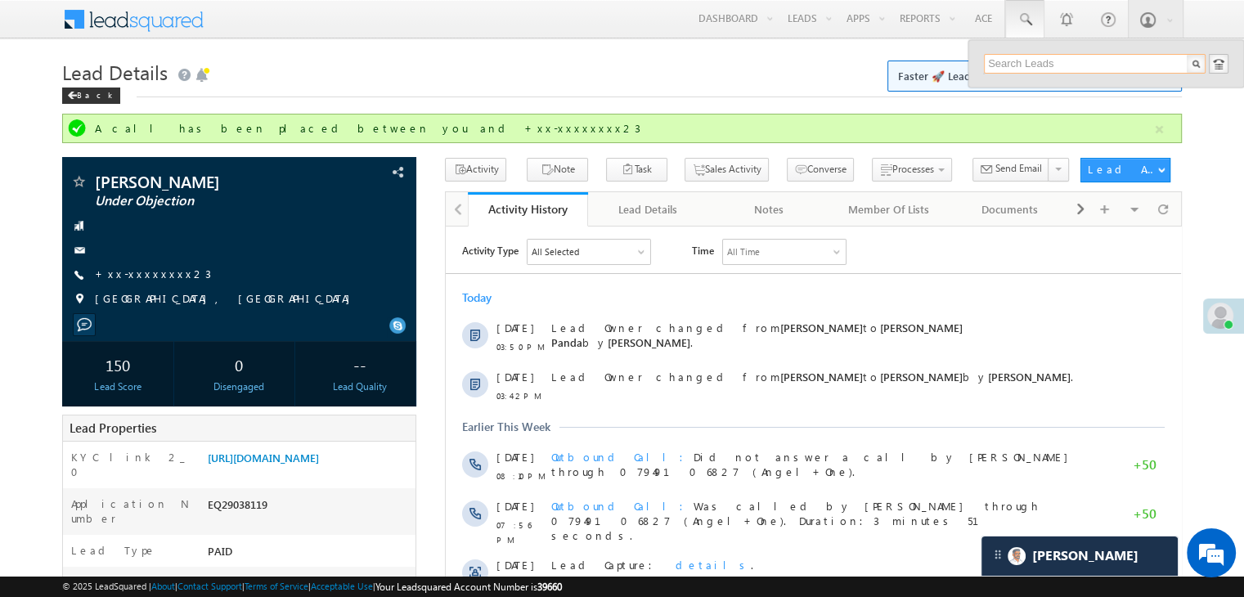
paste input "EQ16834261"
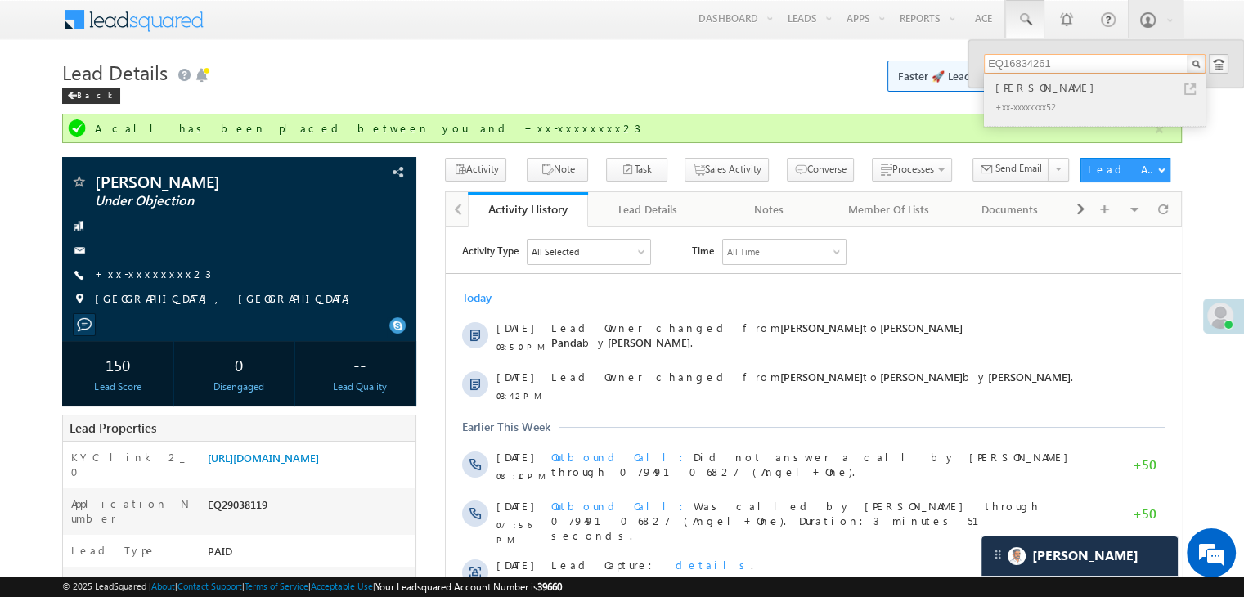
type input "EQ16834261"
click at [1014, 88] on div "[PERSON_NAME]" at bounding box center [1101, 88] width 219 height 18
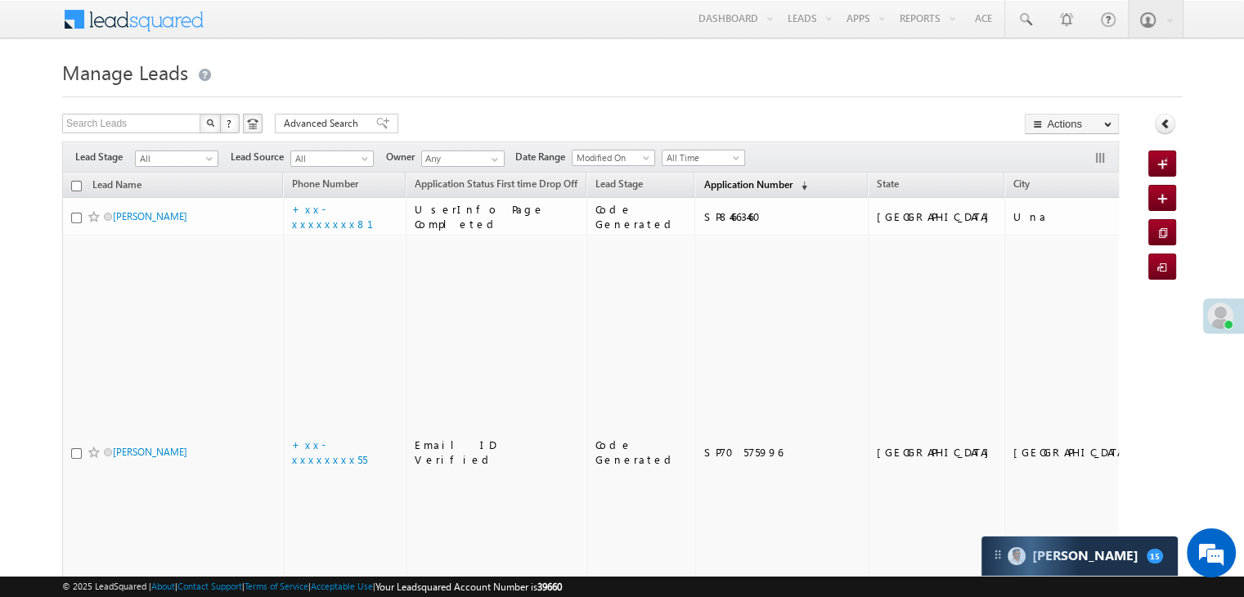
click at [720, 181] on span "Application Number" at bounding box center [747, 184] width 88 height 12
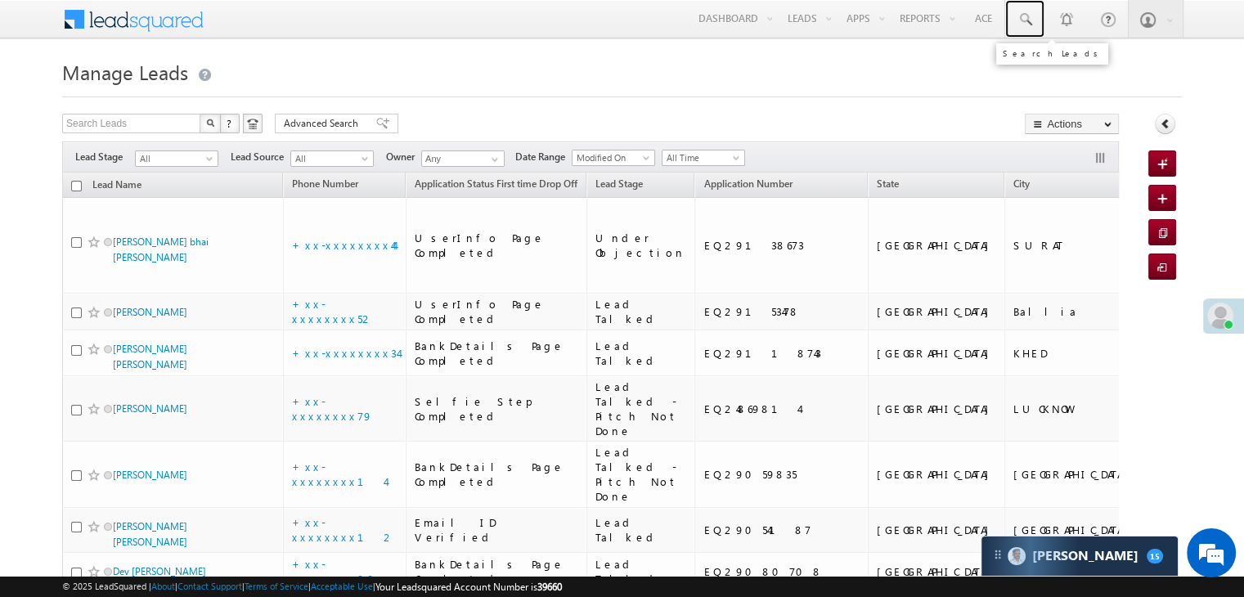
click at [1024, 12] on span at bounding box center [1025, 19] width 16 height 16
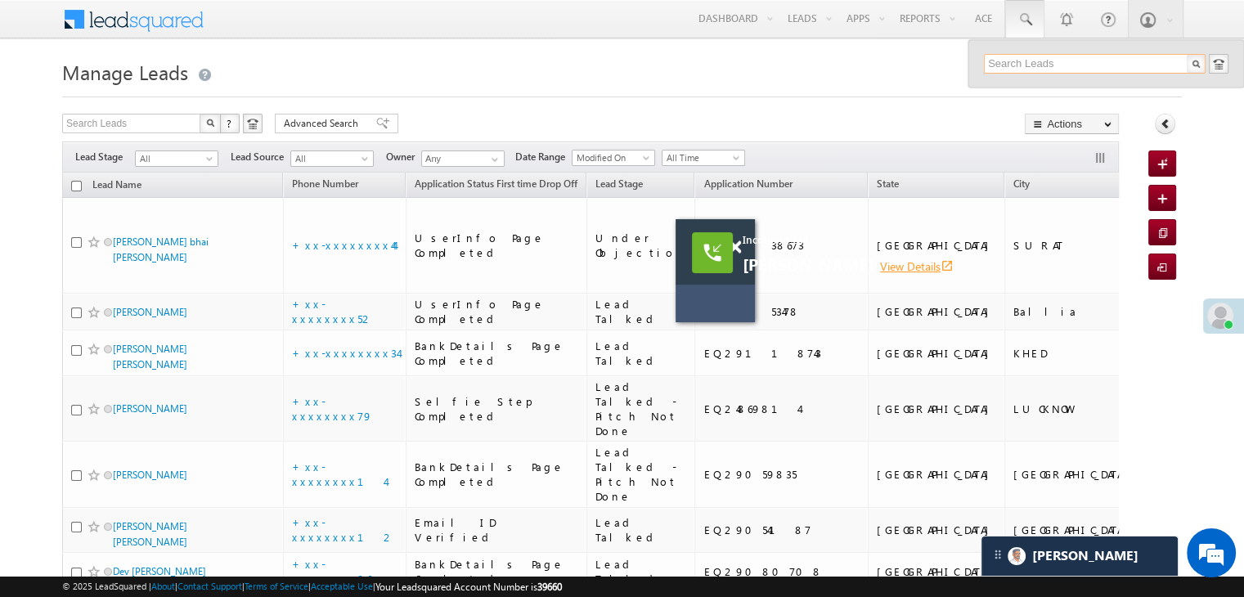
click at [912, 265] on link "View Details open_in_new" at bounding box center [917, 266] width 74 height 16
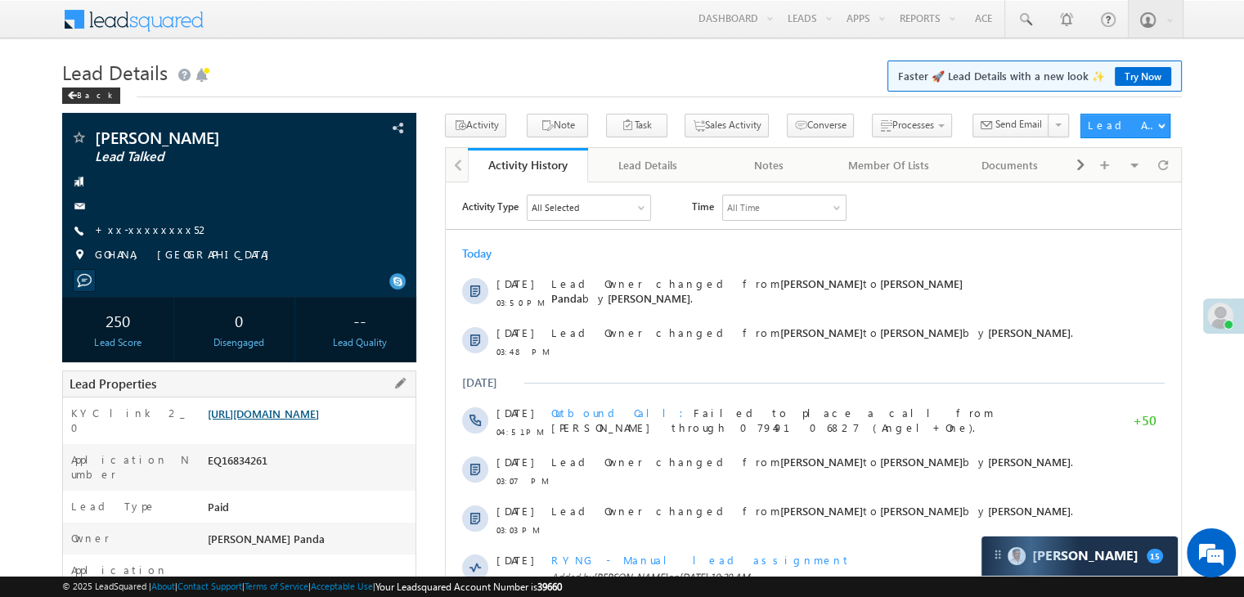
click at [314, 420] on link "[URL][DOMAIN_NAME]" at bounding box center [263, 414] width 111 height 14
click at [139, 232] on link "+xx-xxxxxxxx52" at bounding box center [152, 230] width 115 height 14
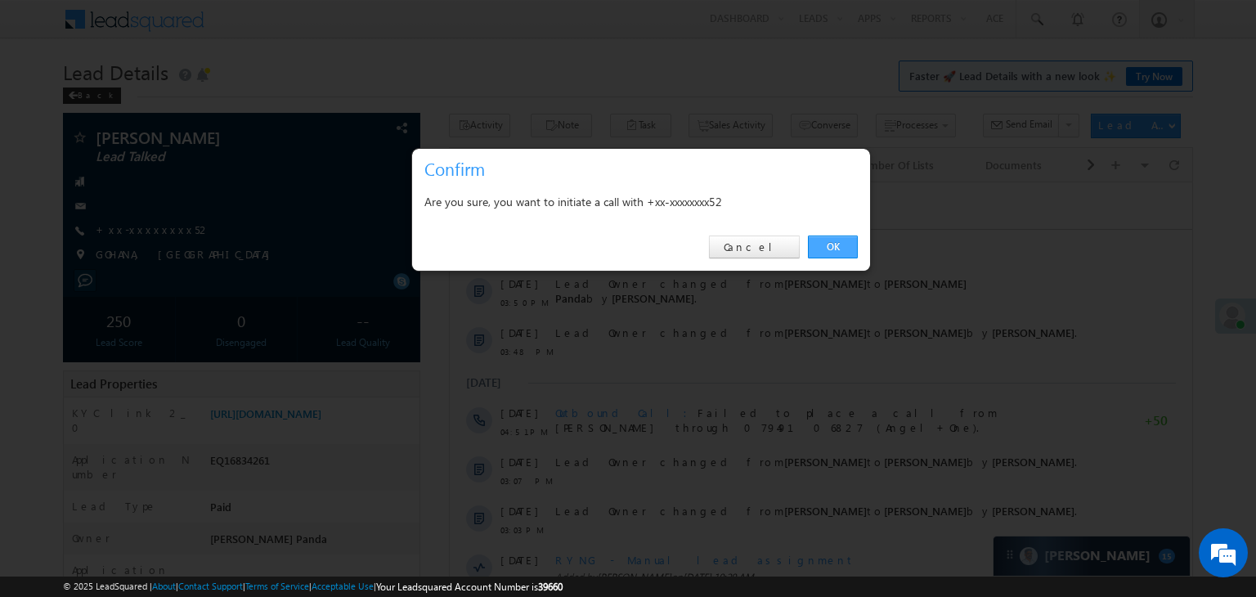
drag, startPoint x: 831, startPoint y: 247, endPoint x: 369, endPoint y: 50, distance: 502.5
click at [831, 247] on link "OK" at bounding box center [833, 247] width 50 height 23
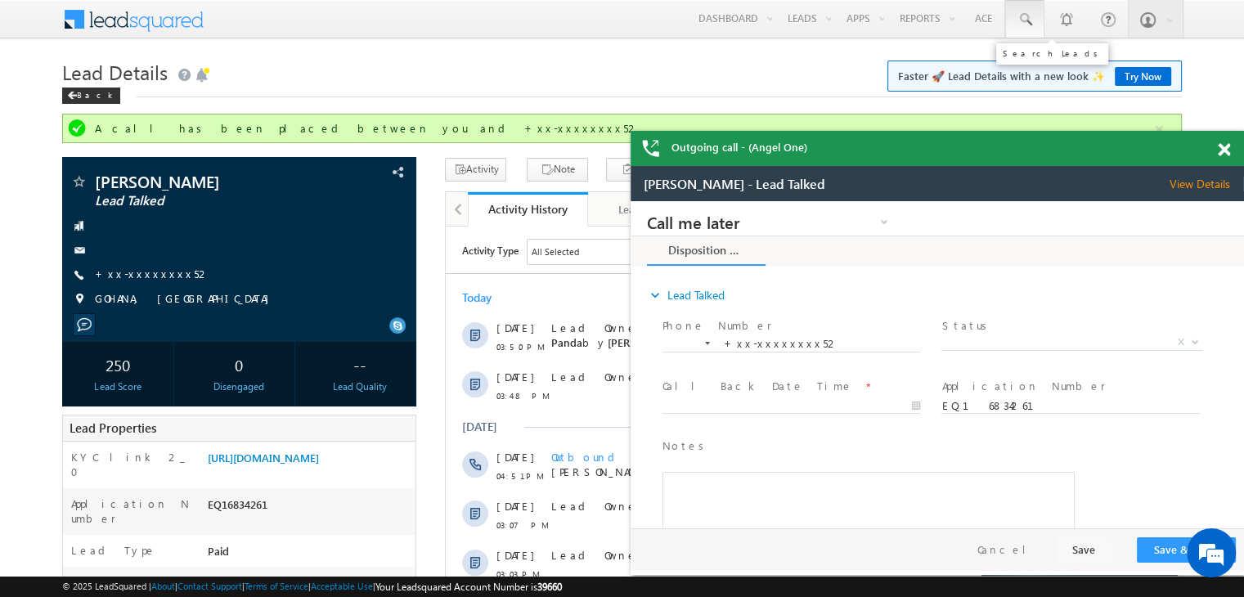
click at [1027, 23] on span at bounding box center [1025, 19] width 16 height 16
paste input "EQ29067957"
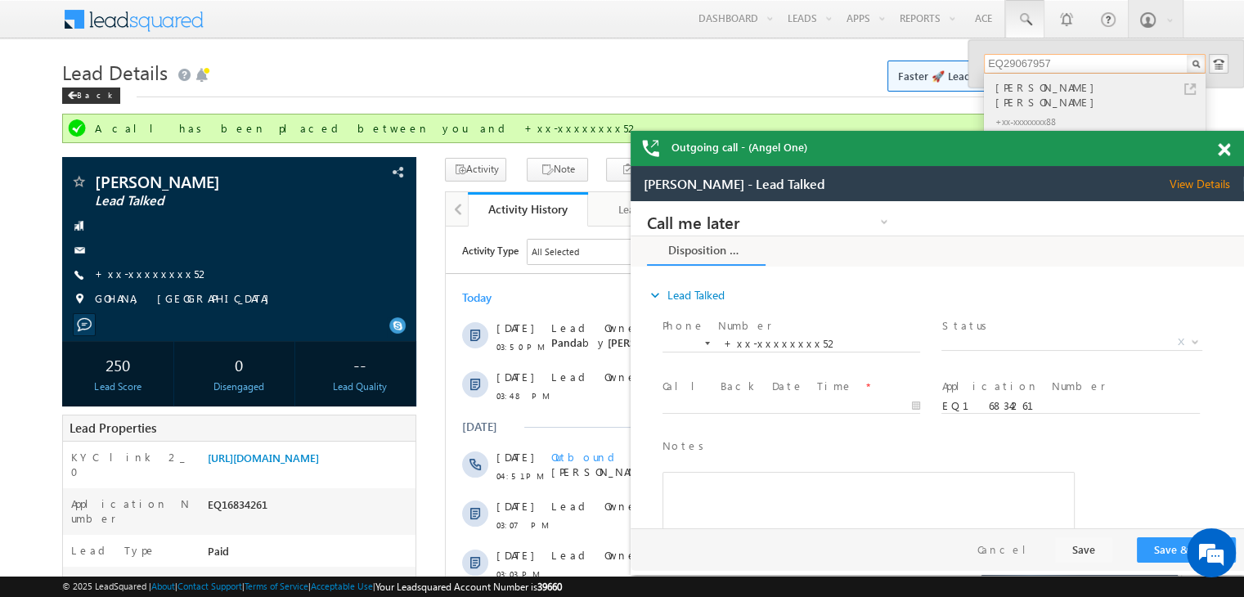
type input "EQ29067957"
click at [1021, 87] on div "[PERSON_NAME] [PERSON_NAME]" at bounding box center [1101, 95] width 219 height 33
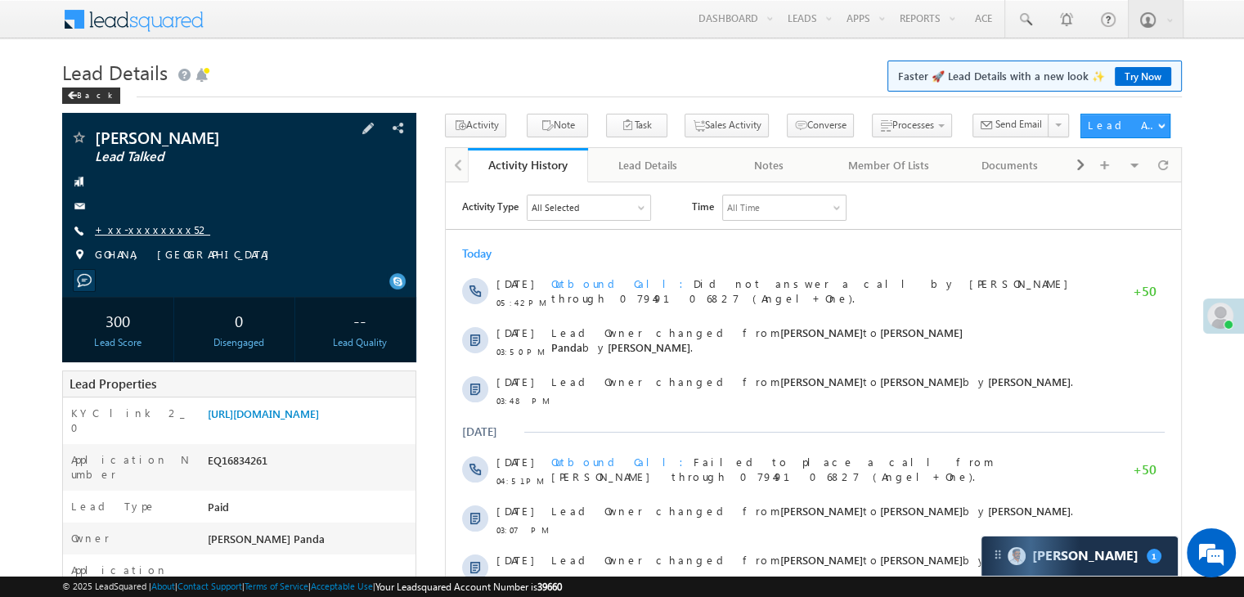
click at [127, 227] on link "+xx-xxxxxxxx52" at bounding box center [152, 230] width 115 height 14
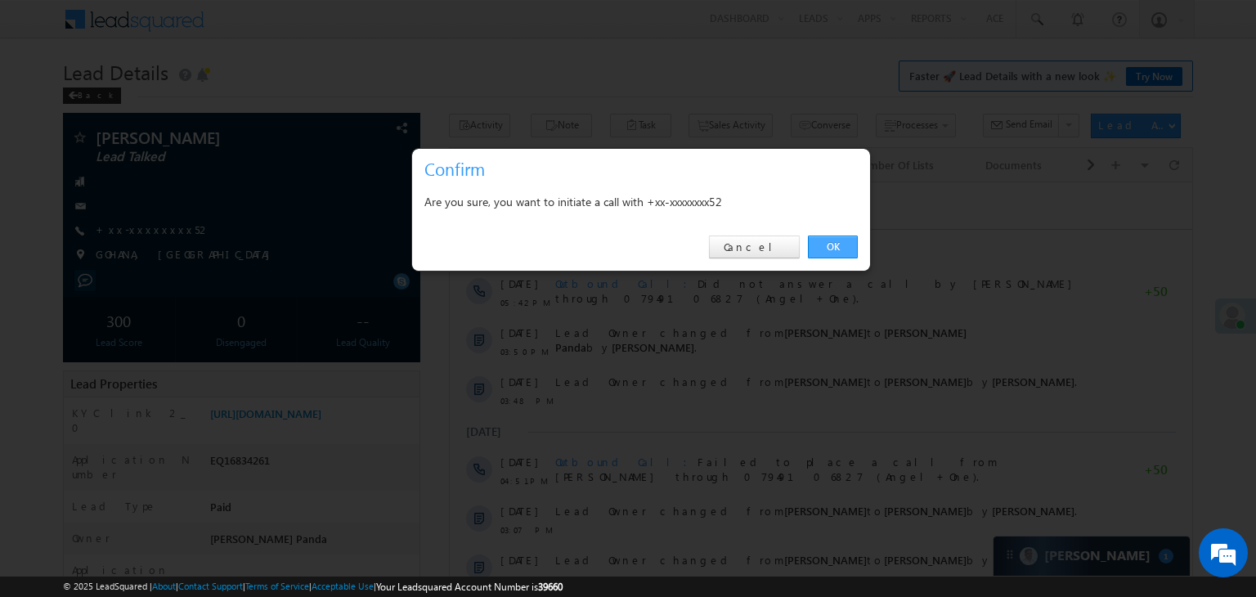
click at [834, 249] on link "OK" at bounding box center [833, 247] width 50 height 23
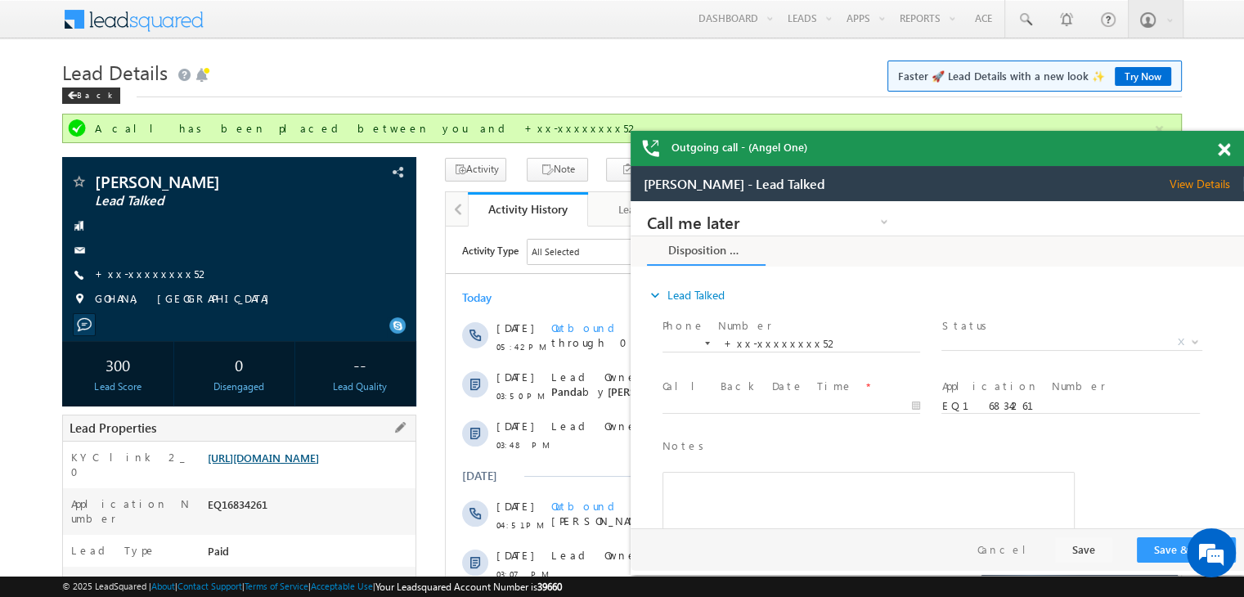
click at [315, 465] on link "[URL][DOMAIN_NAME]" at bounding box center [263, 458] width 111 height 14
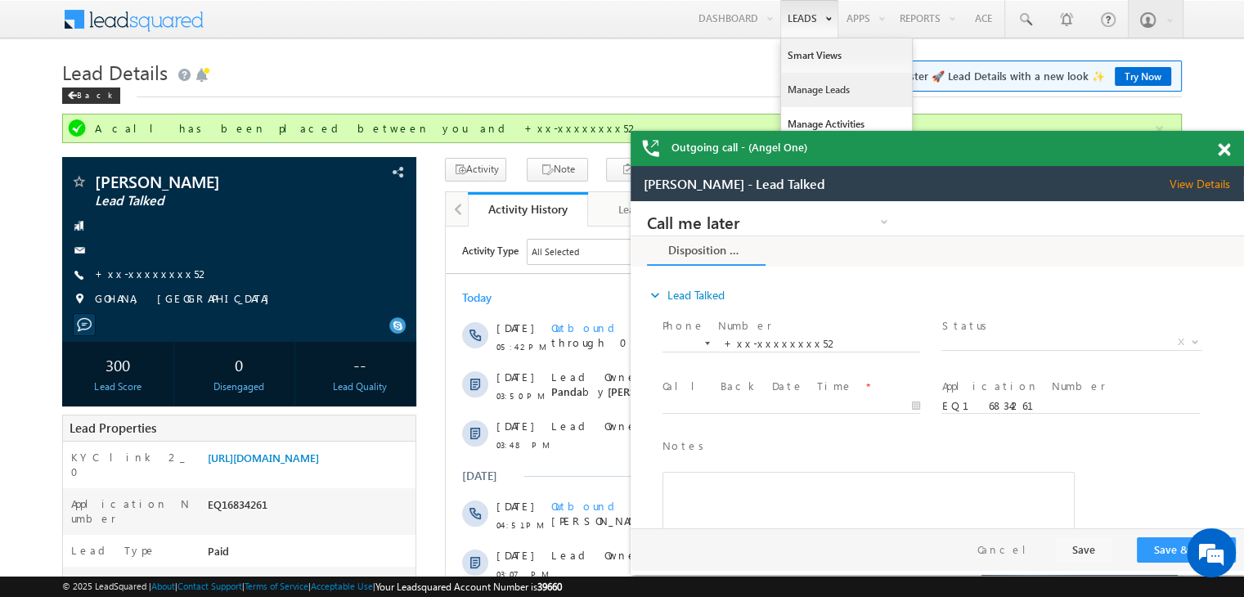
click at [810, 87] on link "Manage Leads" at bounding box center [846, 90] width 131 height 34
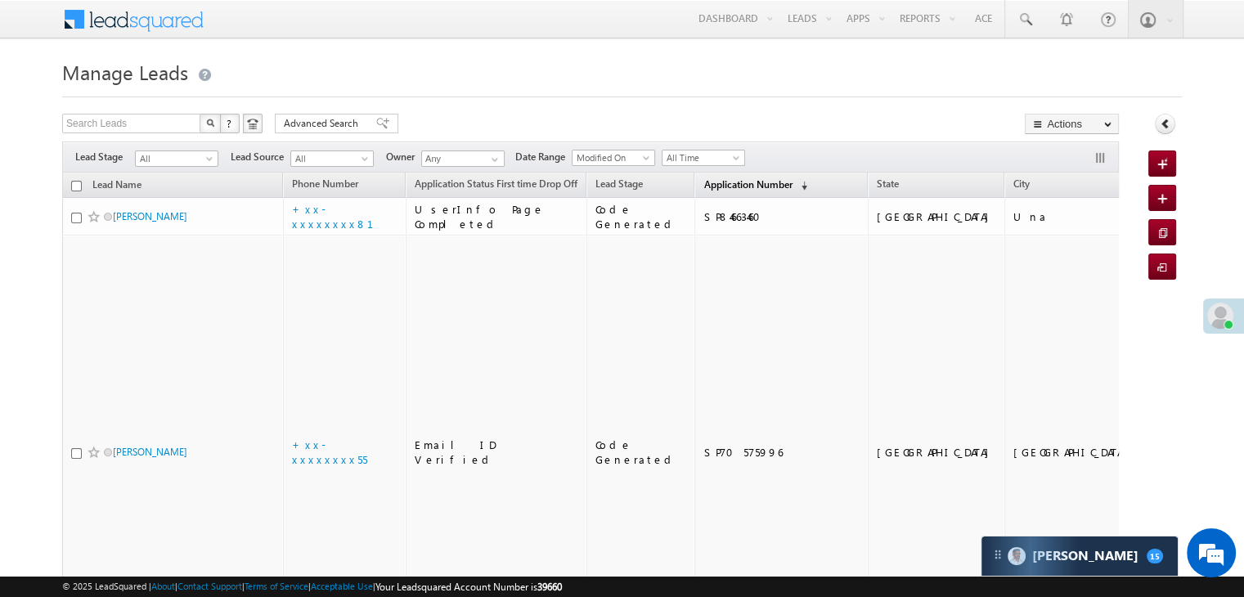
click at [720, 180] on span "Application Number" at bounding box center [747, 184] width 88 height 12
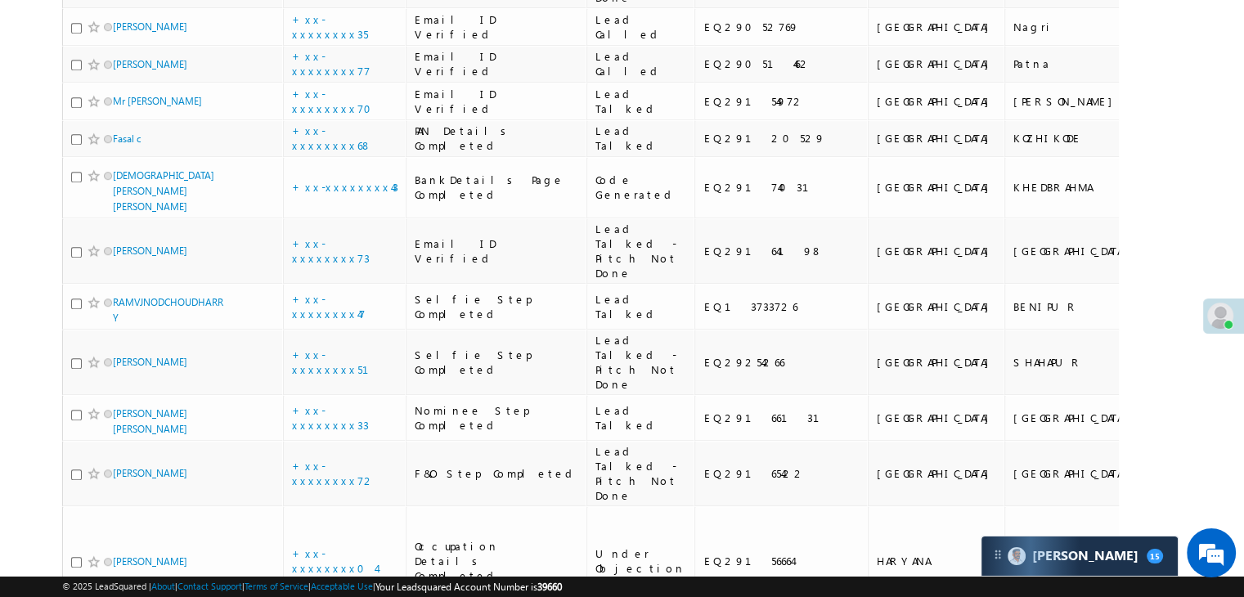
scroll to position [1063, 0]
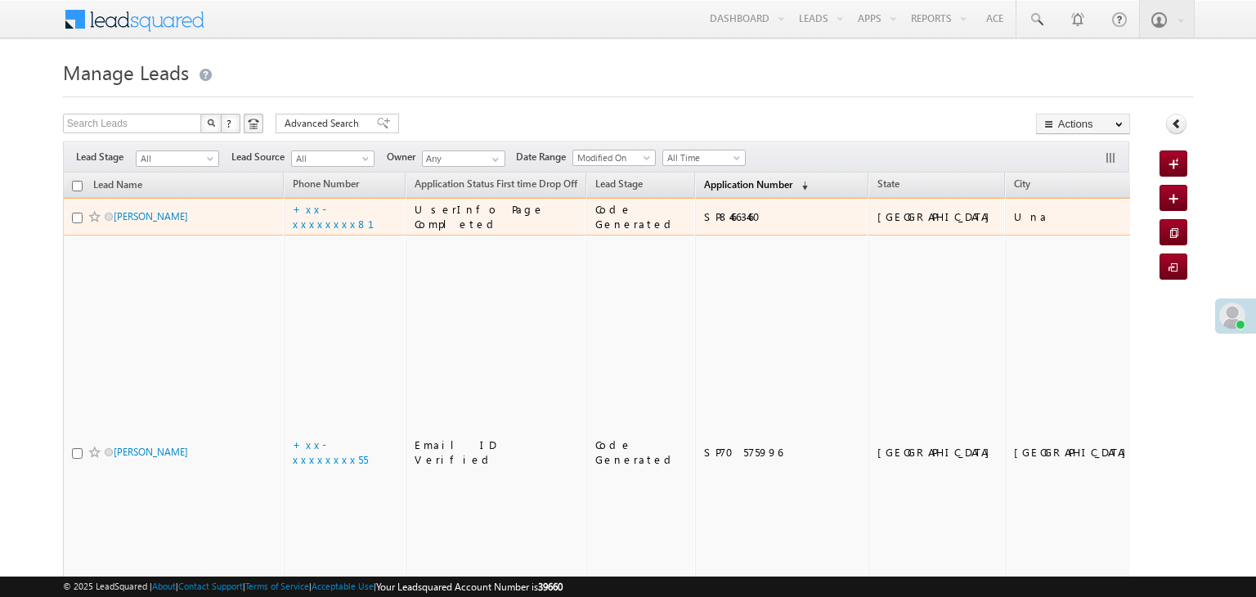
click at [704, 183] on span "Application Number" at bounding box center [748, 184] width 88 height 12
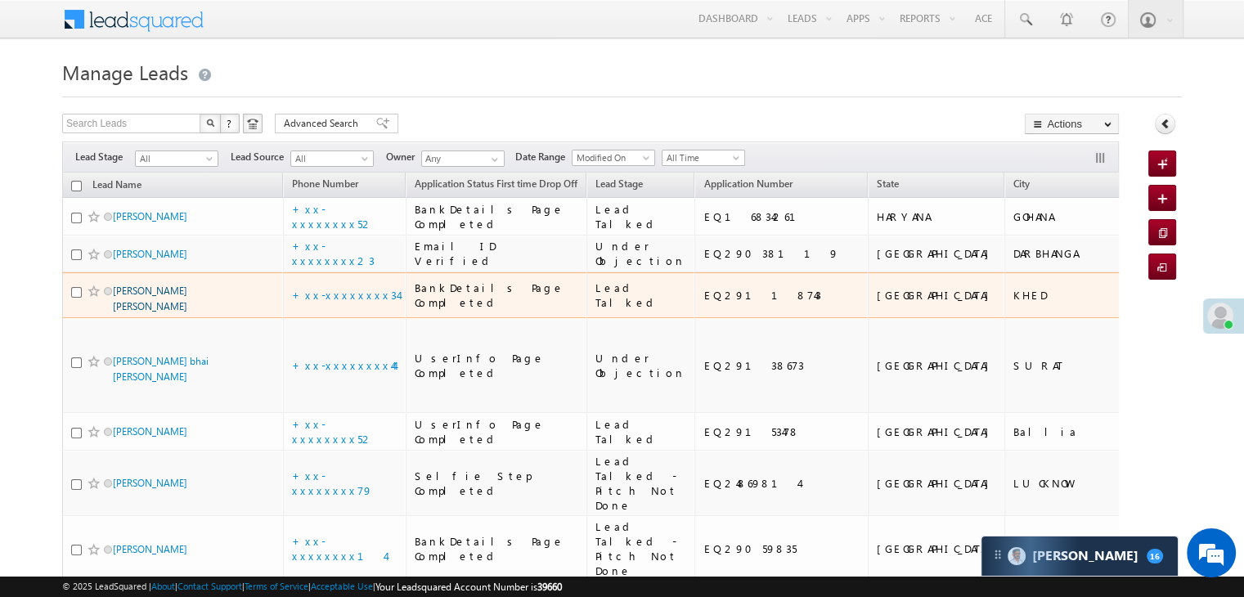
click at [154, 312] on link "SANKESH HARISHCHANDRA PANCHAL" at bounding box center [150, 299] width 74 height 28
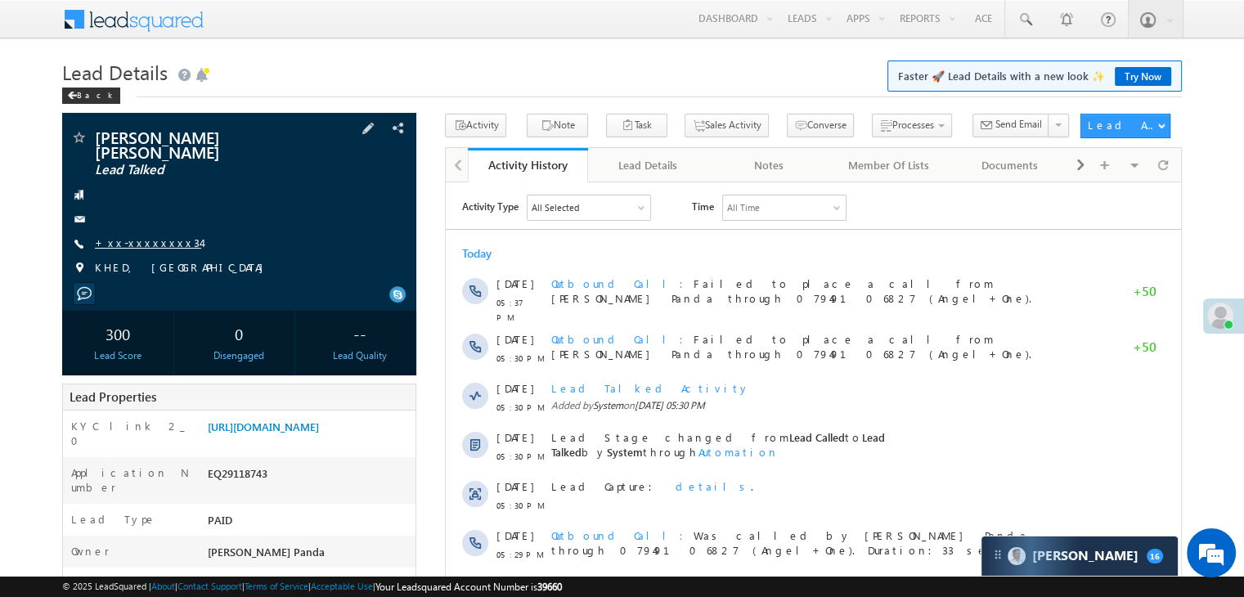
click at [146, 243] on link "+xx-xxxxxxxx34" at bounding box center [148, 243] width 106 height 14
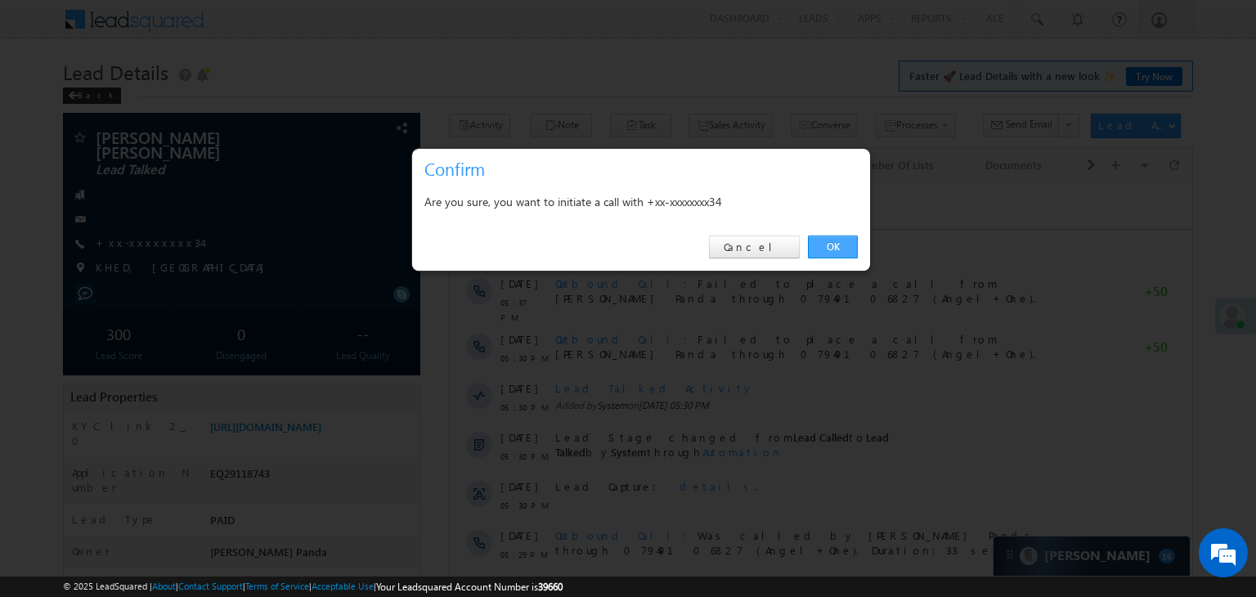
click at [829, 245] on link "OK" at bounding box center [833, 247] width 50 height 23
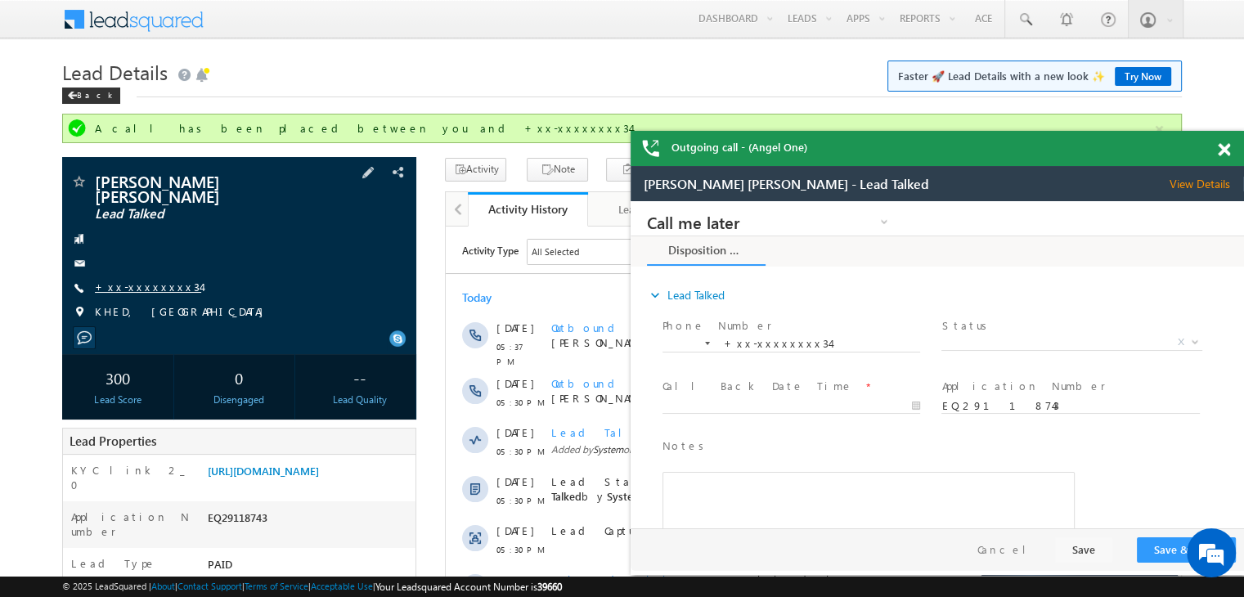
click at [145, 292] on link "+xx-xxxxxxxx34" at bounding box center [148, 287] width 106 height 14
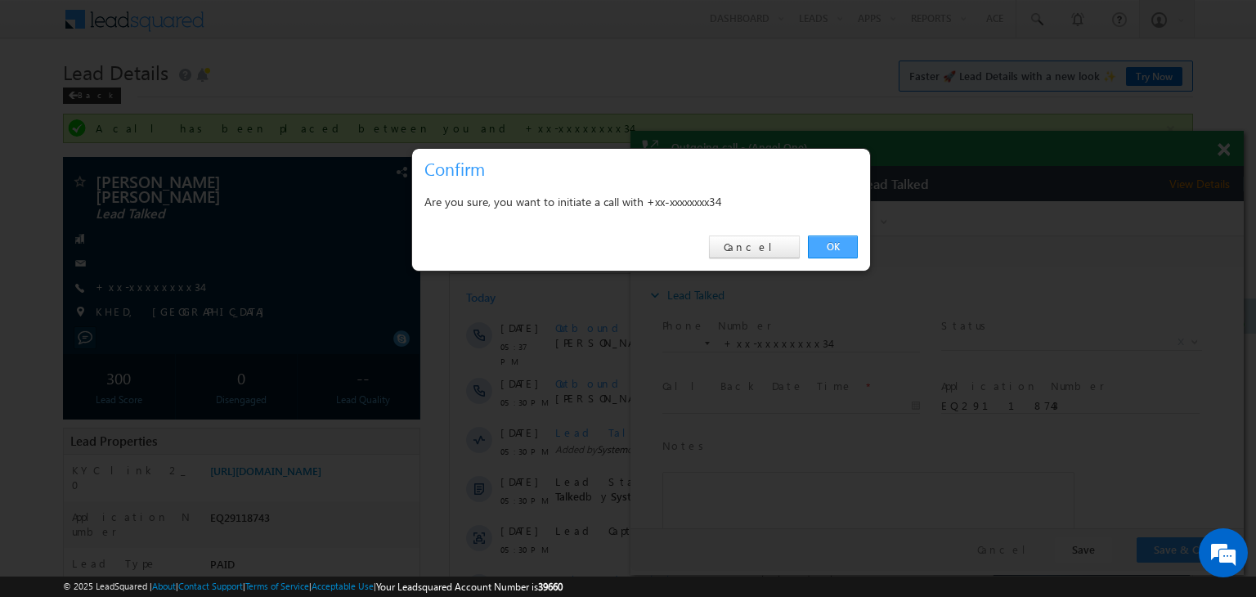
click at [822, 239] on link "OK" at bounding box center [833, 247] width 50 height 23
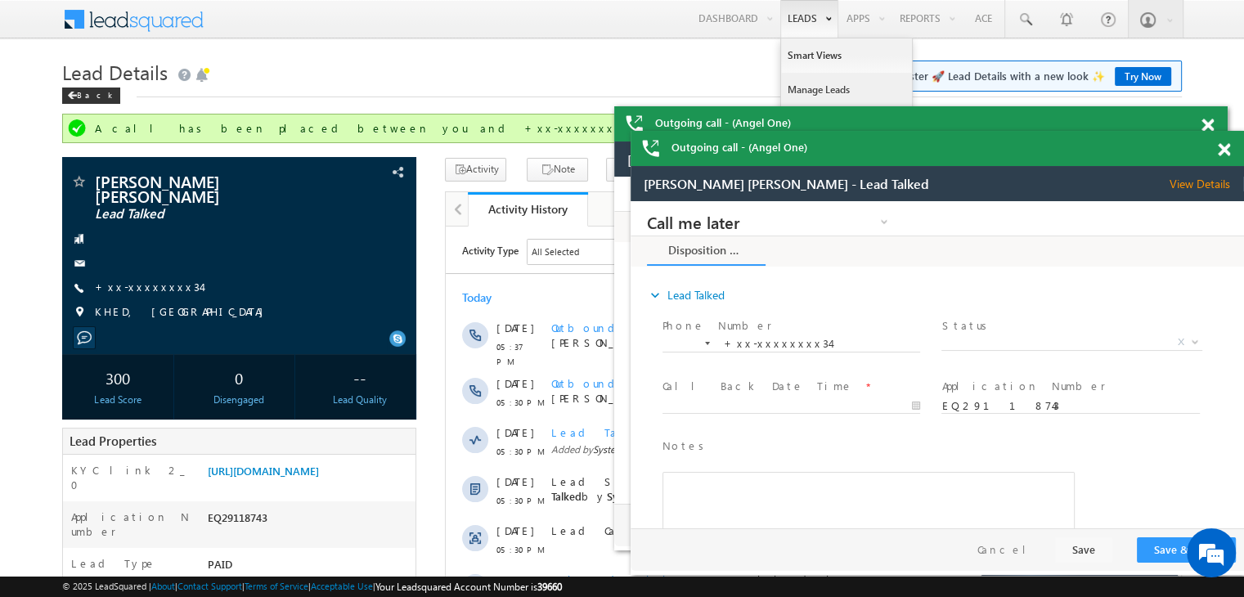
click at [795, 86] on link "Manage Leads" at bounding box center [846, 90] width 131 height 34
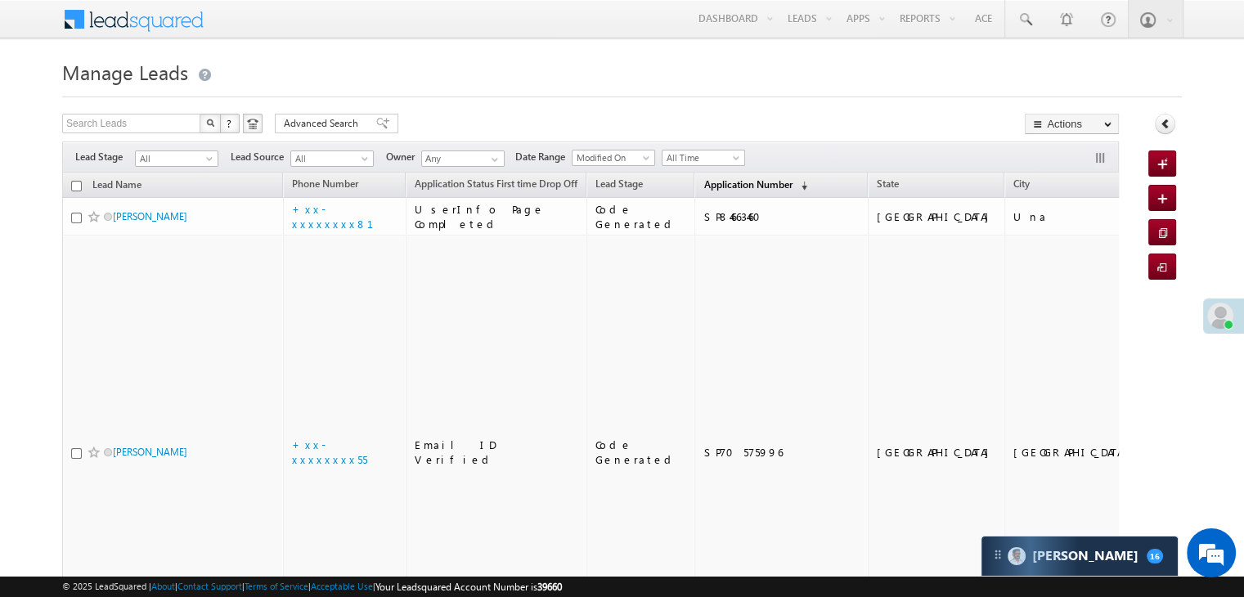
click at [707, 182] on span "Application Number" at bounding box center [747, 184] width 88 height 12
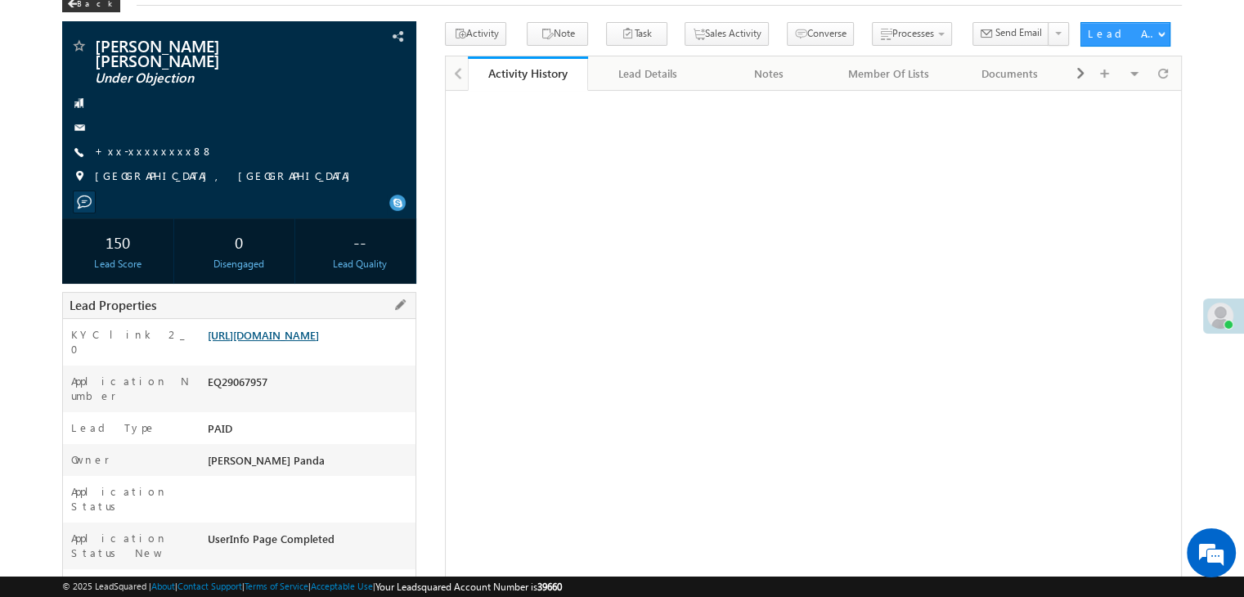
scroll to position [164, 0]
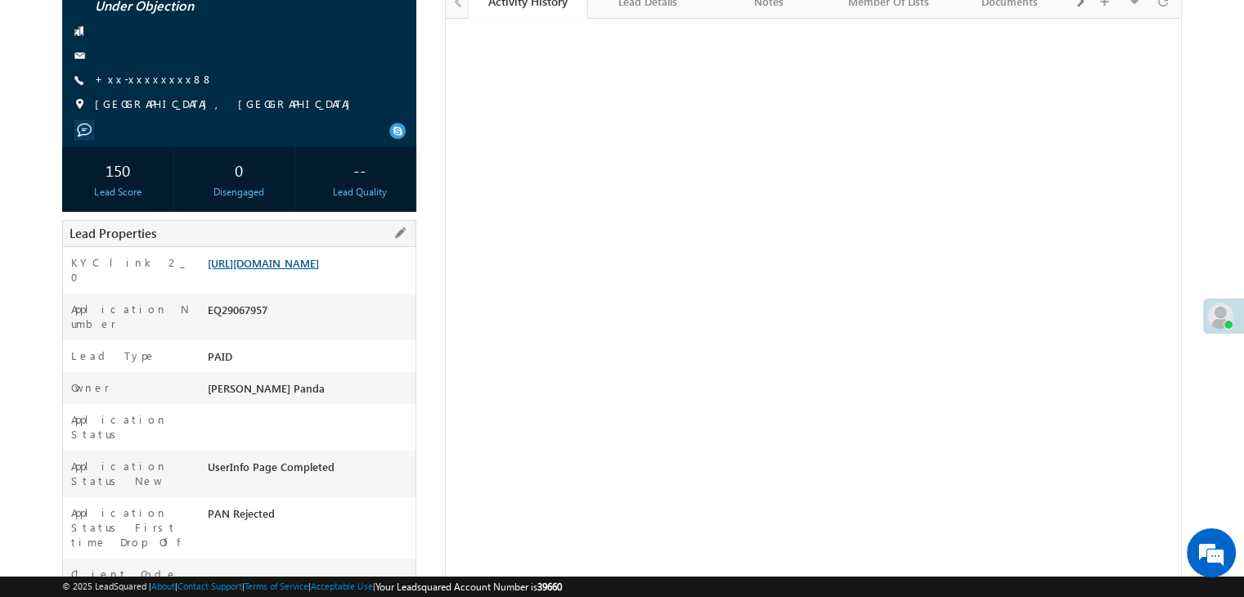
click at [295, 267] on link "https://angelbroking1-pk3em7sa.customui-test.leadsquared.com?leadId=ec2b6b38-6c…" at bounding box center [263, 263] width 111 height 14
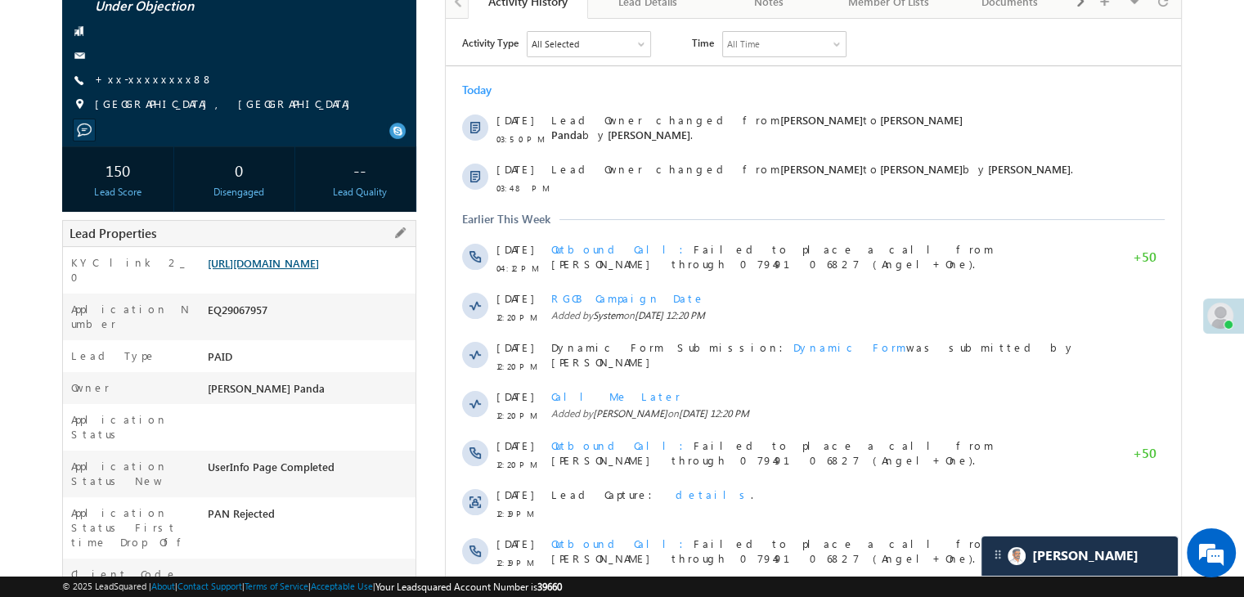
scroll to position [0, 0]
click at [139, 79] on link "+xx-xxxxxxxx88" at bounding box center [154, 79] width 119 height 14
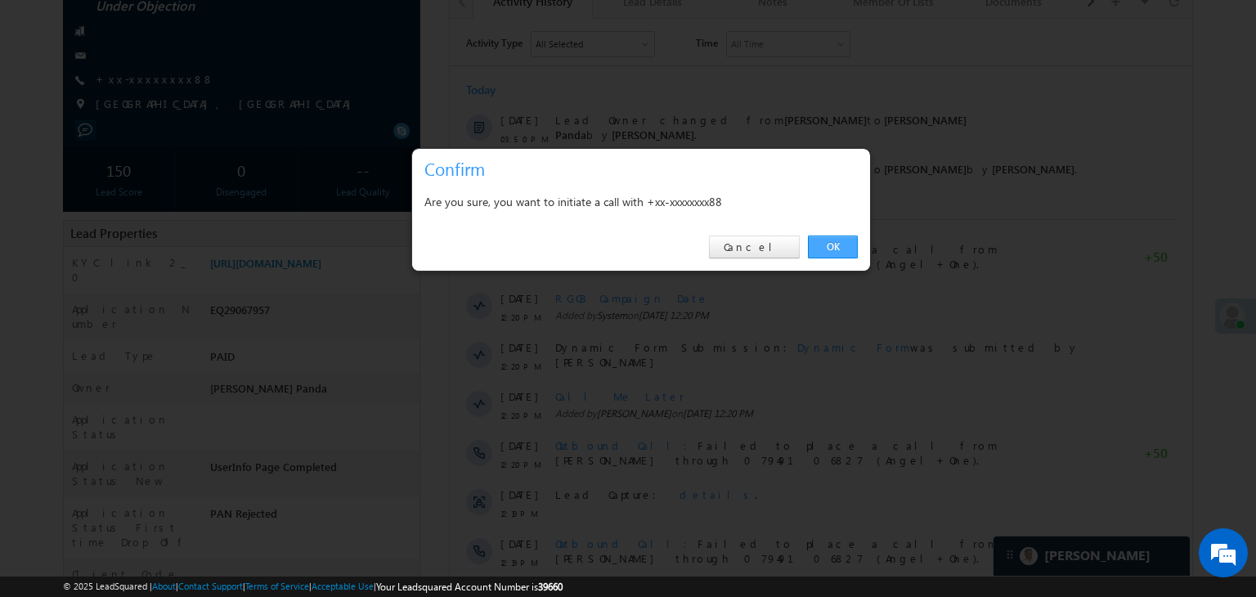
click at [831, 247] on link "OK" at bounding box center [833, 247] width 50 height 23
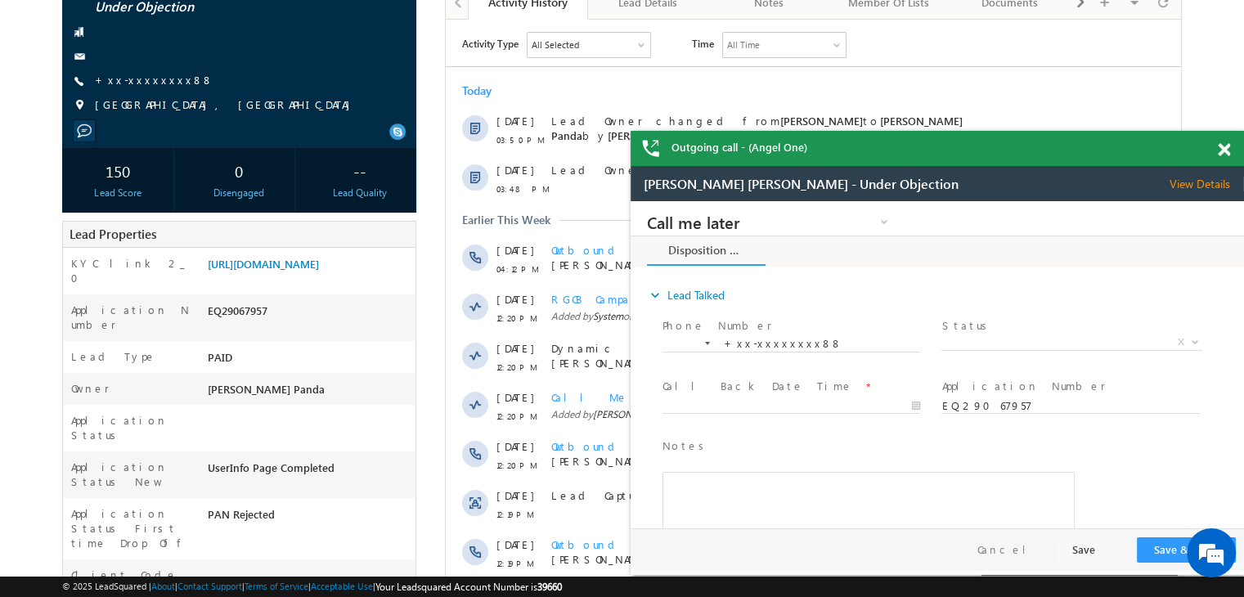
click at [1227, 146] on span at bounding box center [1224, 150] width 12 height 14
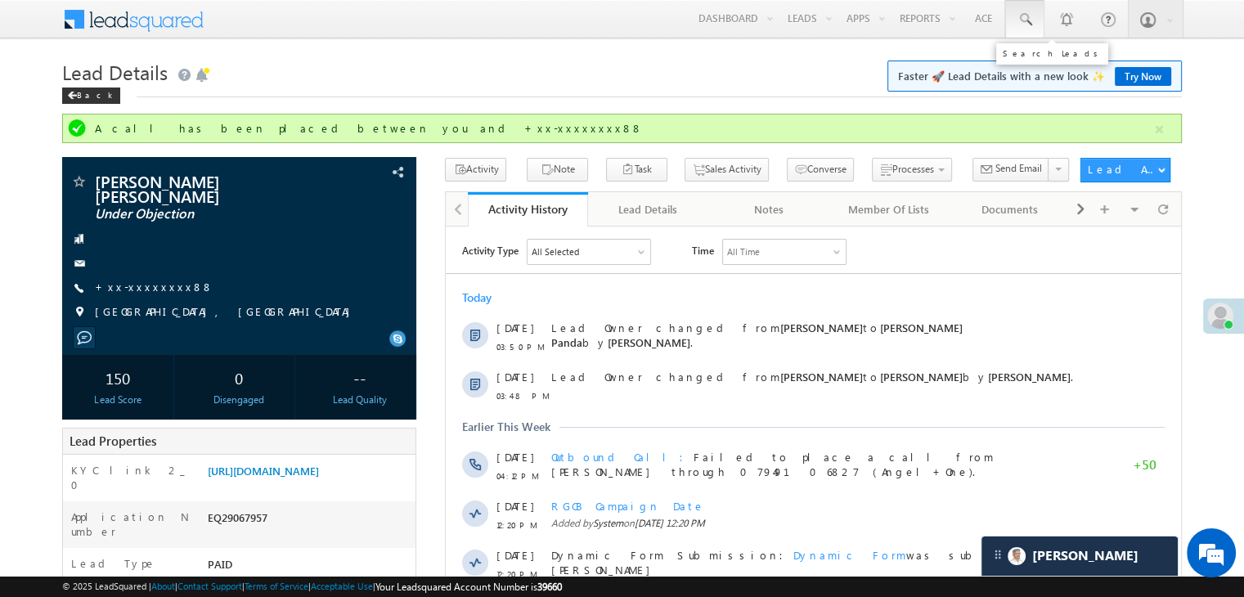
click at [1022, 22] on span at bounding box center [1025, 19] width 16 height 16
paste input "EQ28978957"
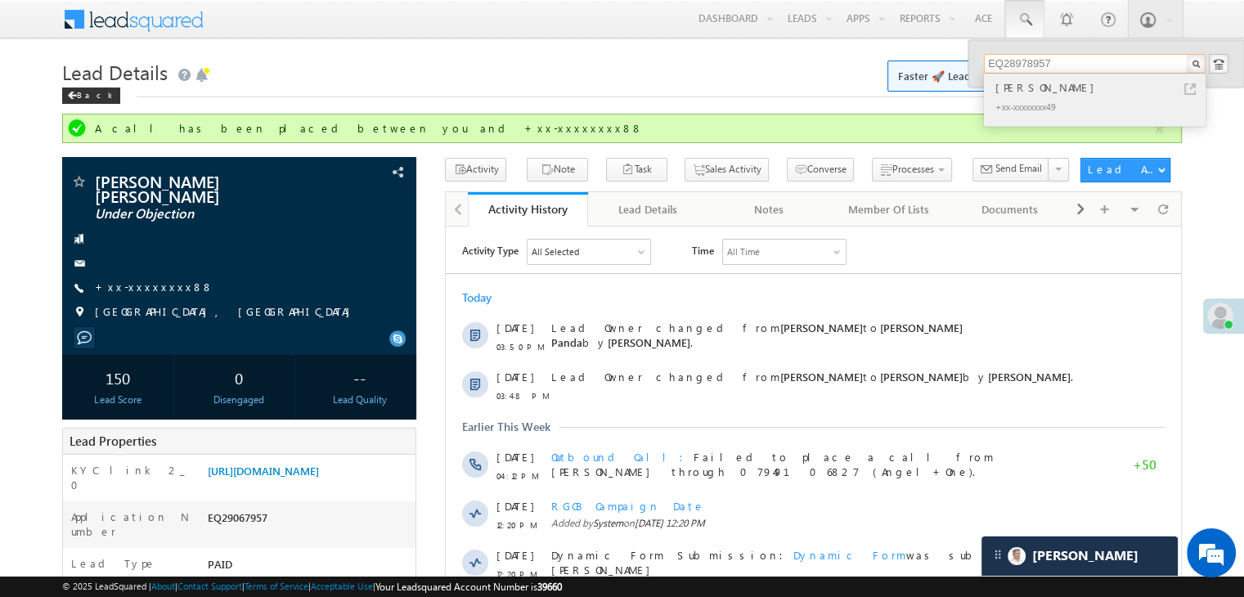
type input "EQ28978957"
click at [1004, 92] on div "Aroon Singh" at bounding box center [1101, 88] width 219 height 18
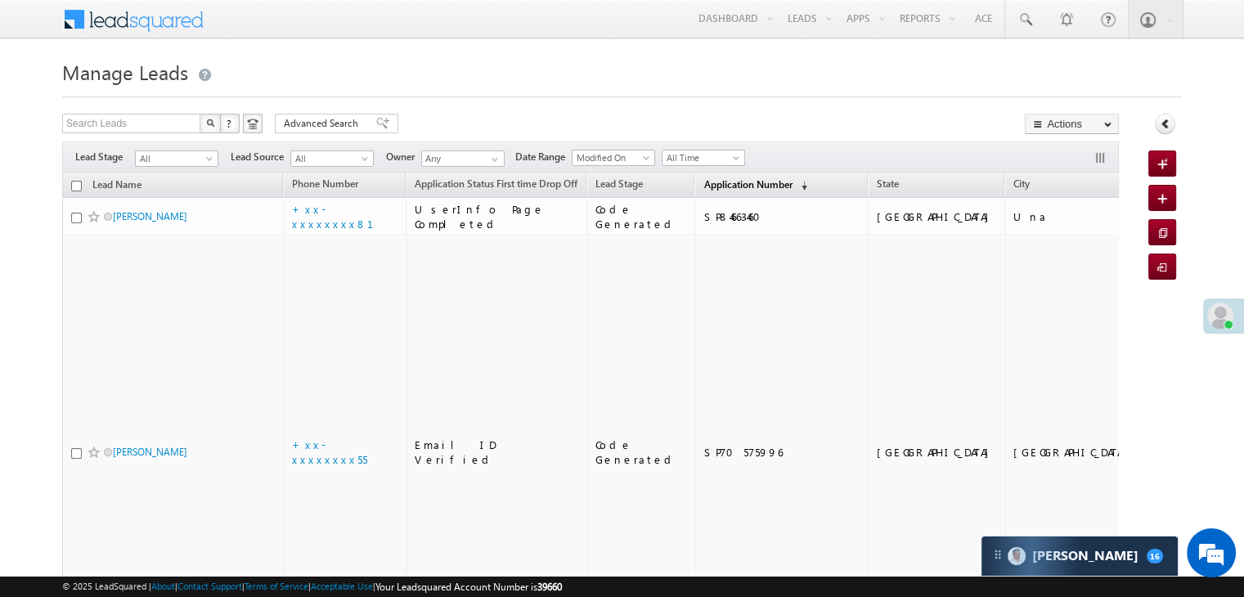
click at [703, 186] on span "Application Number" at bounding box center [747, 184] width 88 height 12
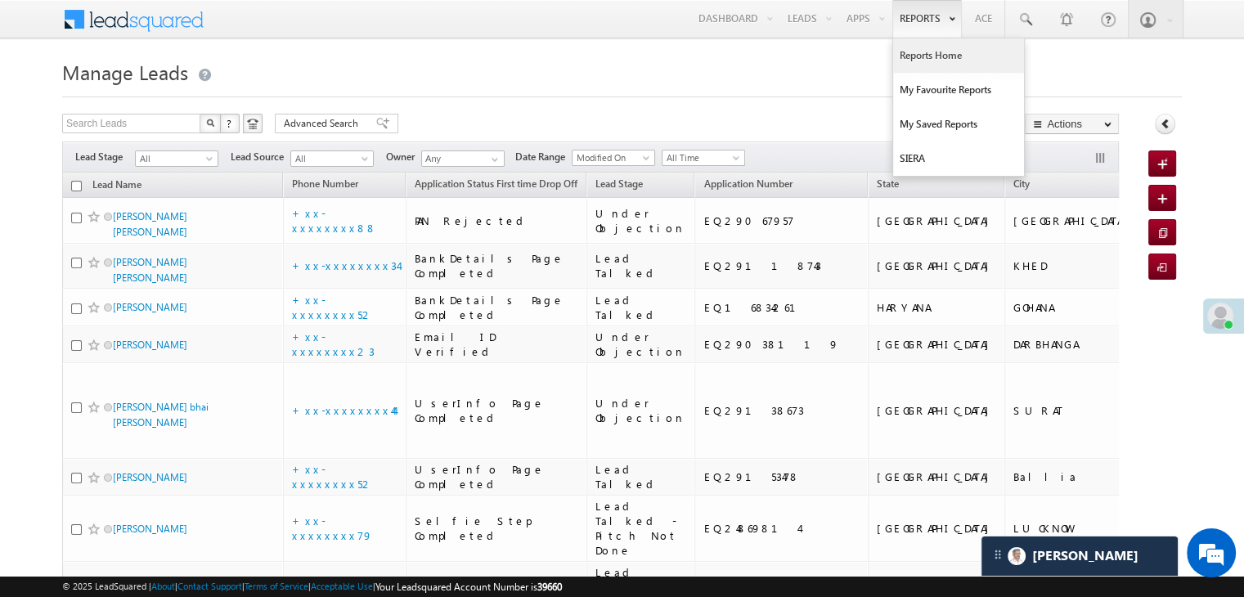
click at [934, 56] on link "Reports Home" at bounding box center [958, 55] width 131 height 34
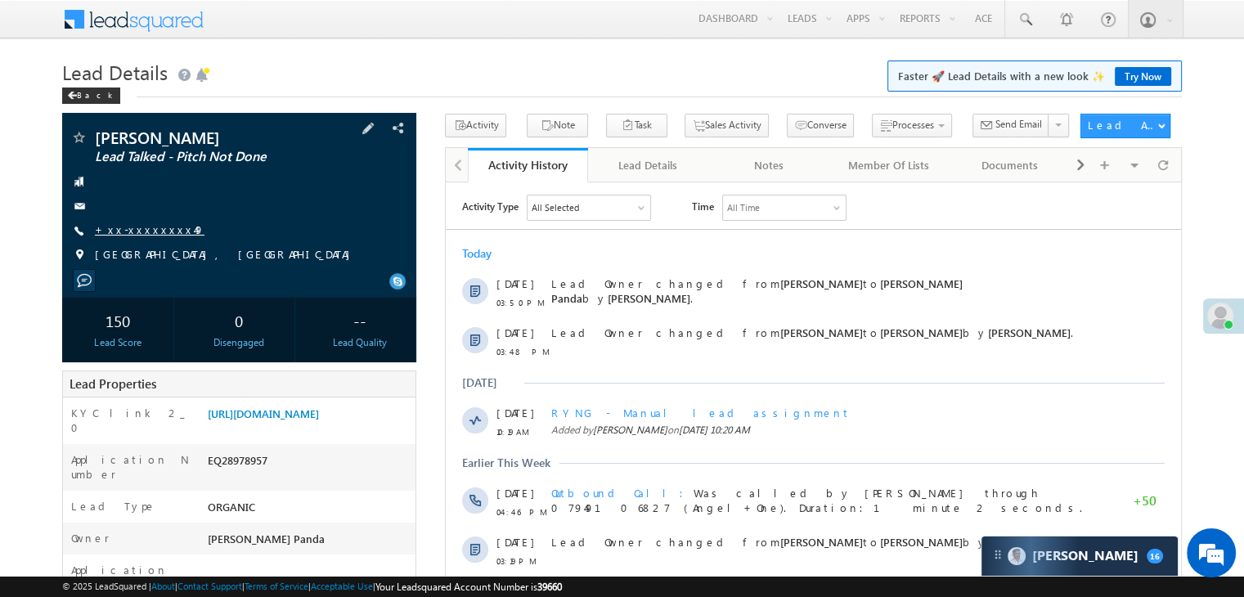
click at [144, 230] on link "+xx-xxxxxxxx49" at bounding box center [150, 230] width 110 height 14
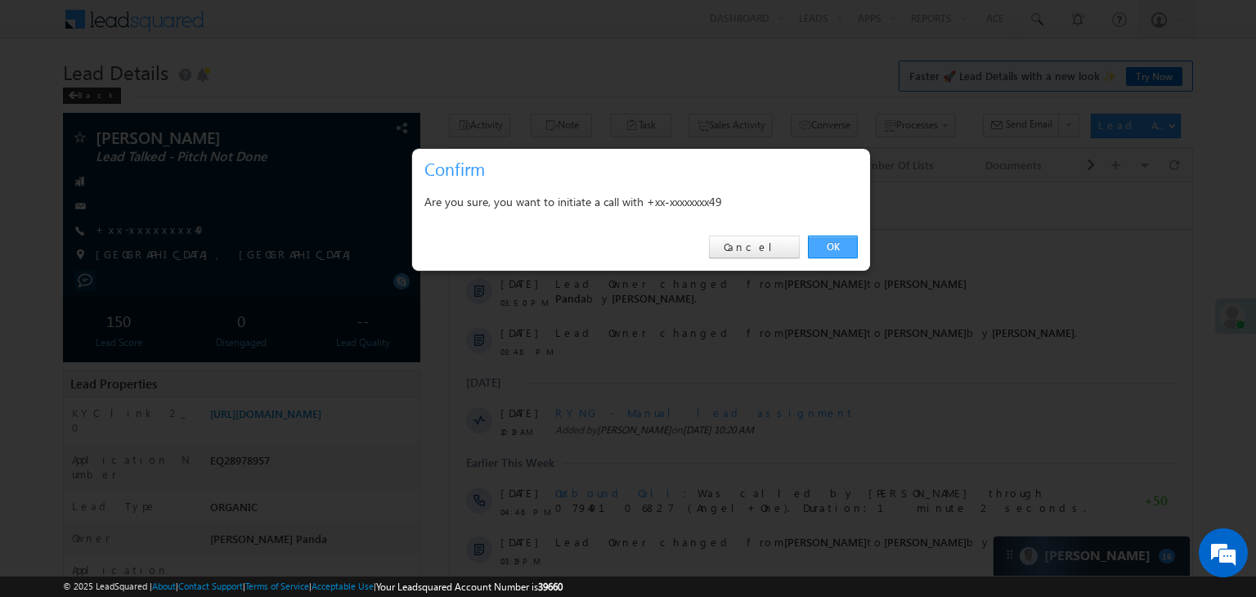
click at [835, 244] on link "OK" at bounding box center [833, 247] width 50 height 23
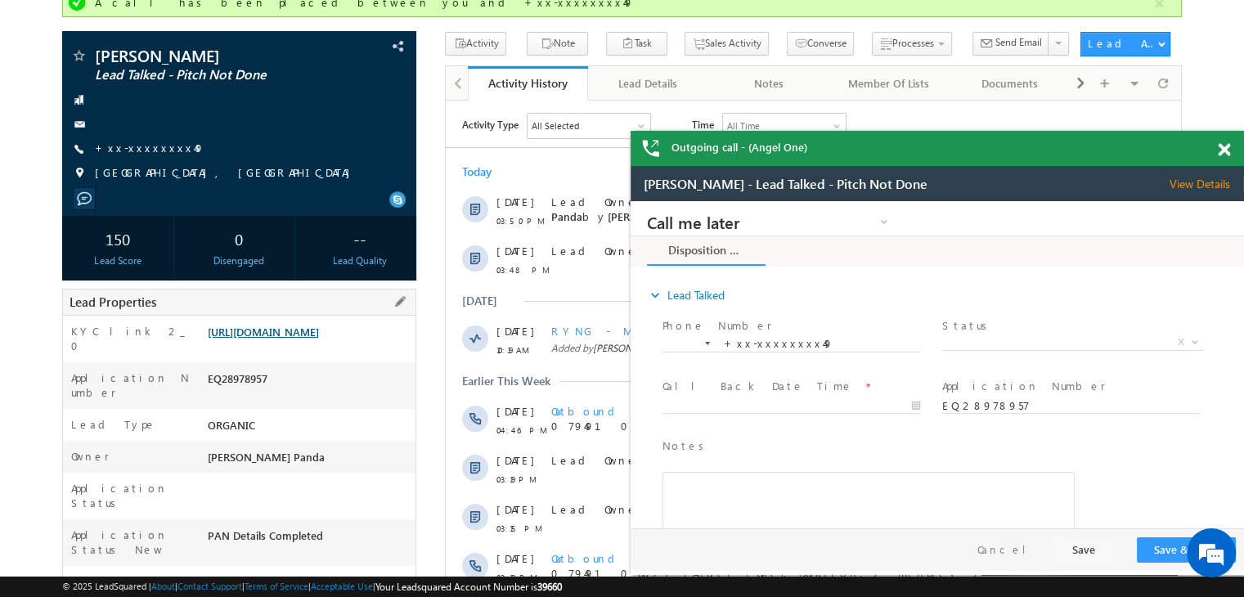
scroll to position [245, 0]
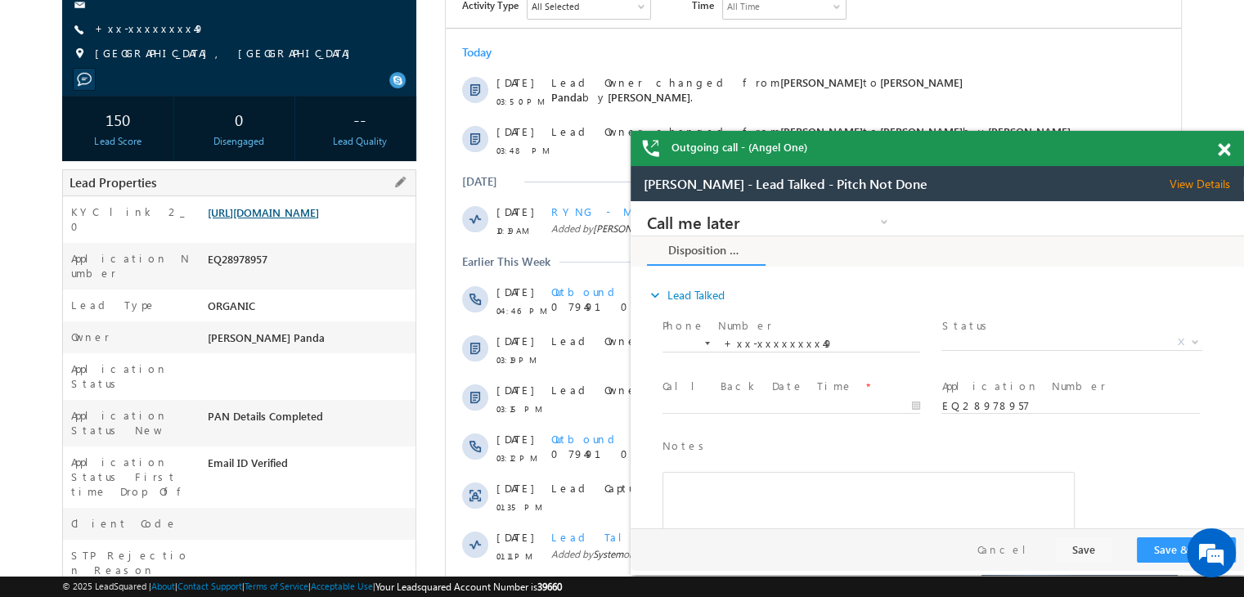
click at [298, 219] on link "[URL][DOMAIN_NAME]" at bounding box center [263, 212] width 111 height 14
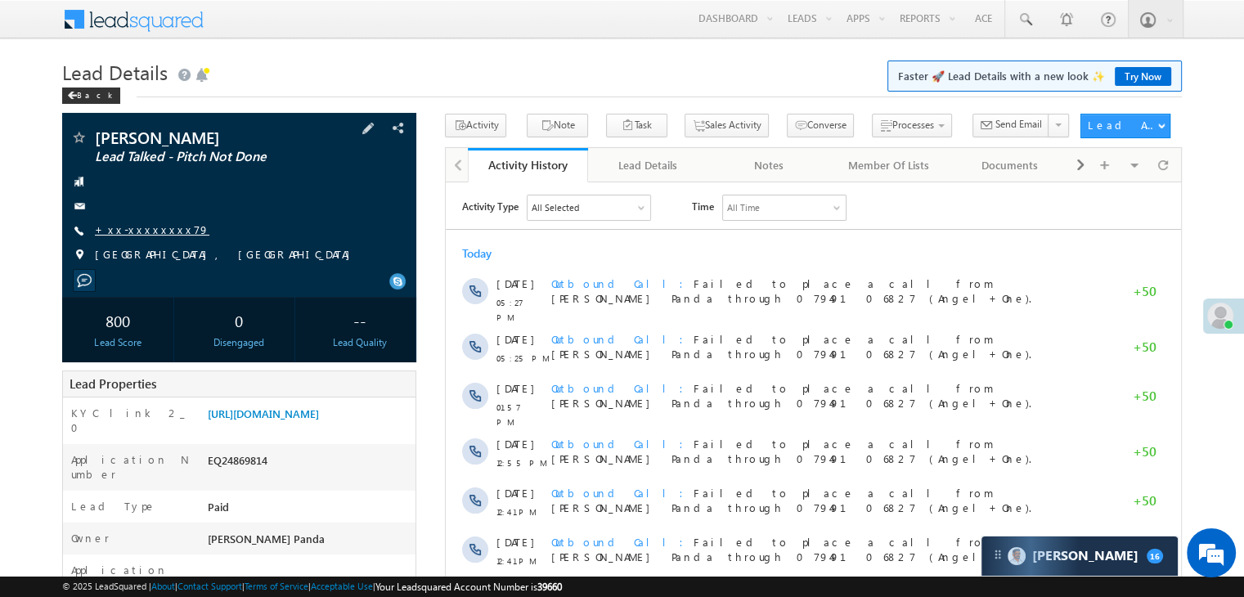
click at [133, 228] on link "+xx-xxxxxxxx79" at bounding box center [152, 230] width 115 height 14
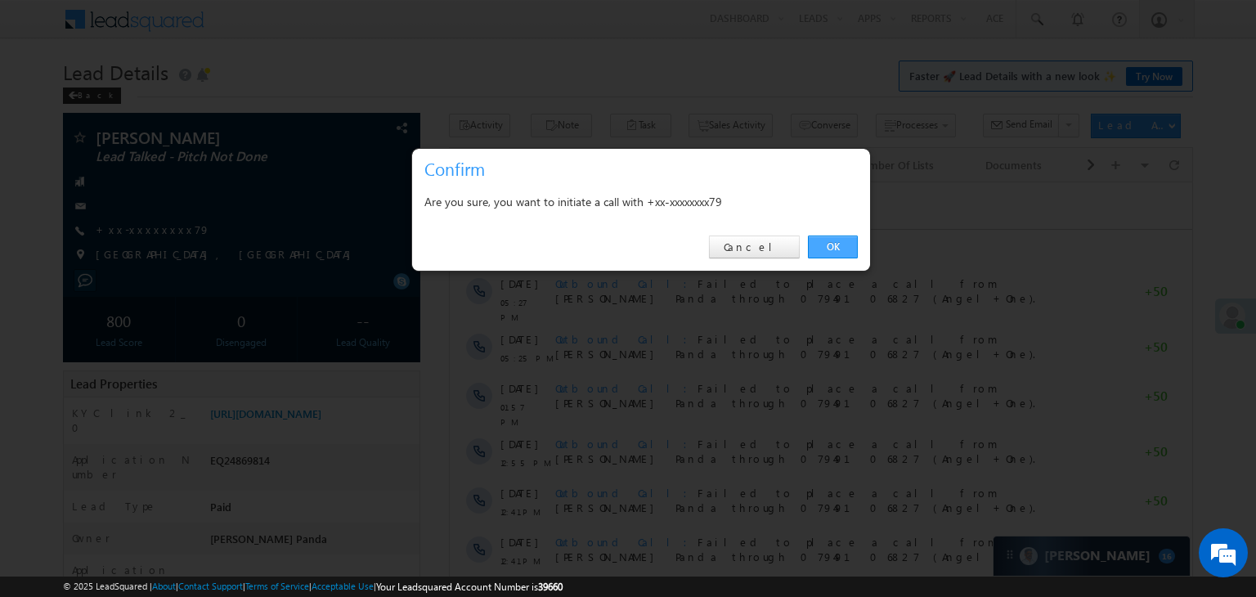
click at [835, 246] on link "OK" at bounding box center [833, 247] width 50 height 23
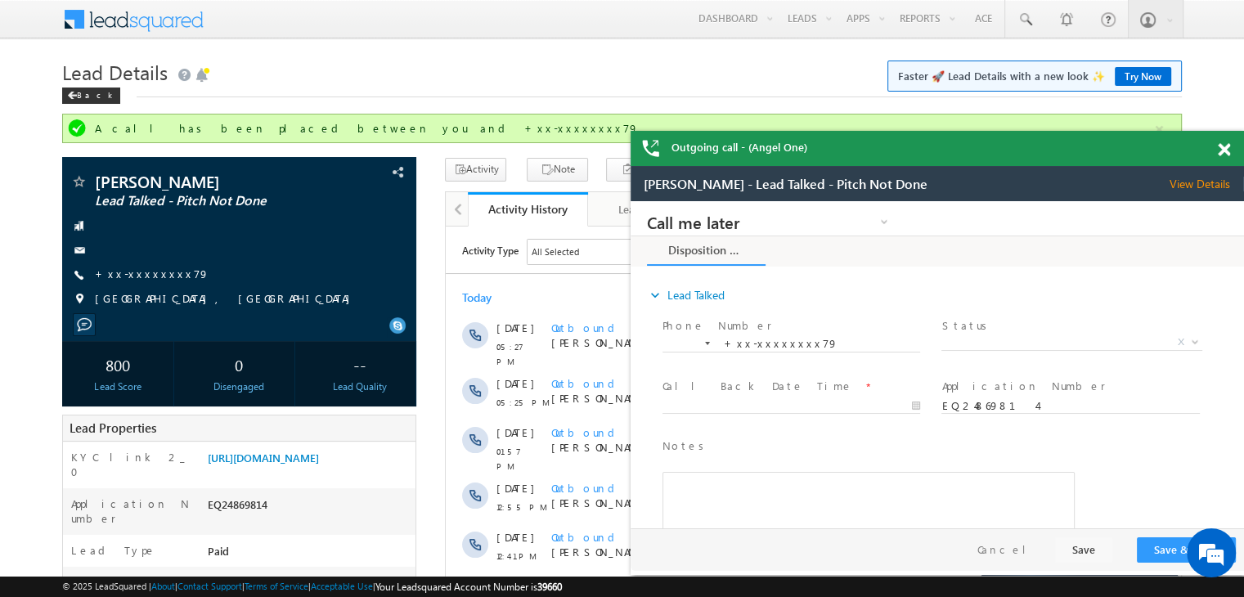
drag, startPoint x: 1027, startPoint y: 254, endPoint x: 842, endPoint y: 236, distance: 185.8
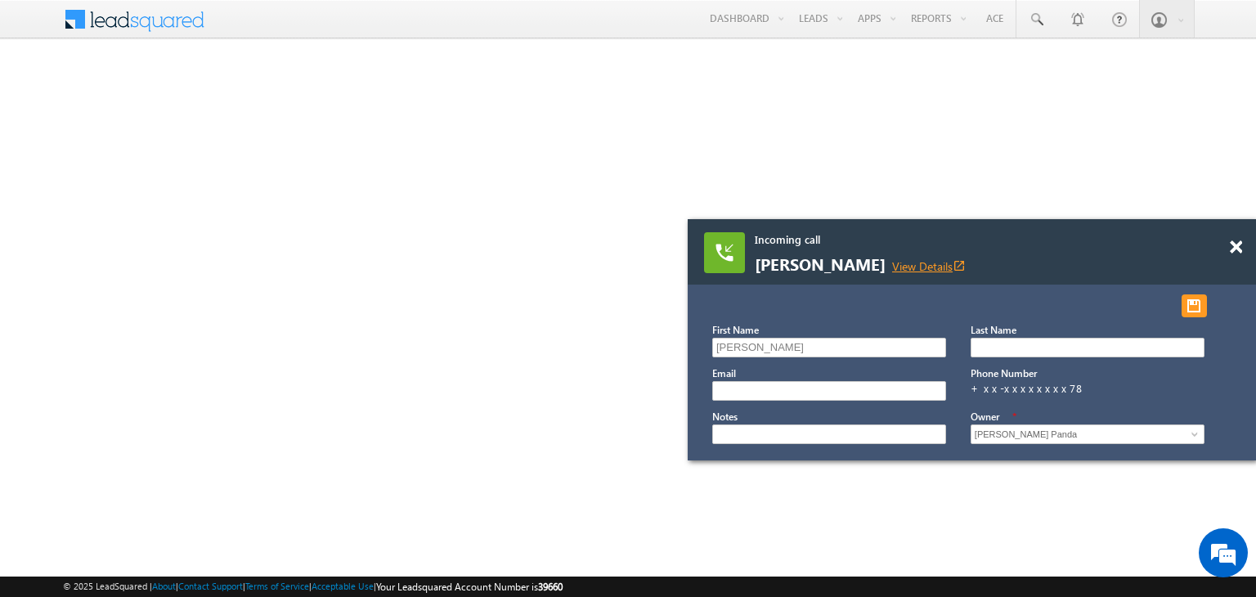
click at [892, 265] on link "View Details open_in_new" at bounding box center [929, 266] width 74 height 16
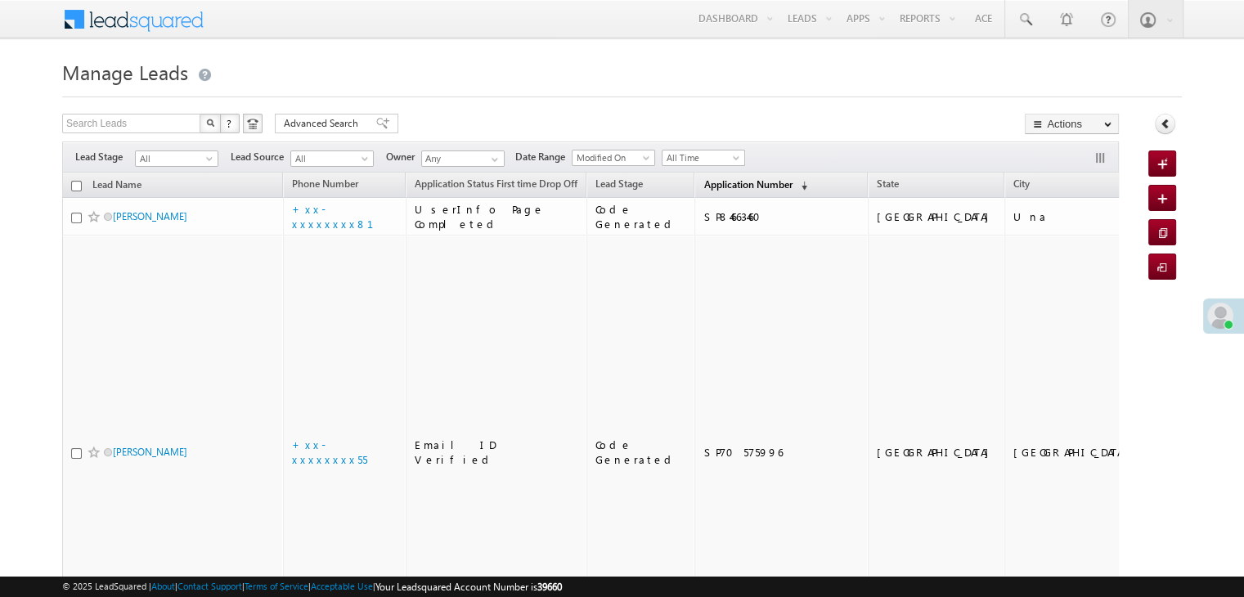
click at [711, 183] on span "Application Number" at bounding box center [747, 184] width 88 height 12
click at [703, 187] on span "Application Number" at bounding box center [747, 184] width 88 height 12
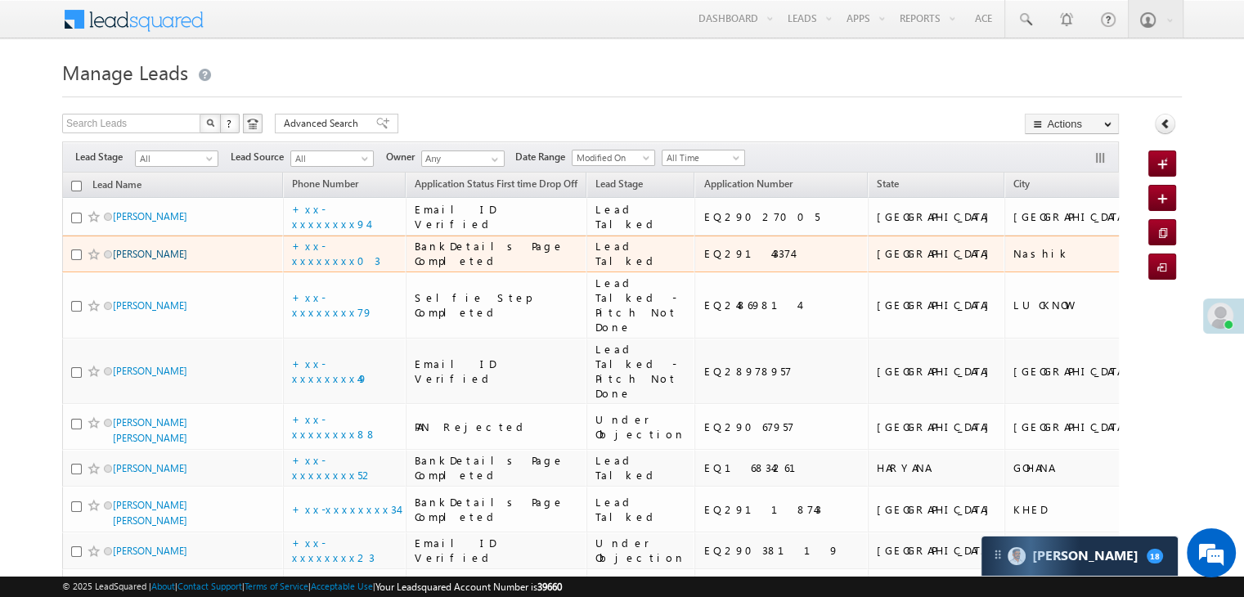
click at [132, 260] on link "Lennon" at bounding box center [150, 254] width 74 height 12
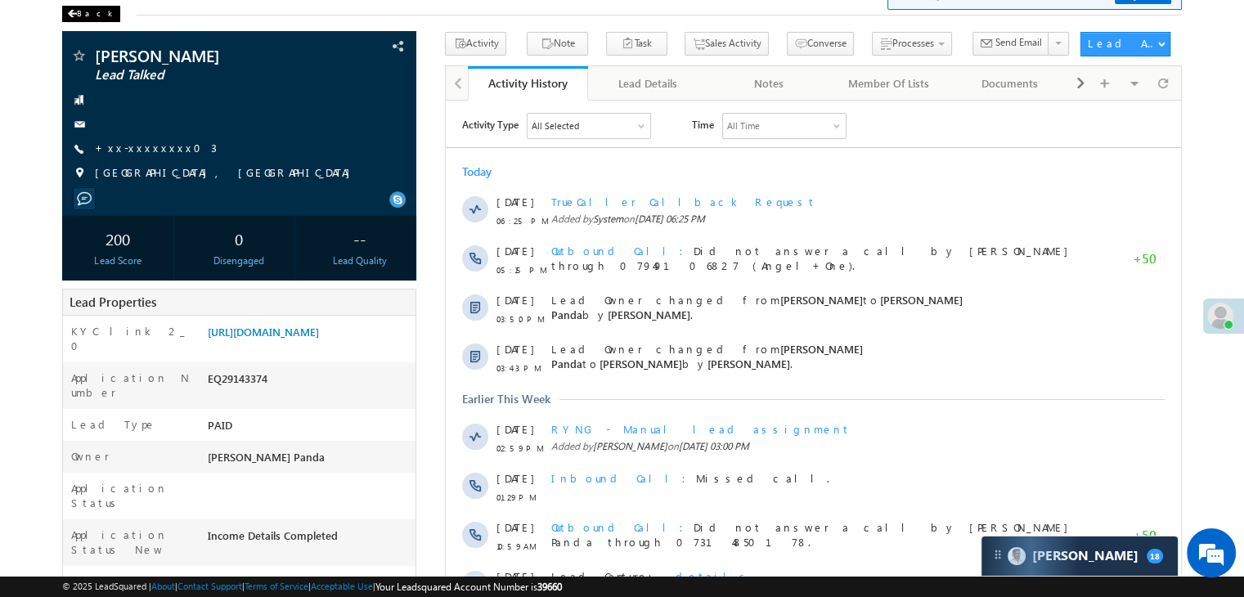
click at [83, 16] on div "Back" at bounding box center [91, 14] width 58 height 16
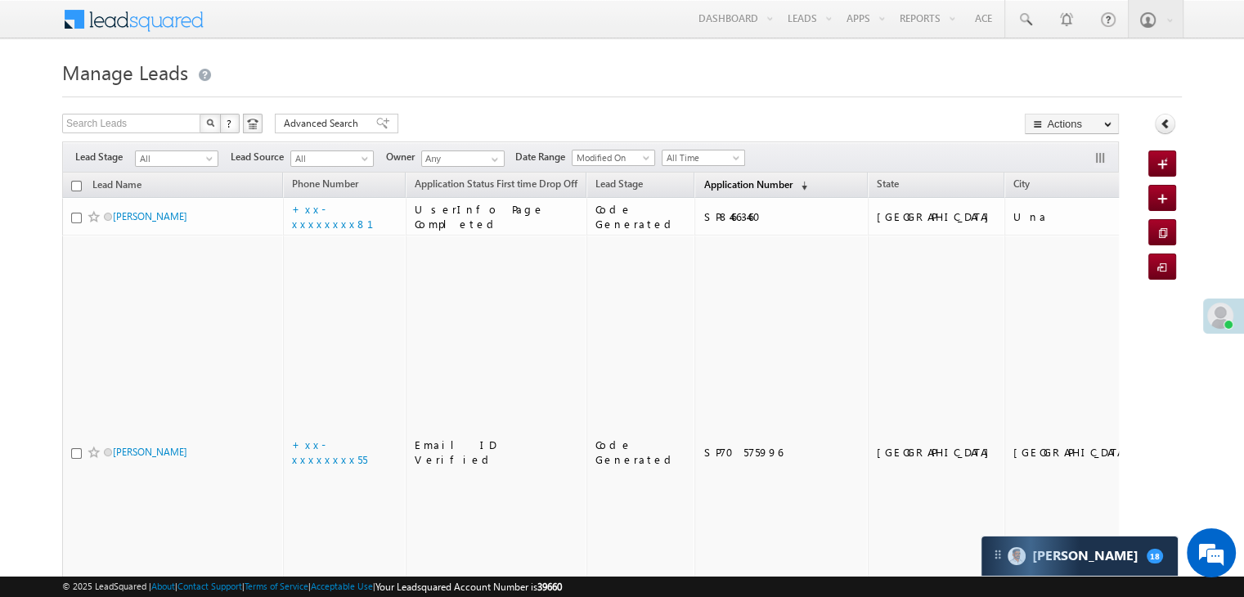
click at [719, 183] on span "Application Number" at bounding box center [747, 184] width 88 height 12
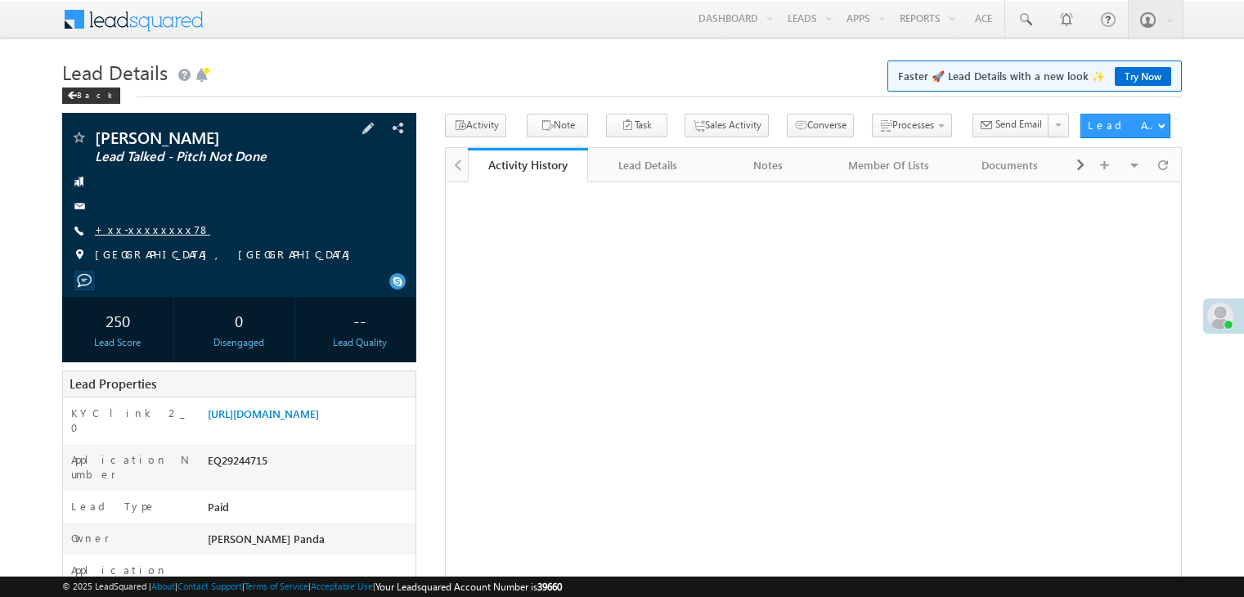
click at [136, 223] on link "+xx-xxxxxxxx78" at bounding box center [152, 230] width 115 height 14
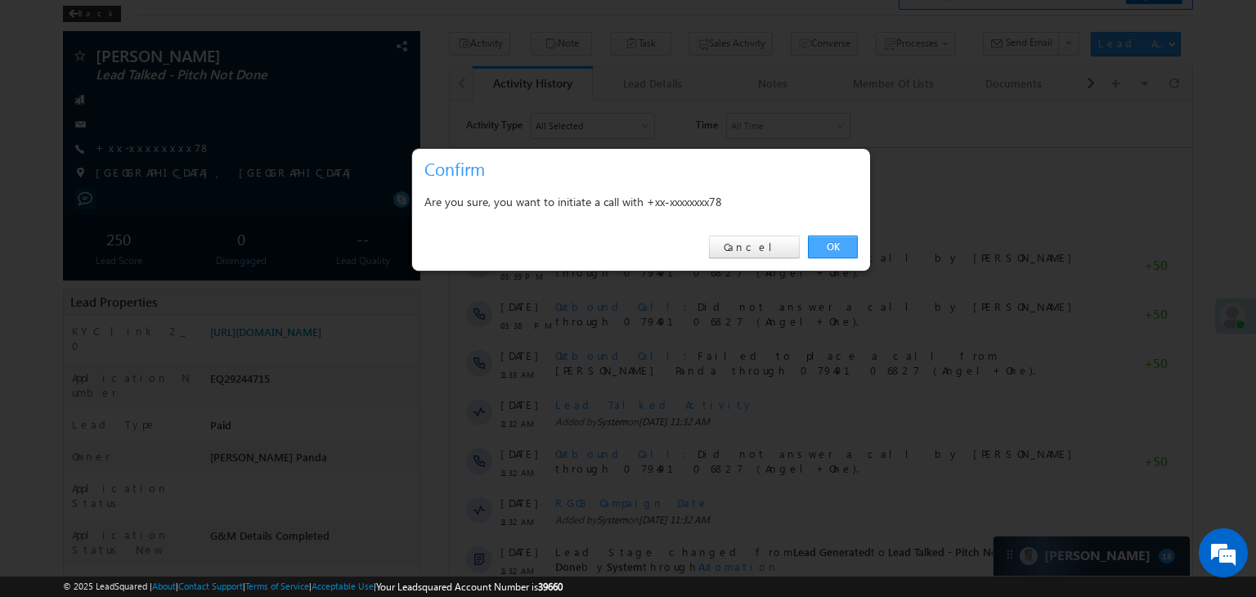
click at [833, 242] on link "OK" at bounding box center [833, 247] width 50 height 23
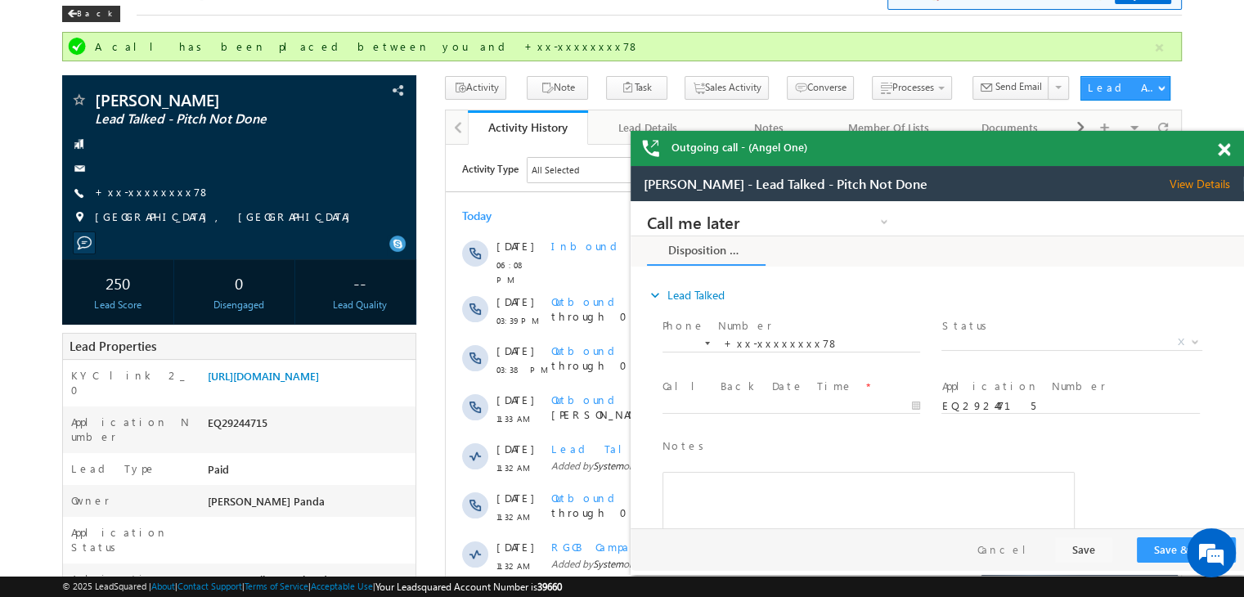
click at [1225, 151] on span at bounding box center [1224, 150] width 12 height 14
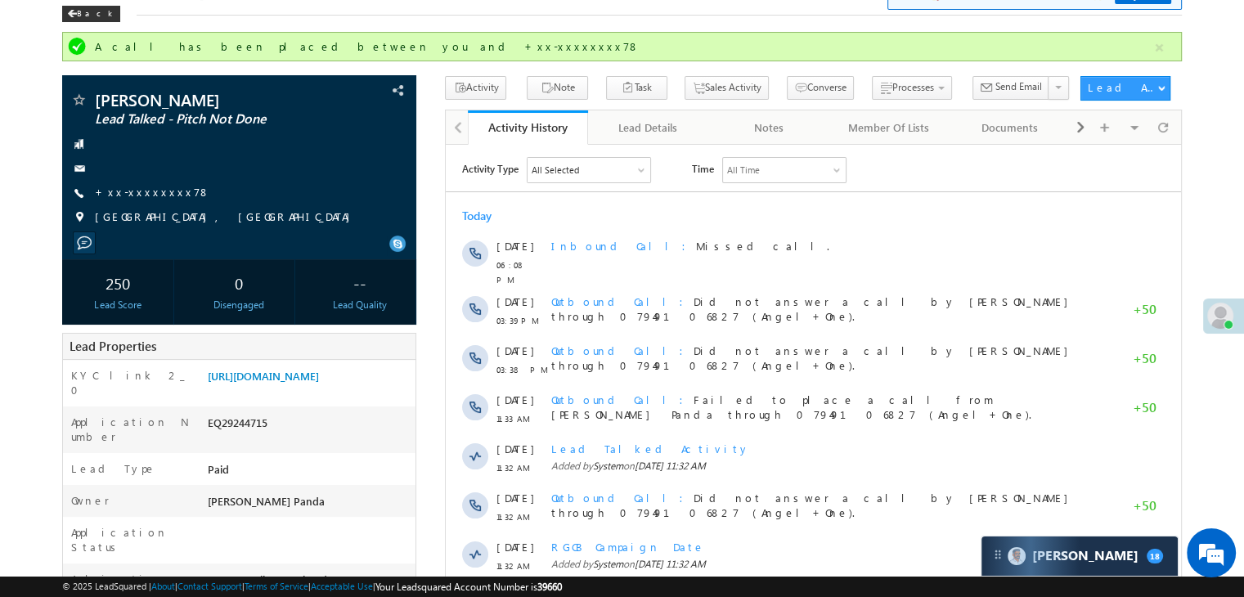
scroll to position [164, 0]
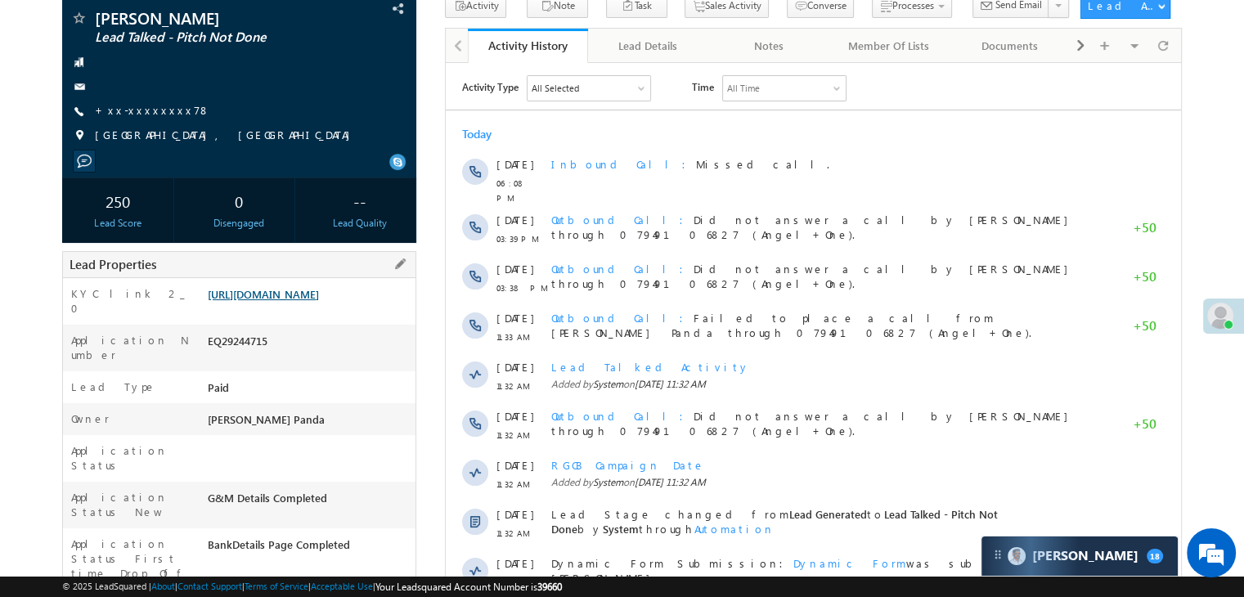
click at [319, 301] on link "[URL][DOMAIN_NAME]" at bounding box center [263, 294] width 111 height 14
click at [1211, 321] on span at bounding box center [1220, 316] width 26 height 26
click at [1214, 305] on span at bounding box center [1220, 316] width 26 height 26
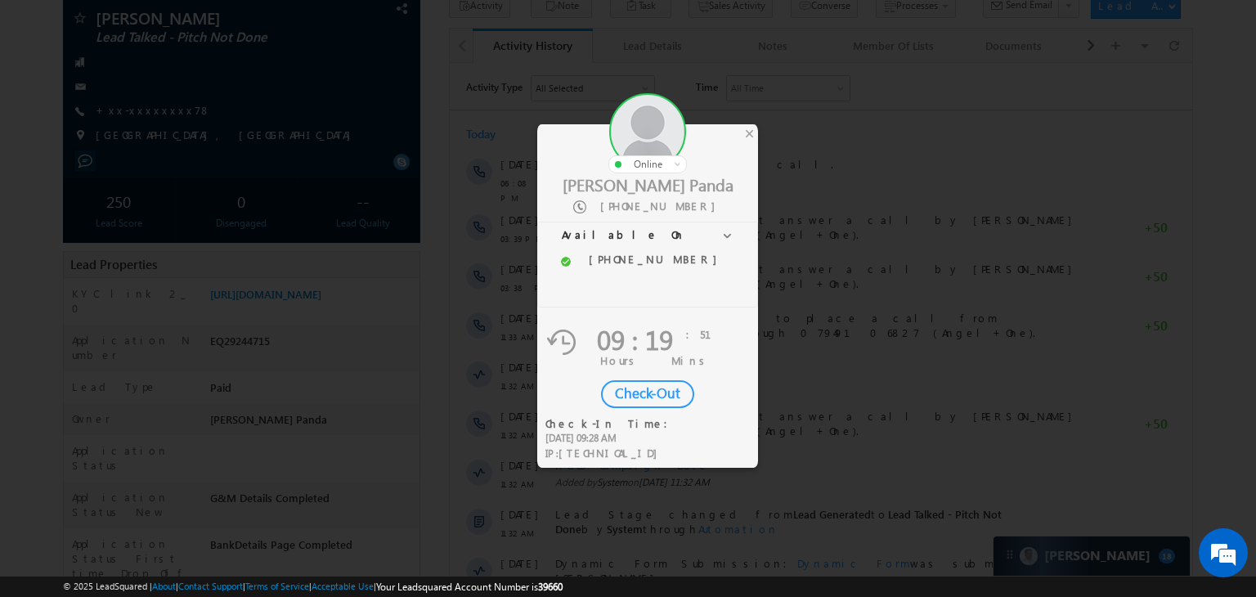
click at [638, 390] on div "Check-Out" at bounding box center [647, 394] width 93 height 28
